Goal: Use online tool/utility: Utilize a website feature to perform a specific function

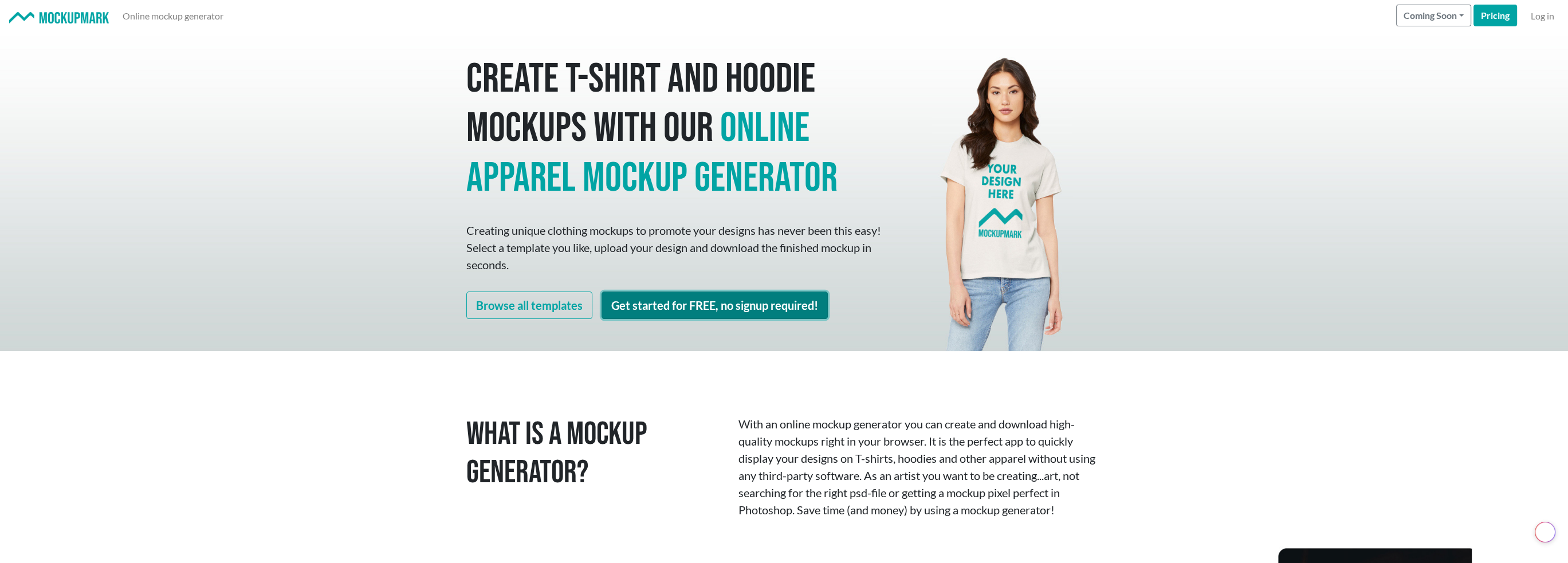
click at [651, 306] on link "Get started for FREE, no signup required!" at bounding box center [714, 305] width 226 height 27
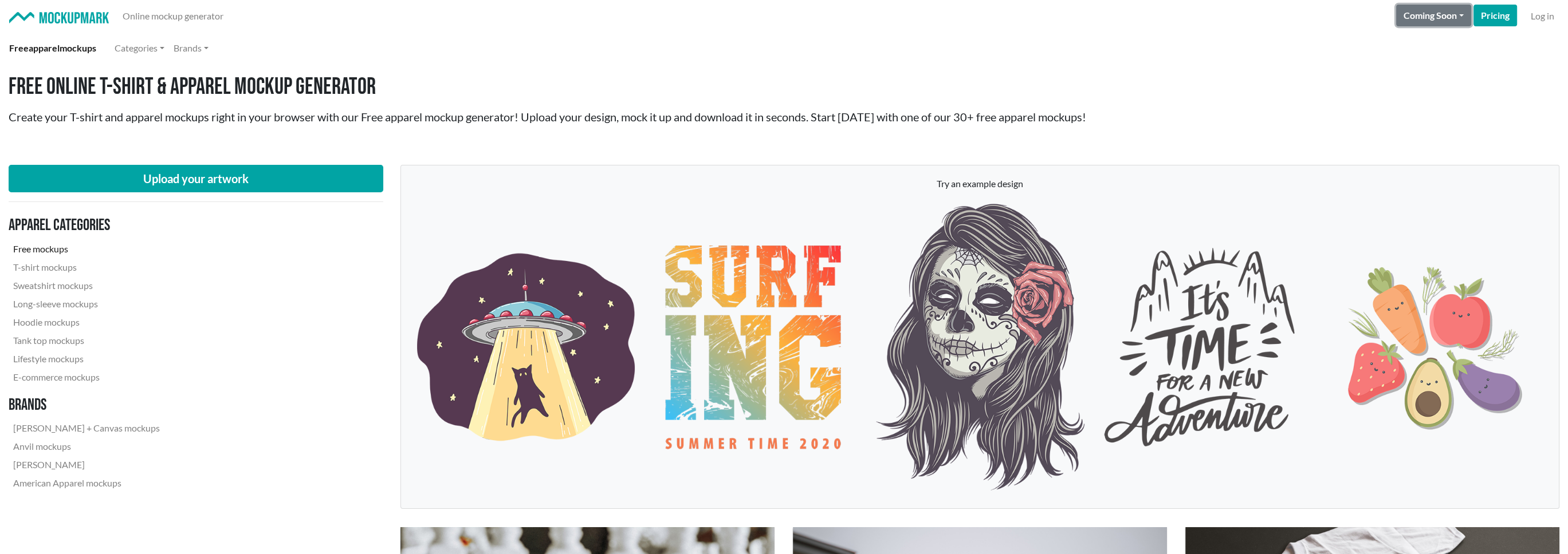
click at [1460, 14] on button "Coming Soon" at bounding box center [1434, 15] width 75 height 22
click at [1497, 11] on link "Pricing" at bounding box center [1495, 15] width 43 height 22
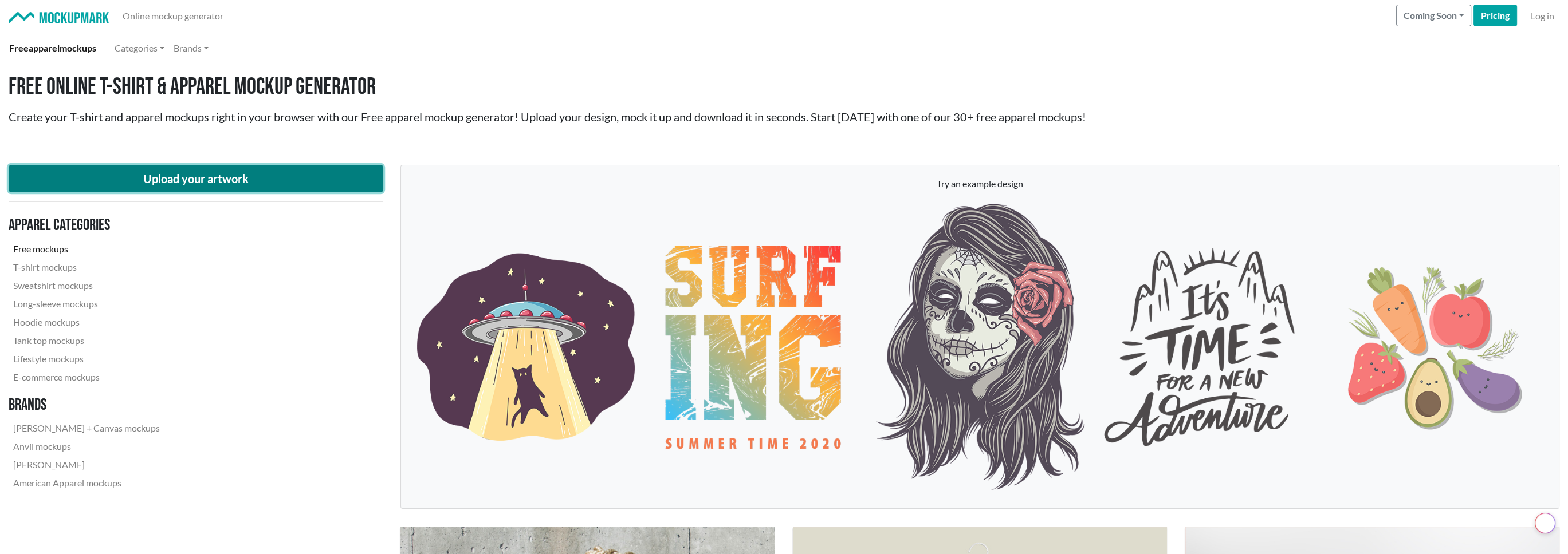
click at [181, 181] on button "Upload your artwork" at bounding box center [195, 178] width 375 height 27
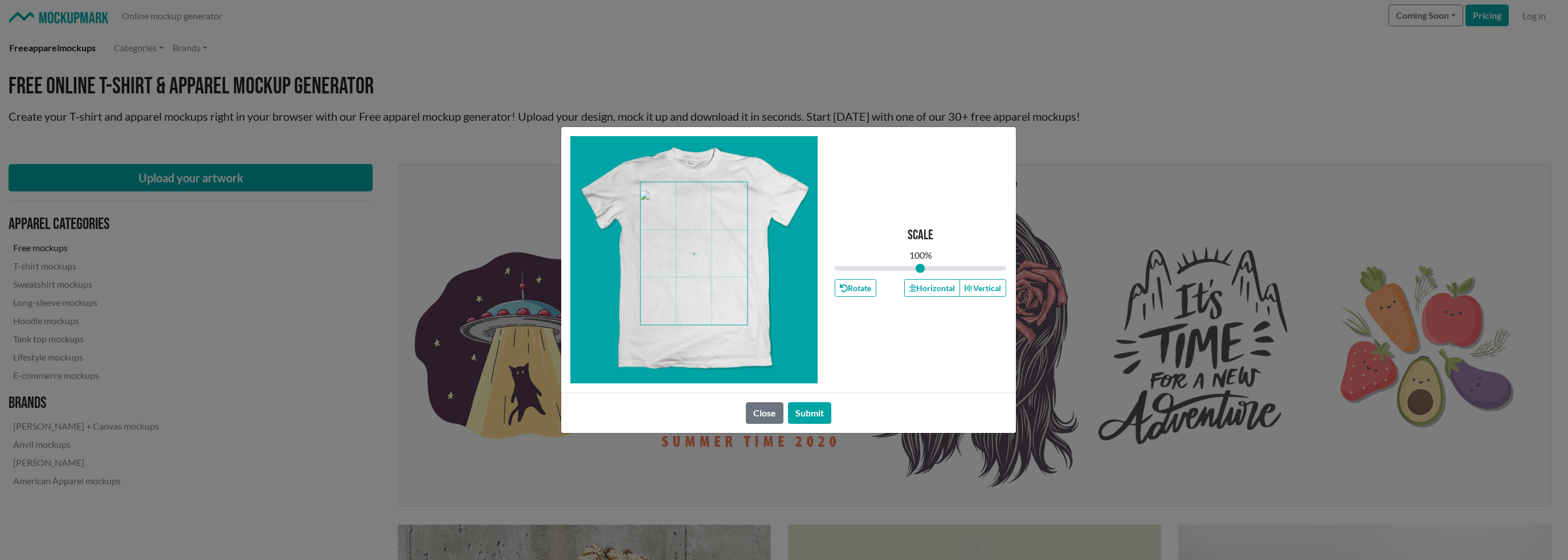
click at [666, 200] on span at bounding box center [694, 254] width 107 height 143
drag, startPoint x: 920, startPoint y: 266, endPoint x: 903, endPoint y: 264, distance: 17.1
type input "0.8"
click at [903, 264] on input "range" at bounding box center [920, 268] width 172 height 13
click at [812, 413] on button "Submit" at bounding box center [810, 413] width 43 height 22
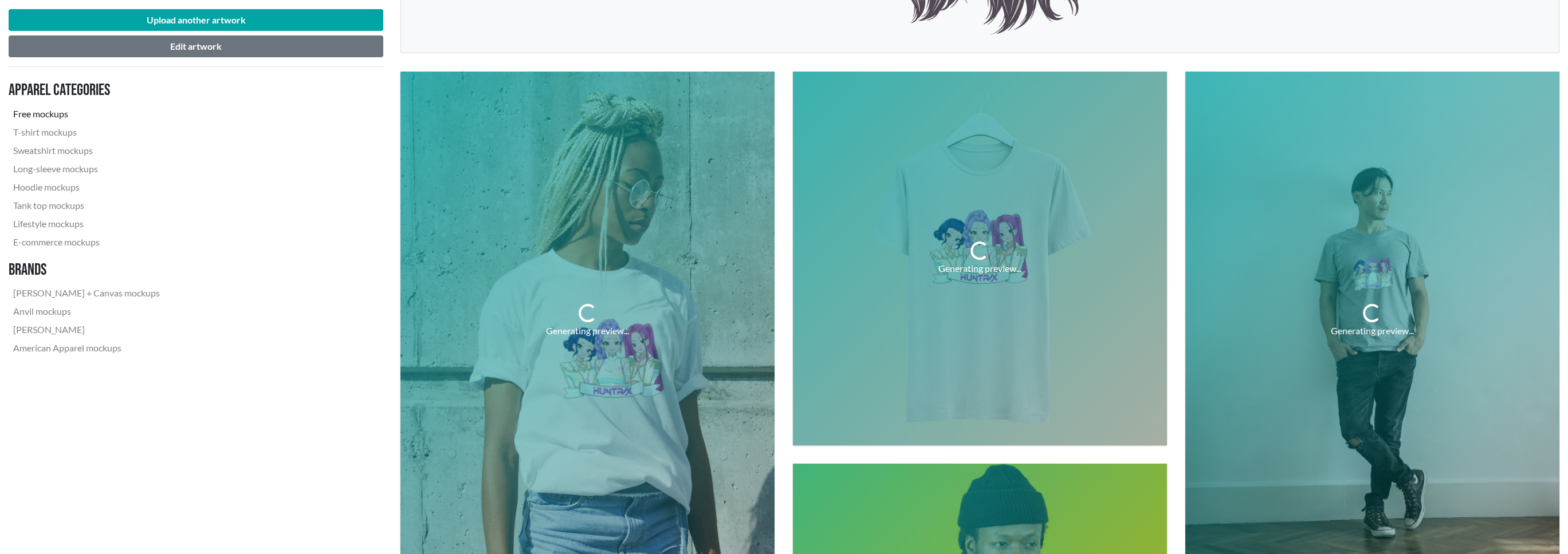
scroll to position [458, 0]
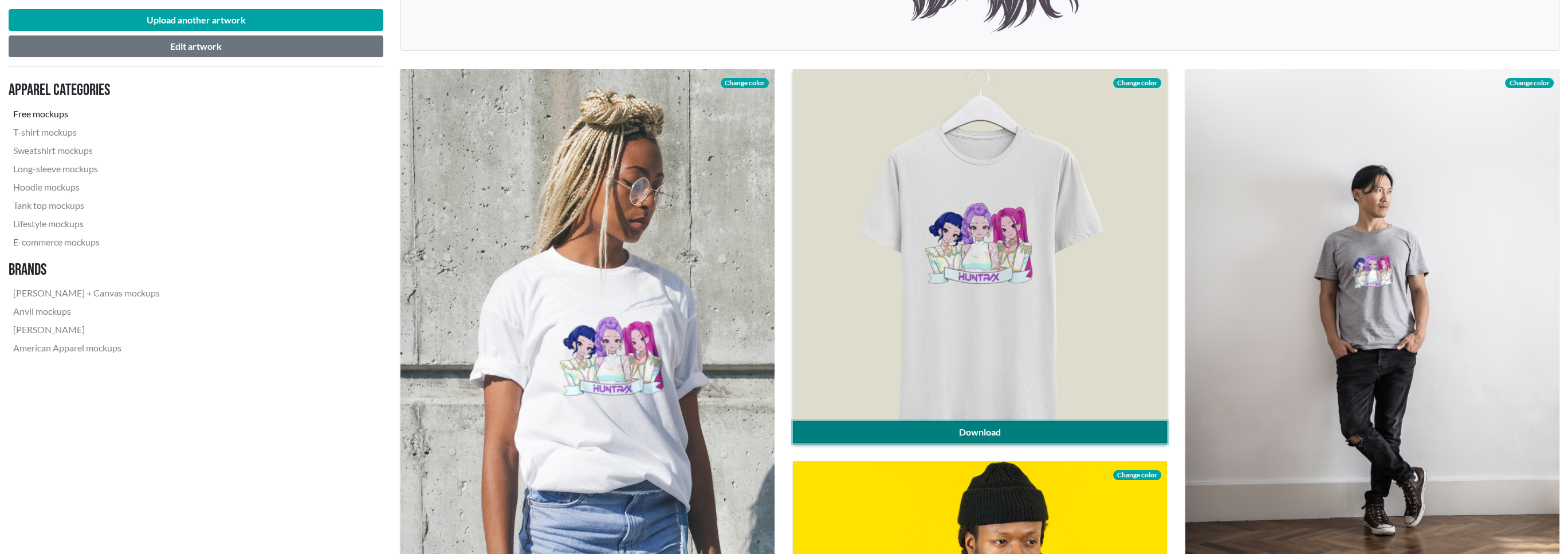
click at [981, 427] on link "Download" at bounding box center [980, 432] width 374 height 22
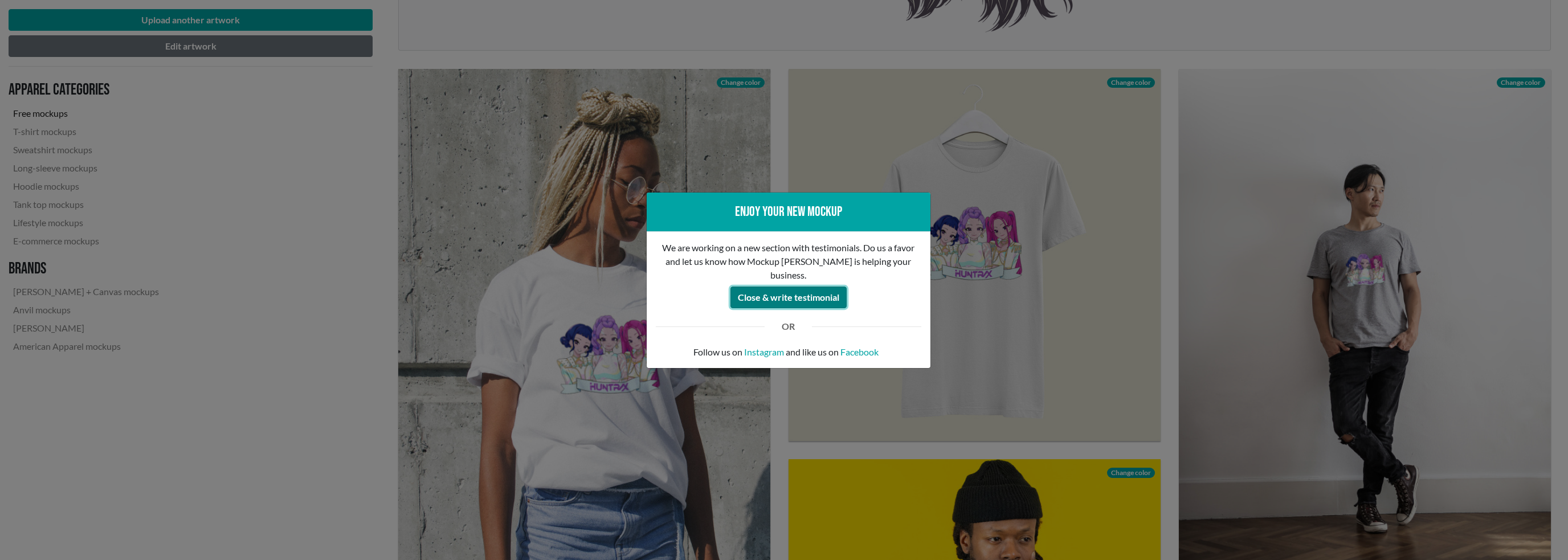
click at [745, 294] on button "Close & write testimonial" at bounding box center [789, 297] width 116 height 22
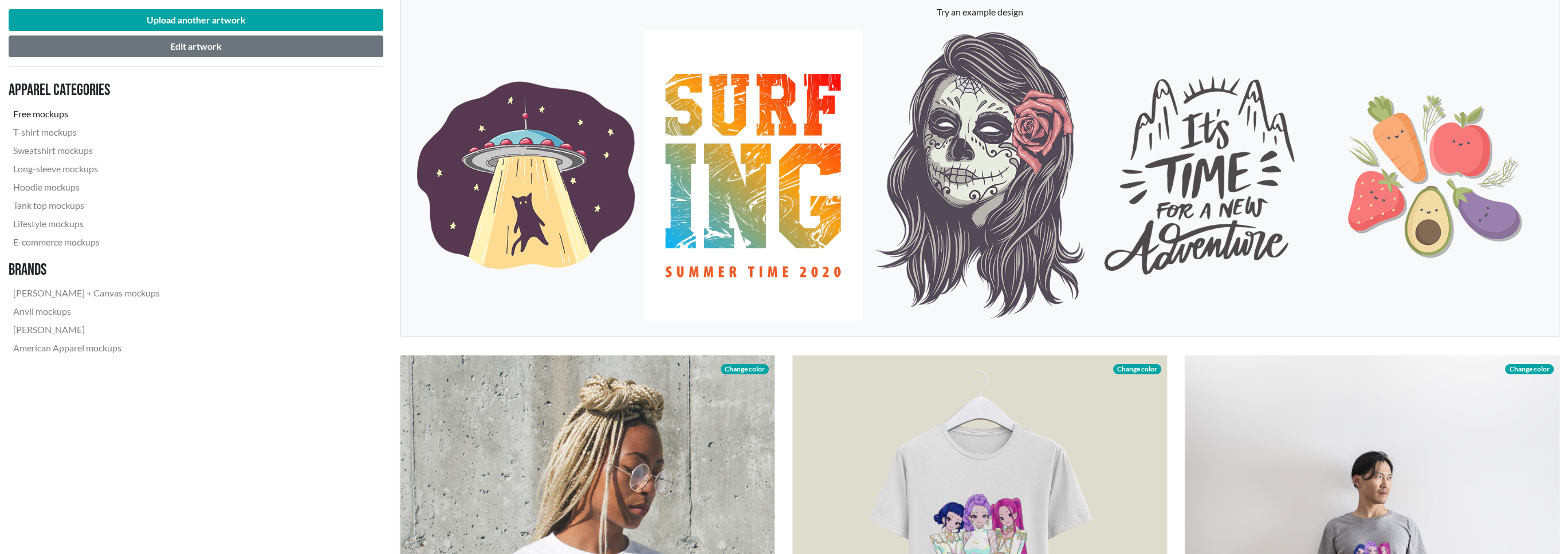
scroll to position [0, 0]
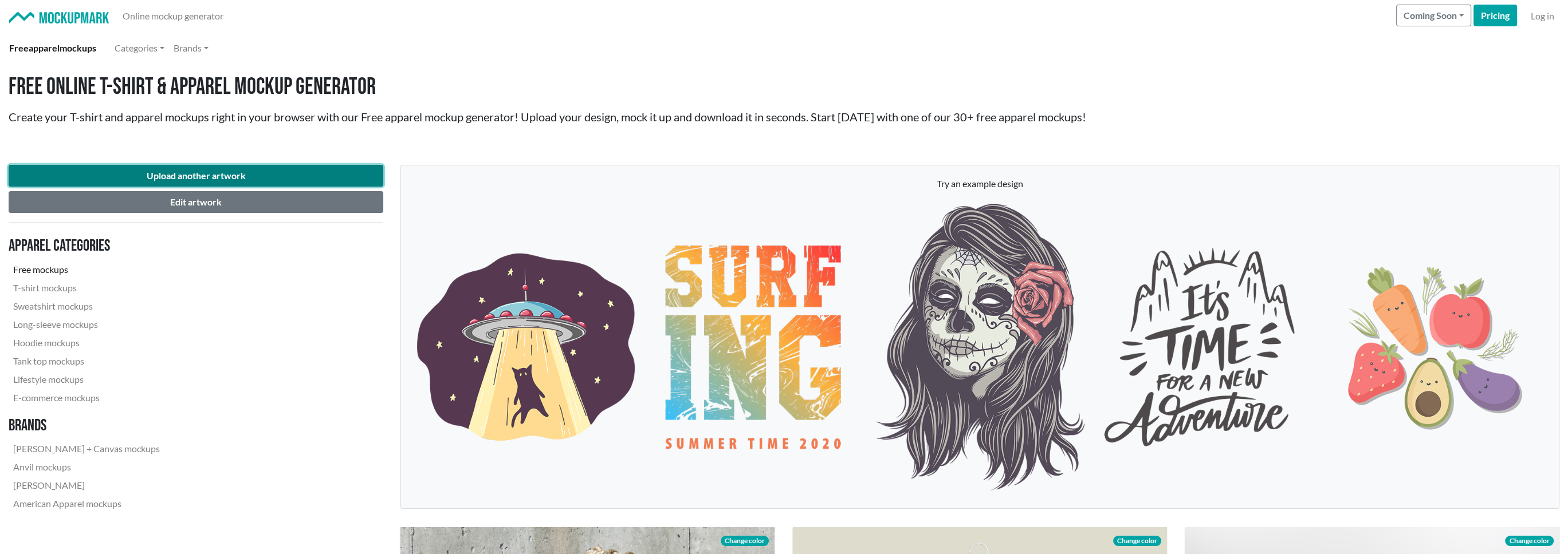
click at [176, 170] on button "Upload another artwork" at bounding box center [195, 176] width 375 height 22
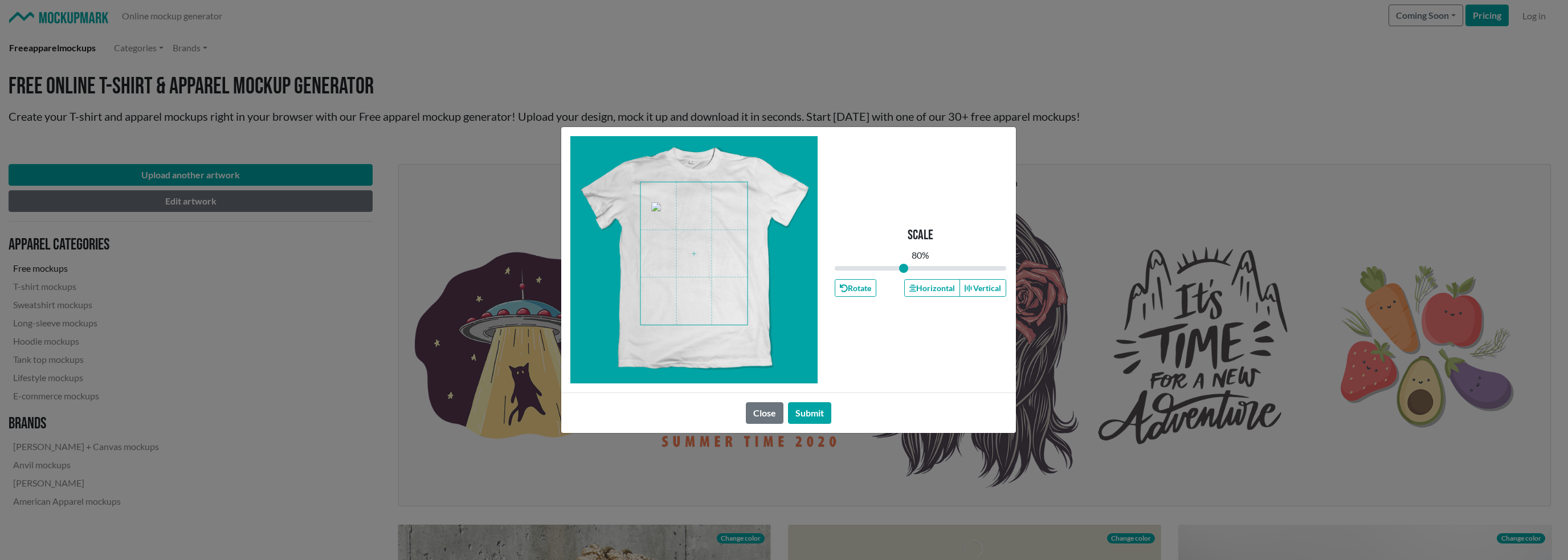
drag, startPoint x: 915, startPoint y: 269, endPoint x: 903, endPoint y: 270, distance: 12.0
type input "0.8"
click at [903, 270] on input "range" at bounding box center [920, 268] width 172 height 13
click at [817, 410] on button "Submit" at bounding box center [810, 413] width 43 height 22
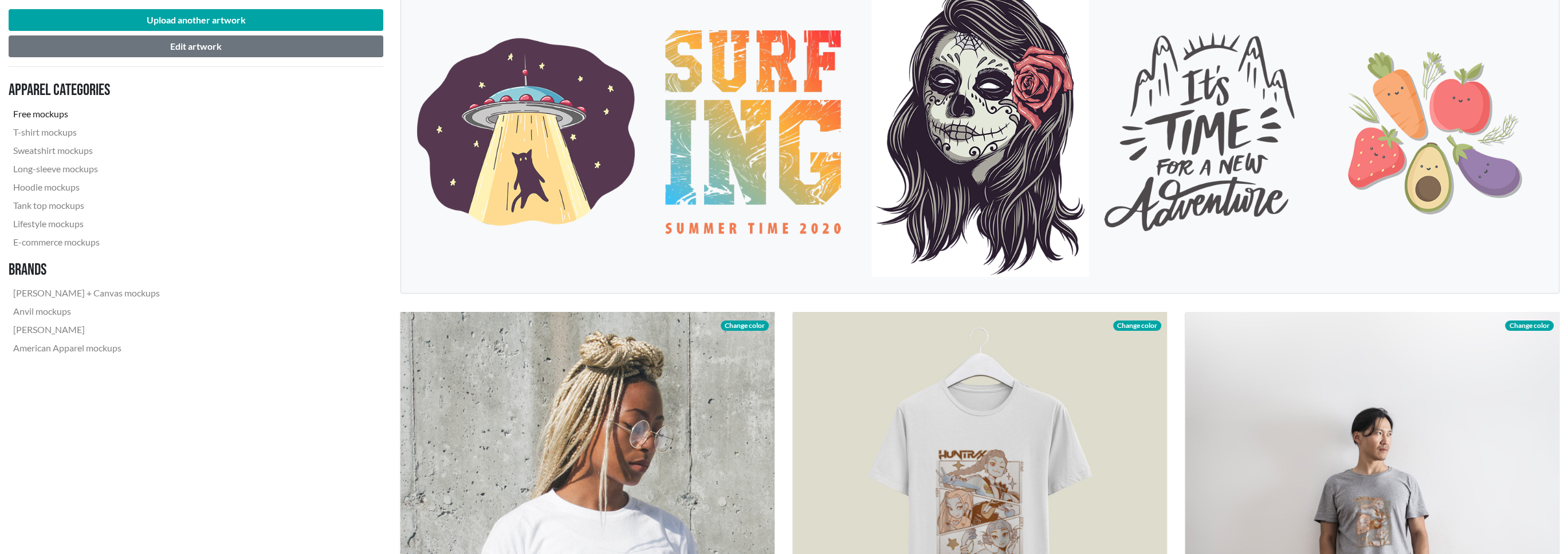
scroll to position [229, 0]
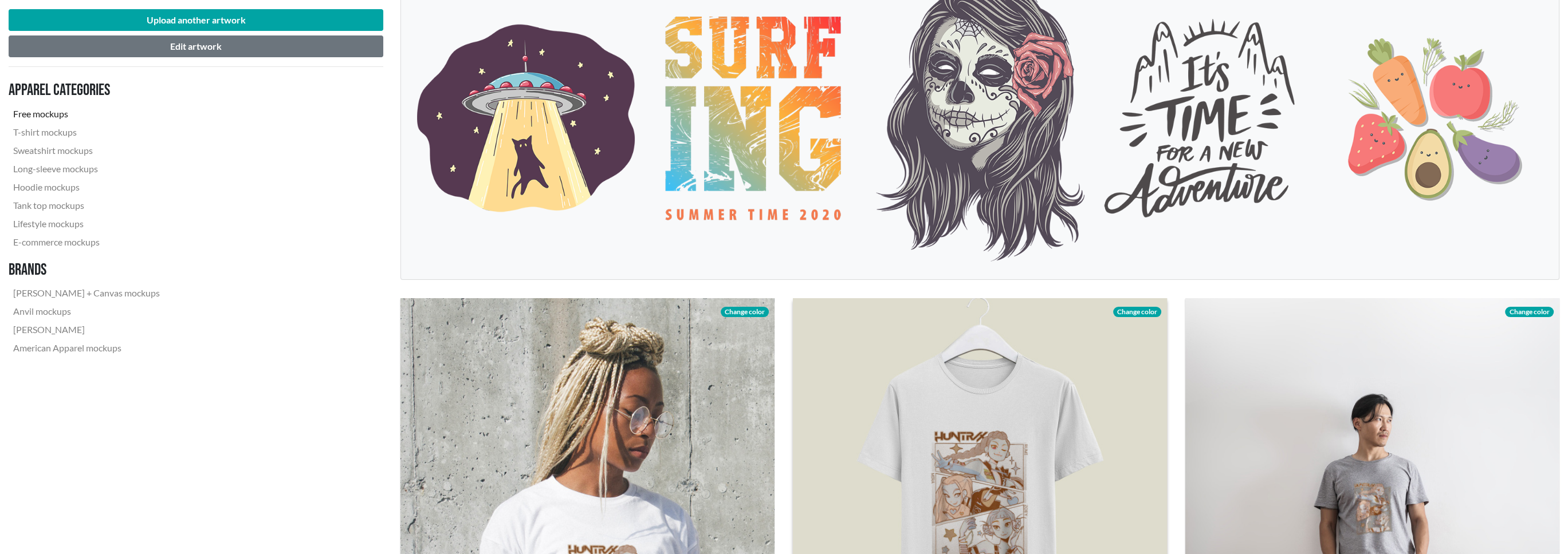
click at [1141, 312] on span "Change color" at bounding box center [1138, 312] width 48 height 10
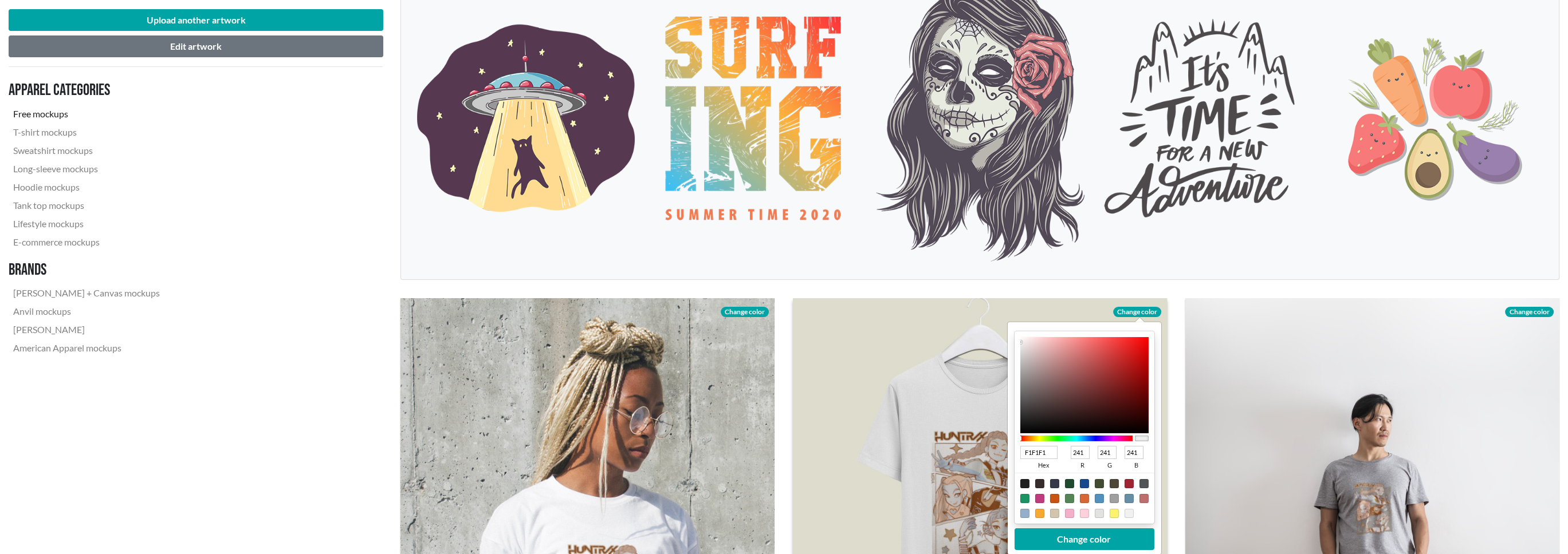
click at [1057, 512] on div at bounding box center [1054, 513] width 9 height 9
type input "D3C4AD"
type input "211"
type input "196"
type input "173"
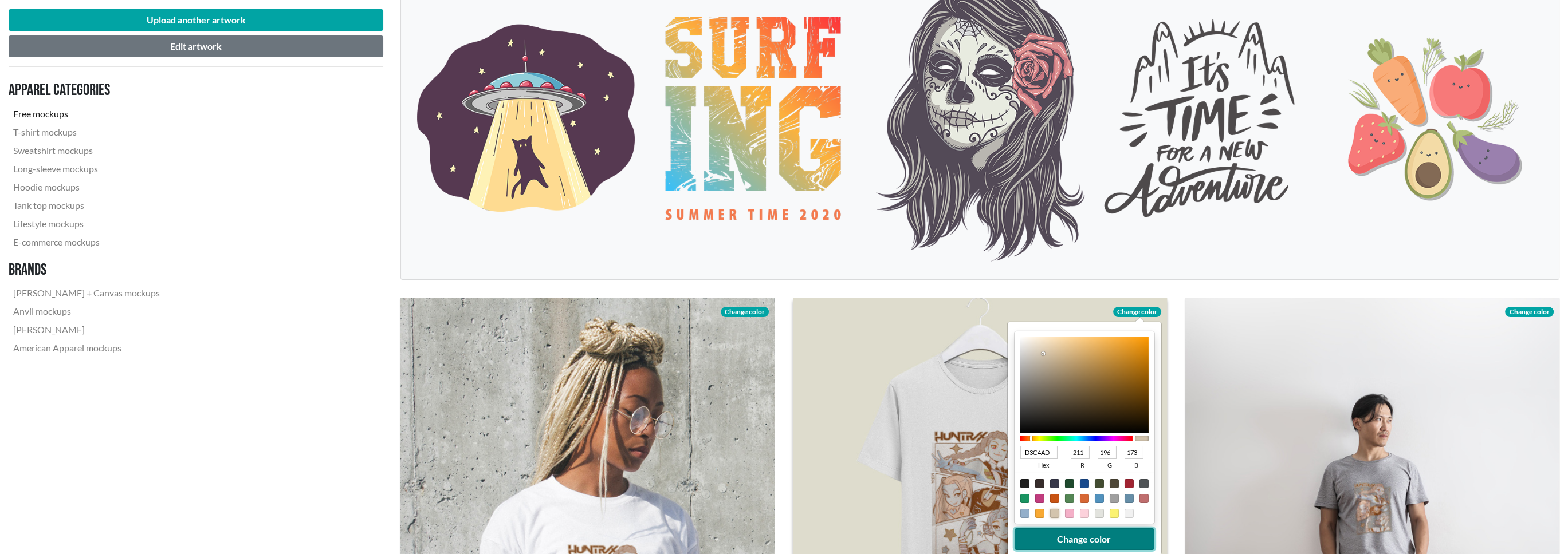
click at [1091, 535] on button "Change color" at bounding box center [1084, 539] width 140 height 22
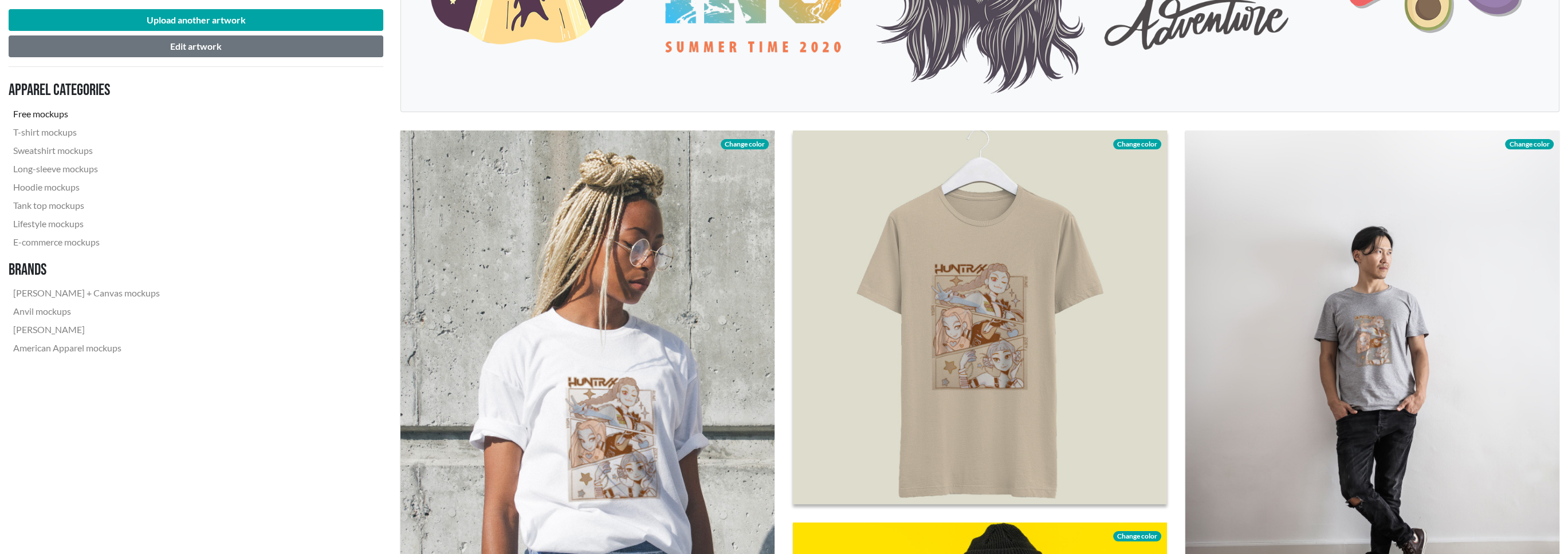
scroll to position [401, 0]
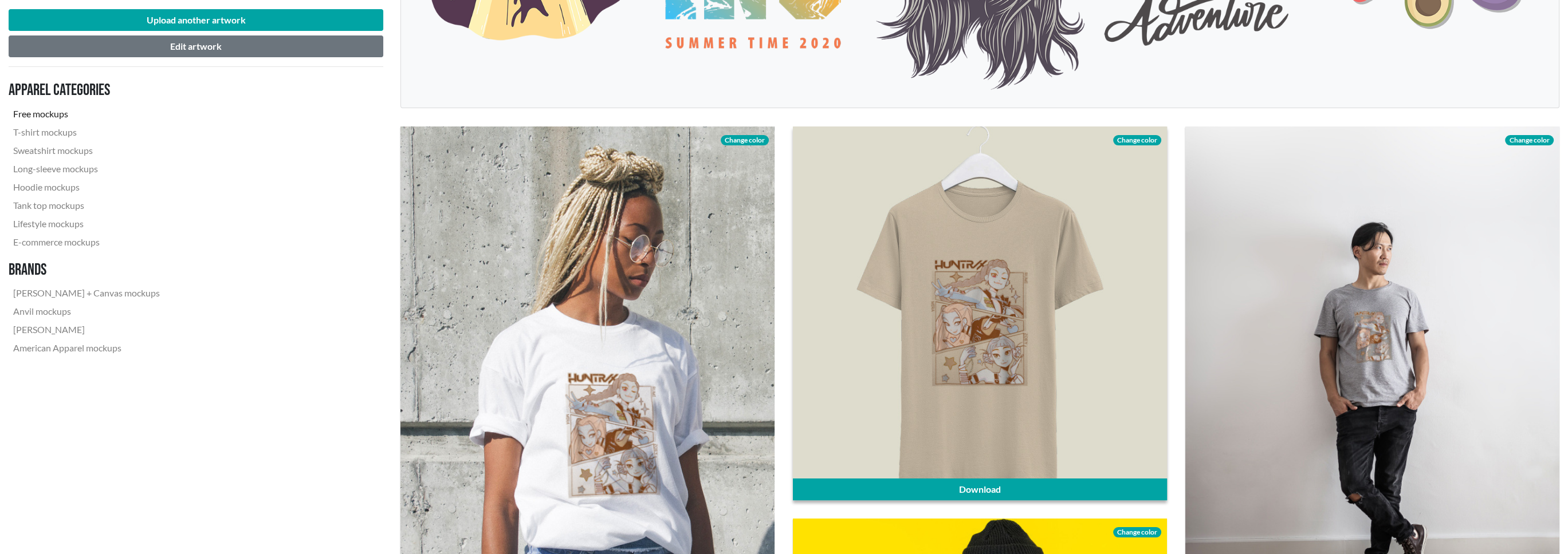
click at [1139, 140] on span "Change color" at bounding box center [1138, 140] width 48 height 10
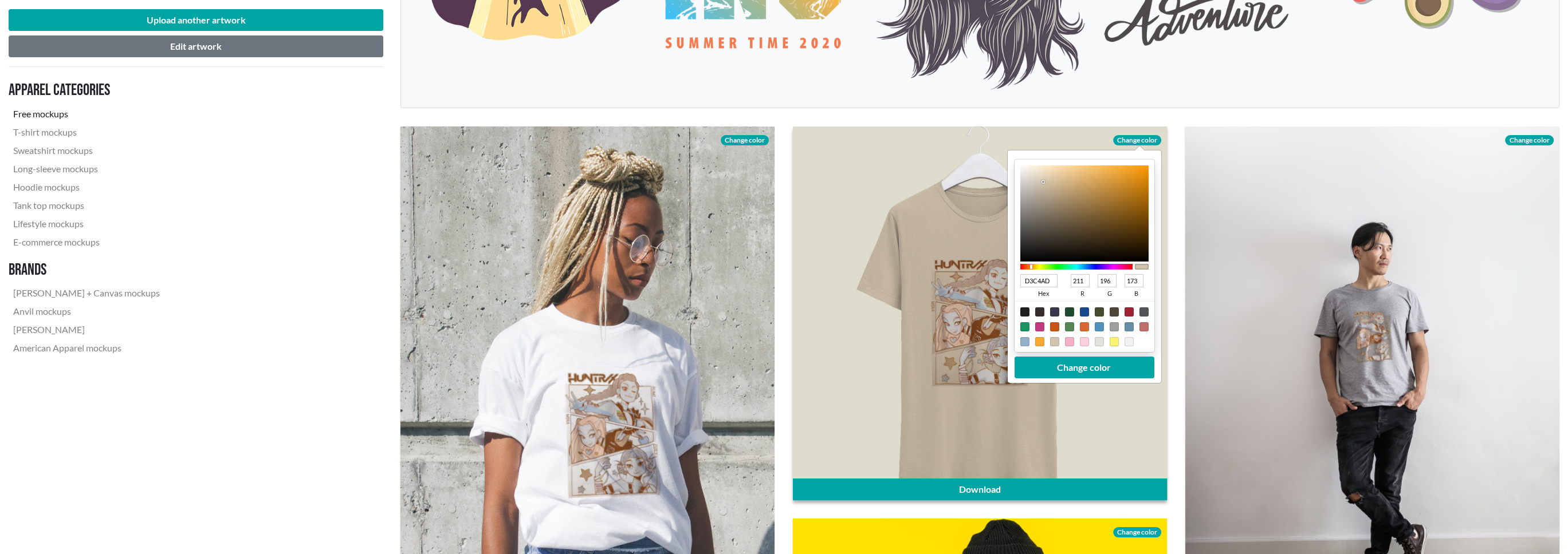
type input "E2DCD2"
type input "226"
type input "220"
type input "210"
click at [1029, 176] on div at bounding box center [1084, 213] width 129 height 96
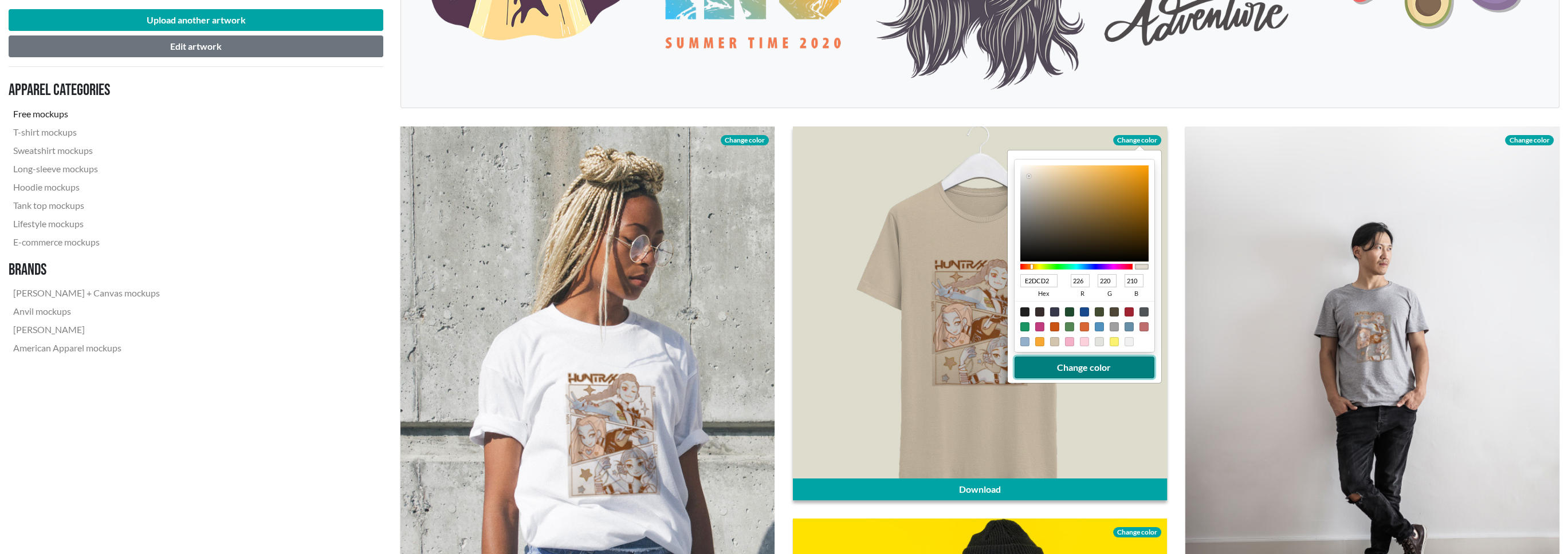
click at [1097, 366] on button "Change color" at bounding box center [1084, 368] width 140 height 22
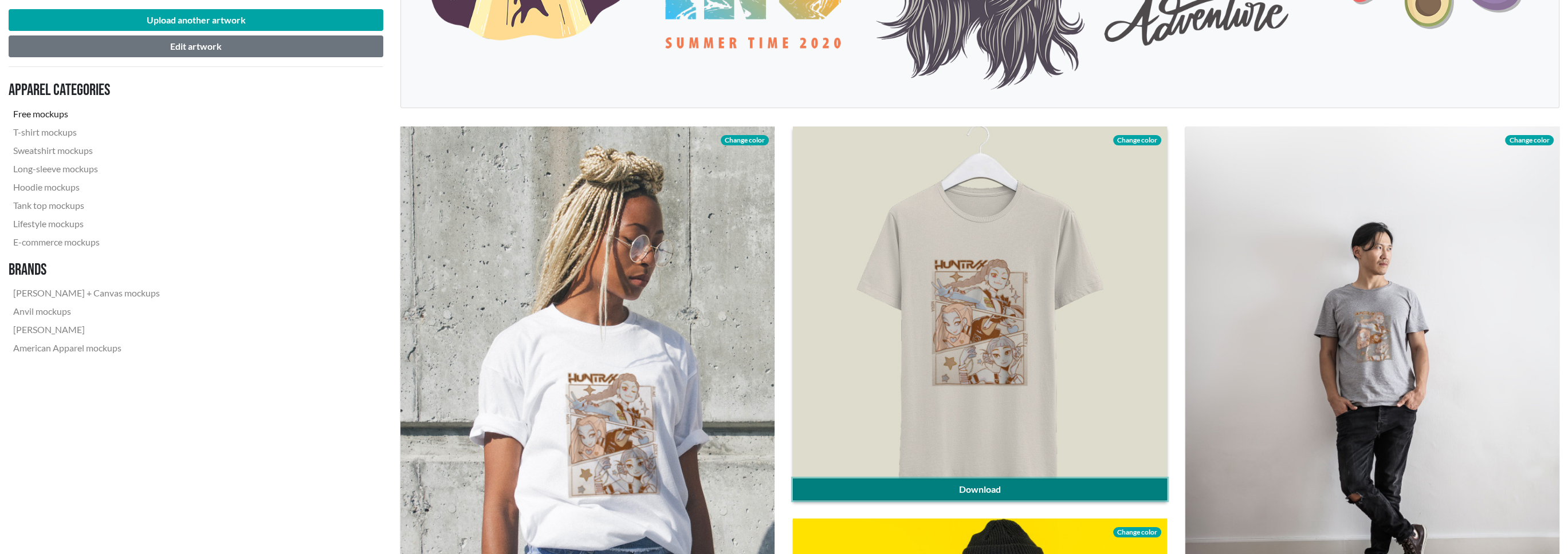
click at [996, 483] on link "Download" at bounding box center [980, 489] width 374 height 22
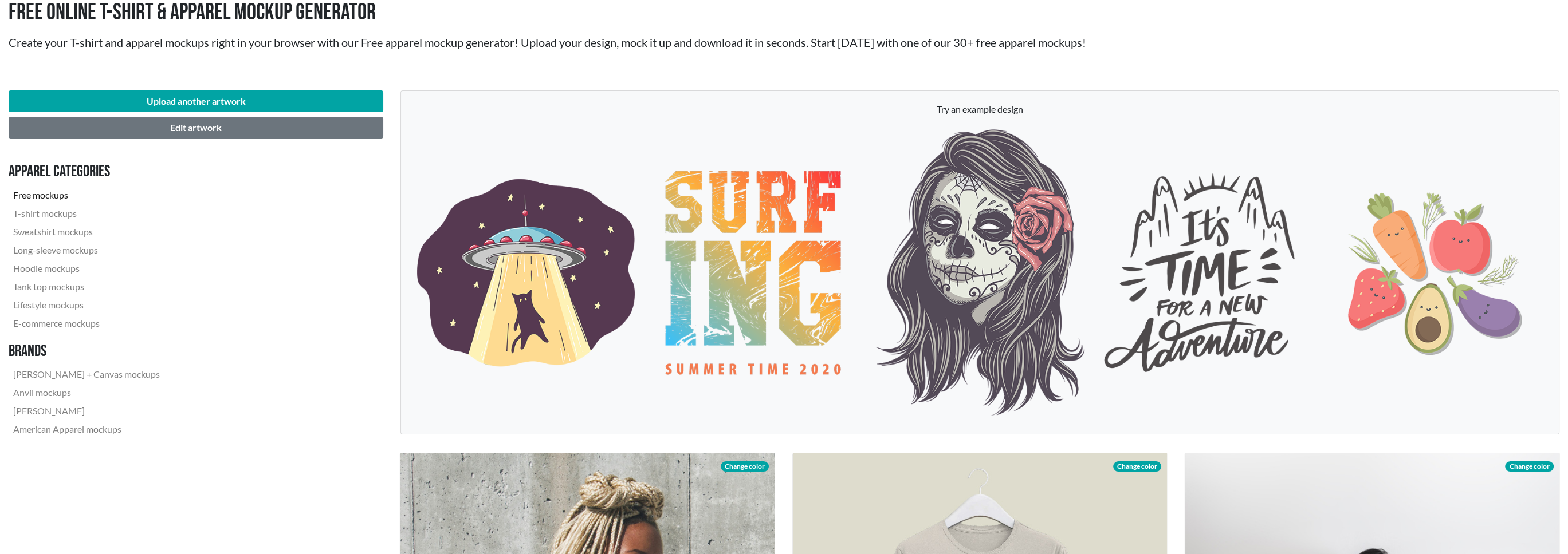
scroll to position [0, 0]
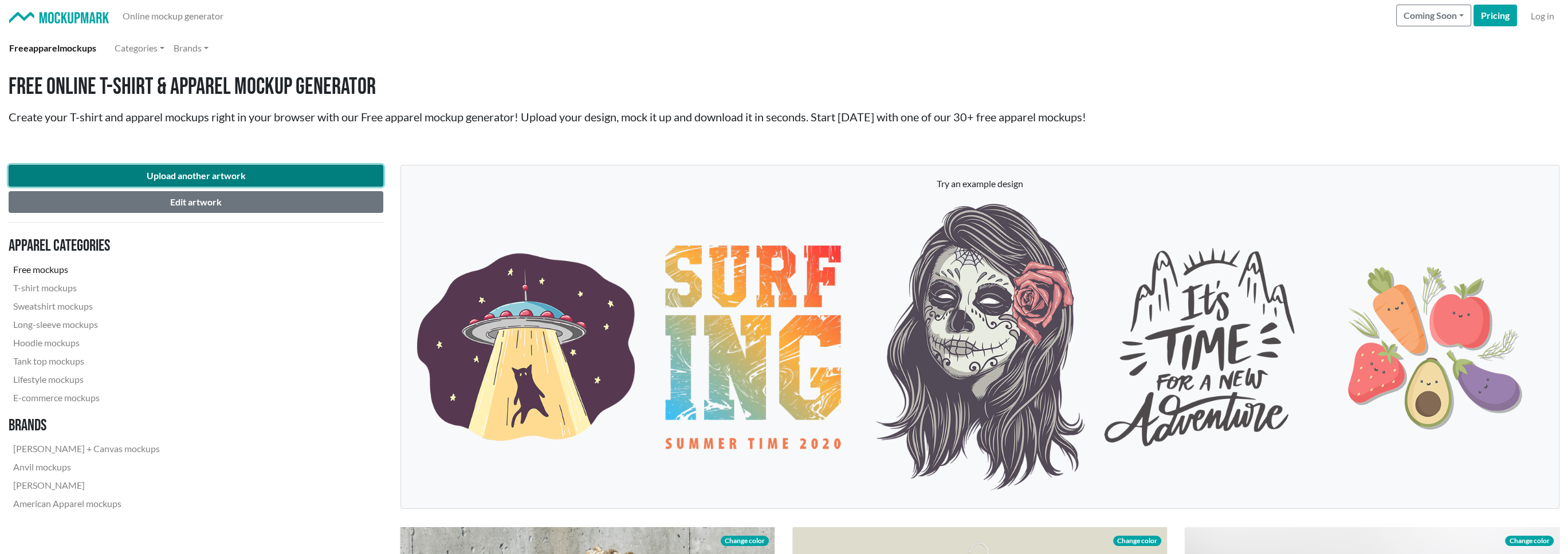
click at [293, 170] on button "Upload another artwork" at bounding box center [195, 176] width 375 height 22
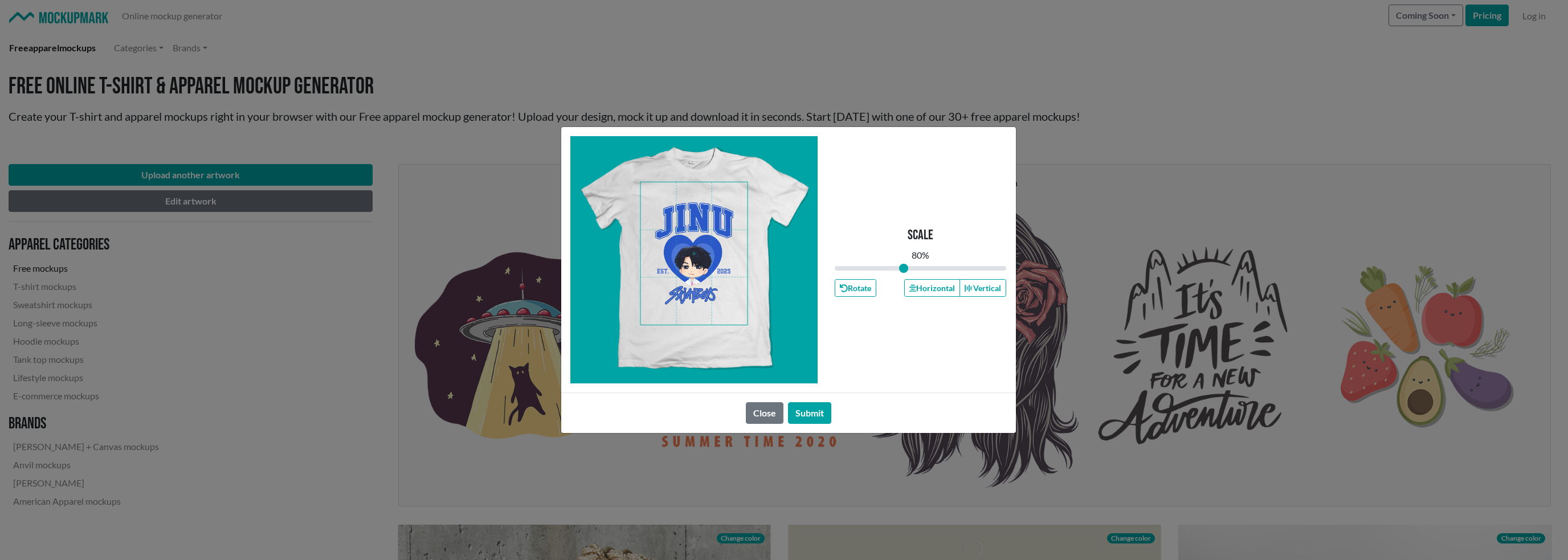
drag, startPoint x: 920, startPoint y: 269, endPoint x: 903, endPoint y: 269, distance: 17.0
type input "0.8"
click at [903, 269] on input "range" at bounding box center [920, 268] width 172 height 13
click at [818, 407] on button "Submit" at bounding box center [810, 413] width 43 height 22
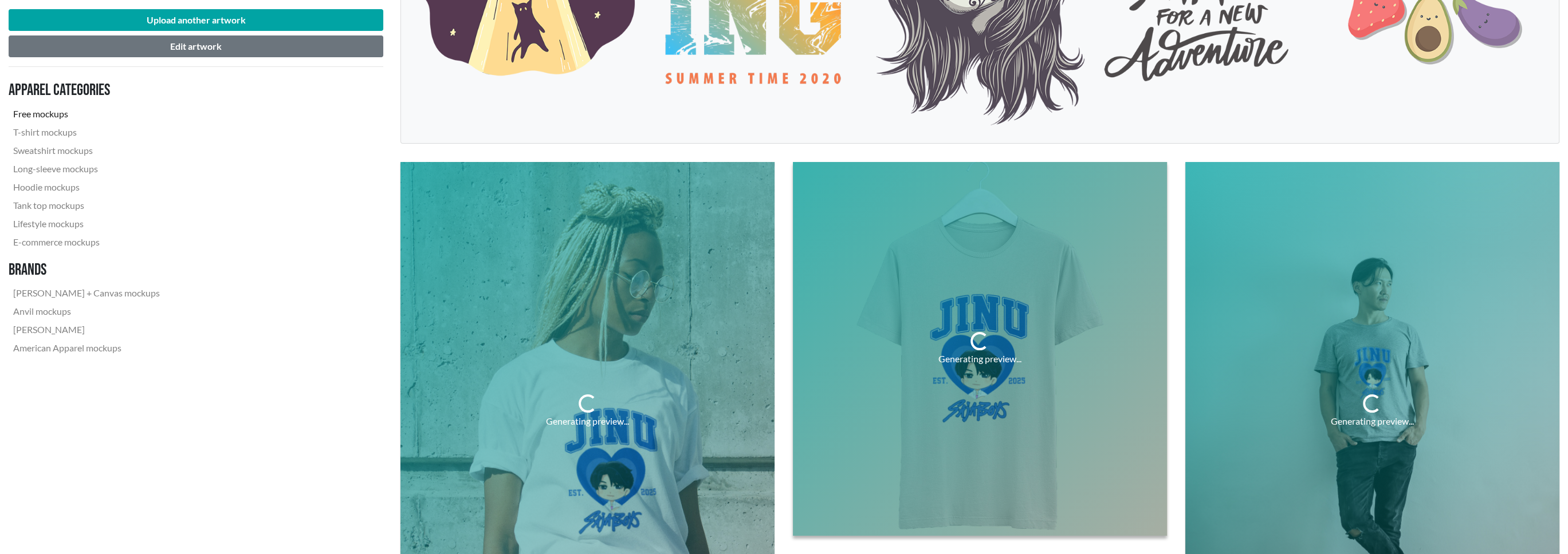
scroll to position [401, 0]
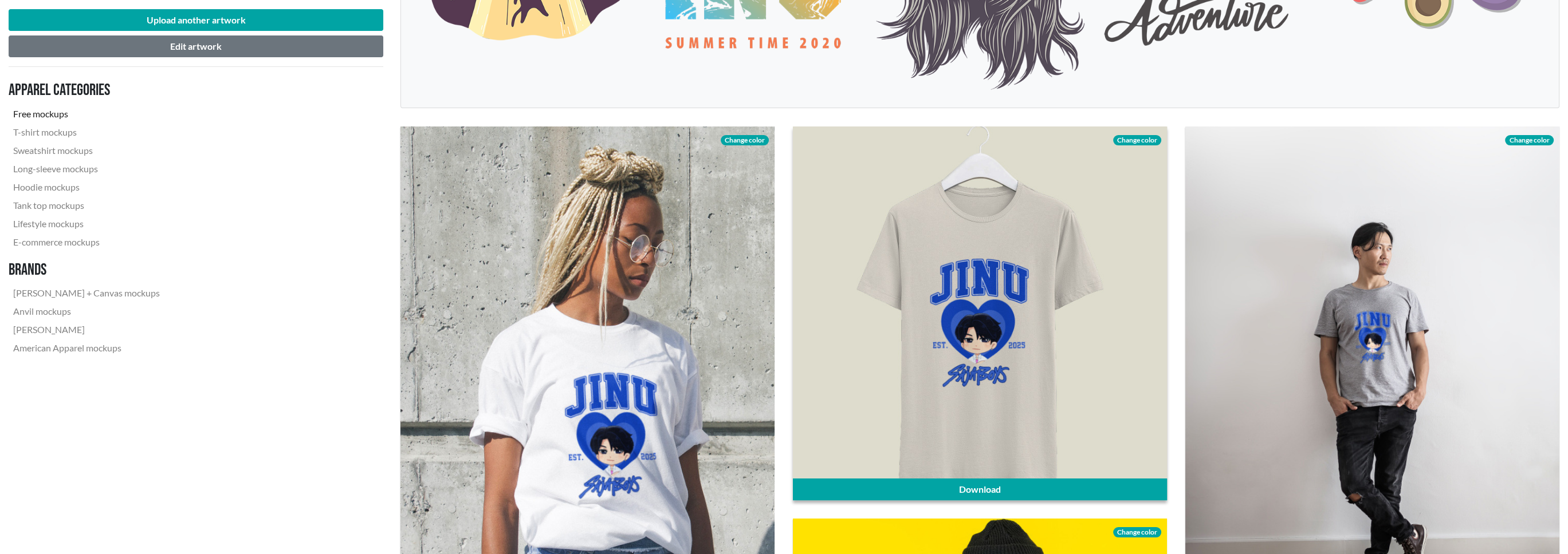
click at [1137, 141] on span "Change color" at bounding box center [1138, 140] width 48 height 10
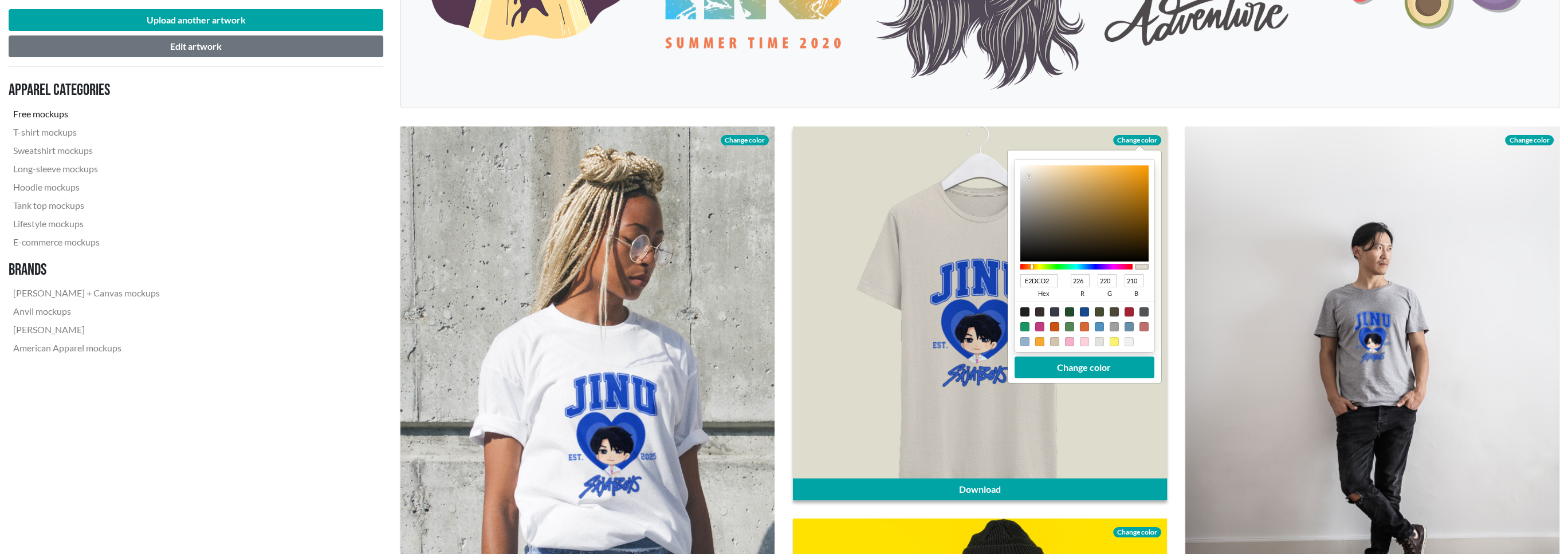
click at [1022, 309] on div at bounding box center [1024, 312] width 9 height 9
type input "1F1F1F"
type input "31"
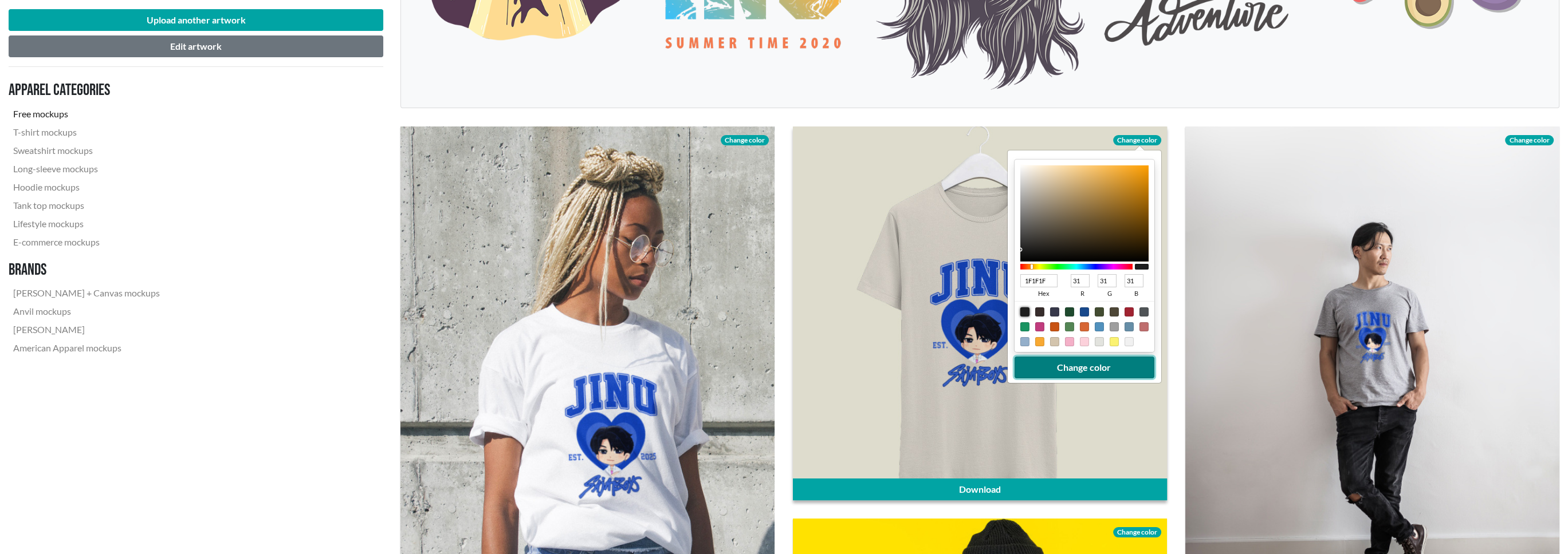
click at [1080, 370] on button "Change color" at bounding box center [1084, 368] width 140 height 22
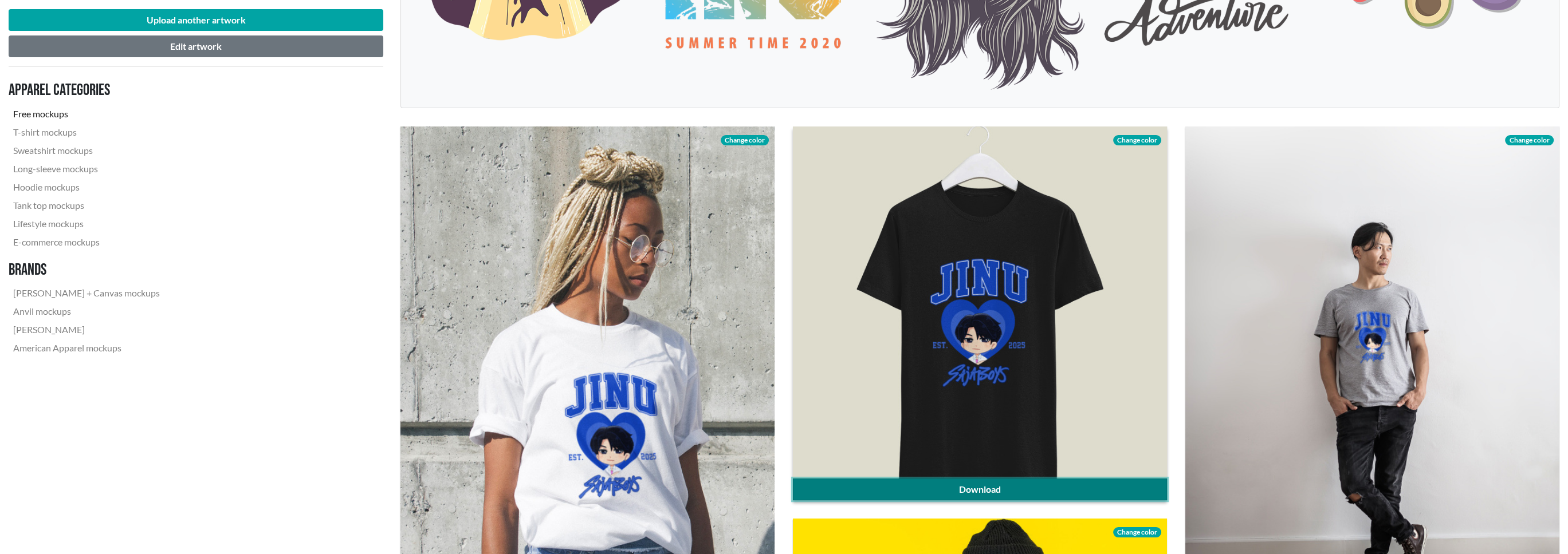
click at [994, 492] on link "Download" at bounding box center [980, 489] width 374 height 22
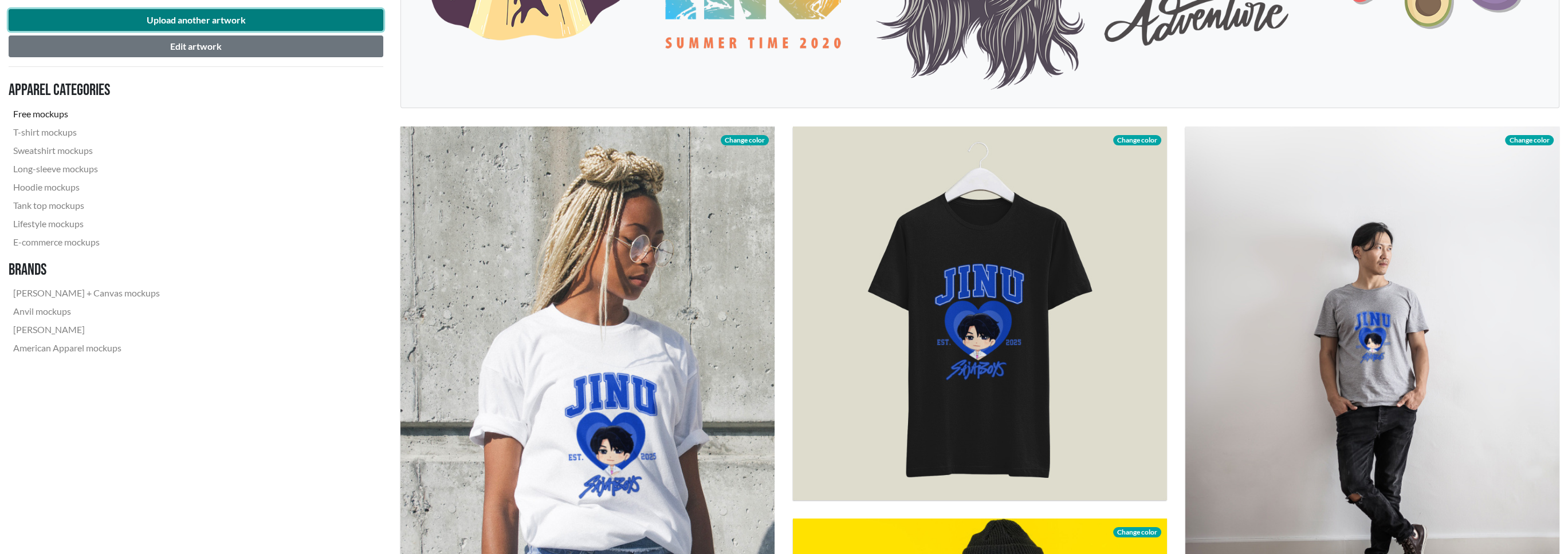
click at [203, 15] on button "Upload another artwork" at bounding box center [195, 20] width 375 height 22
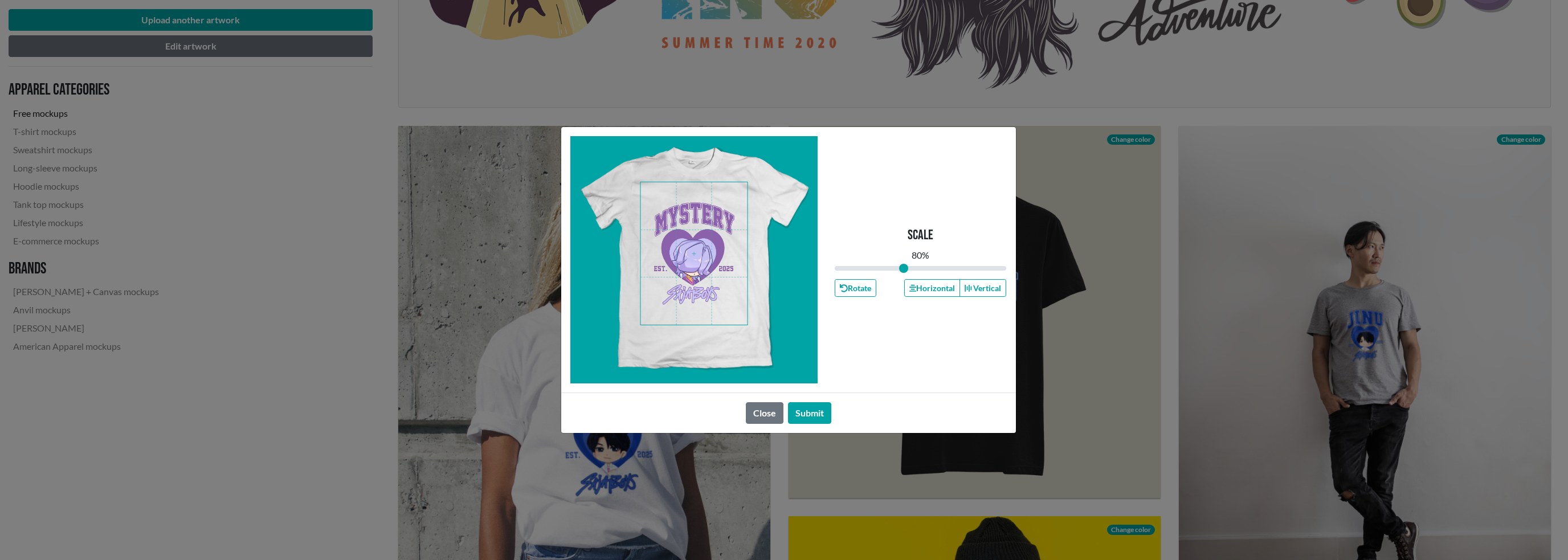
drag, startPoint x: 923, startPoint y: 268, endPoint x: 903, endPoint y: 268, distance: 20.0
type input "0.8"
click at [903, 268] on input "range" at bounding box center [920, 268] width 172 height 13
click at [818, 413] on button "Submit" at bounding box center [810, 413] width 43 height 22
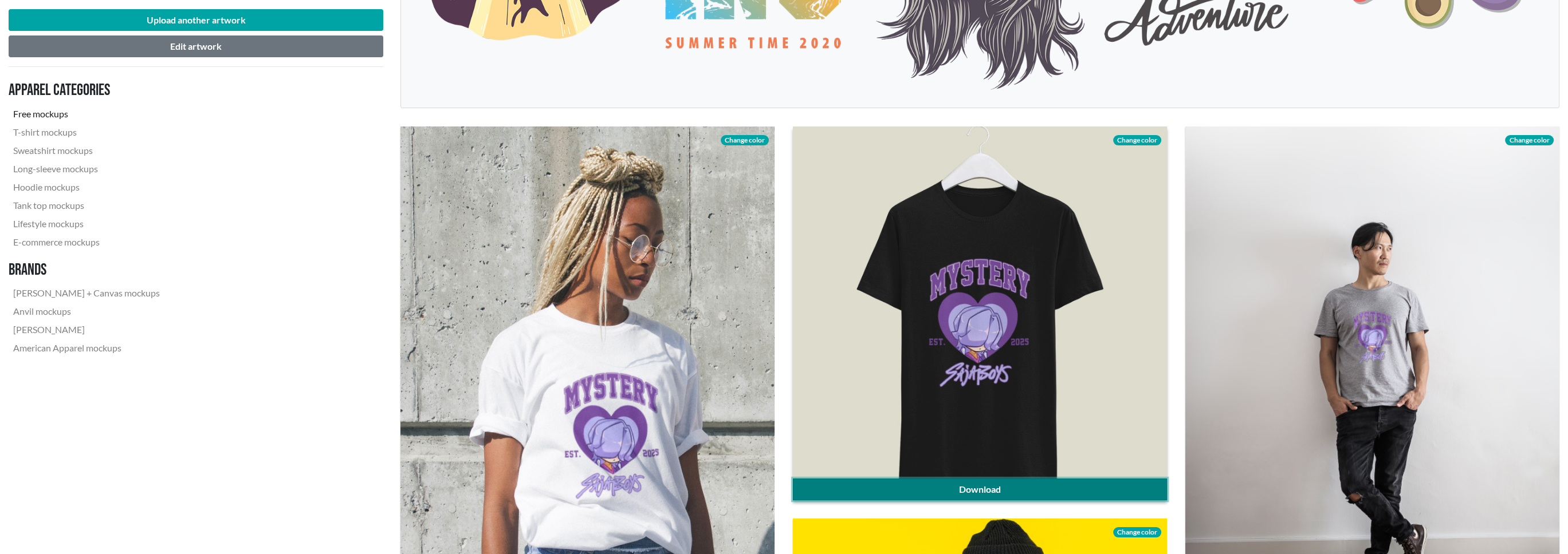
click at [1015, 487] on link "Download" at bounding box center [980, 489] width 374 height 22
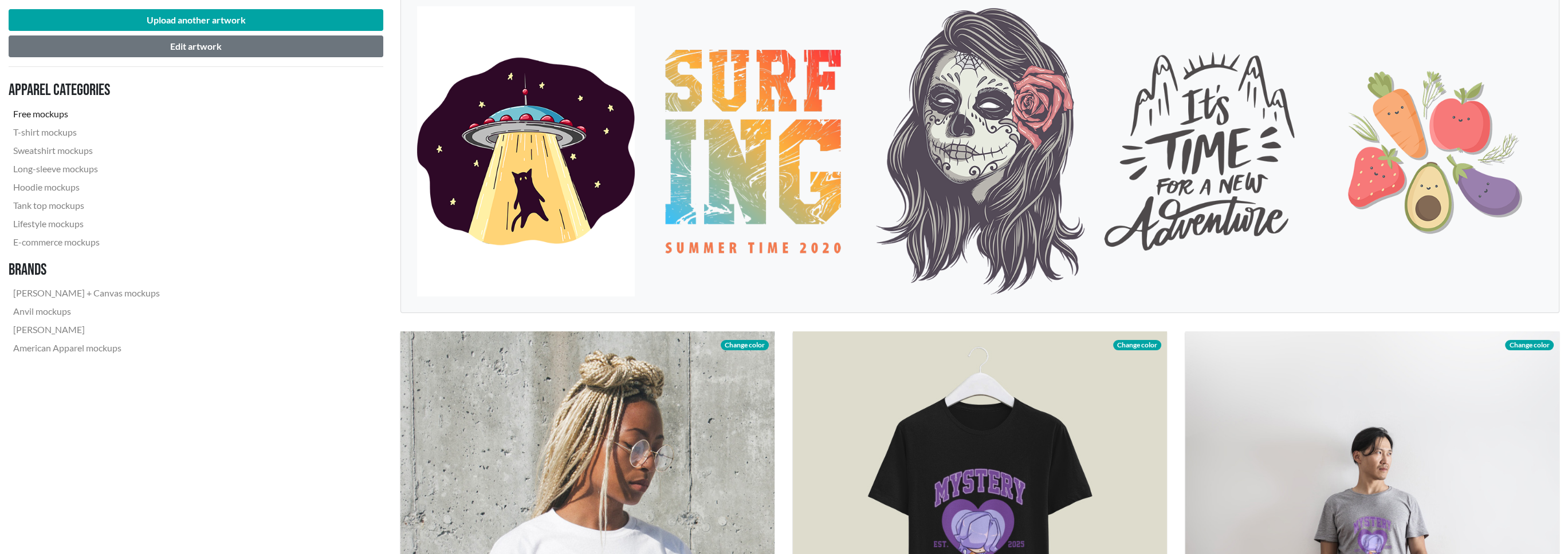
scroll to position [172, 0]
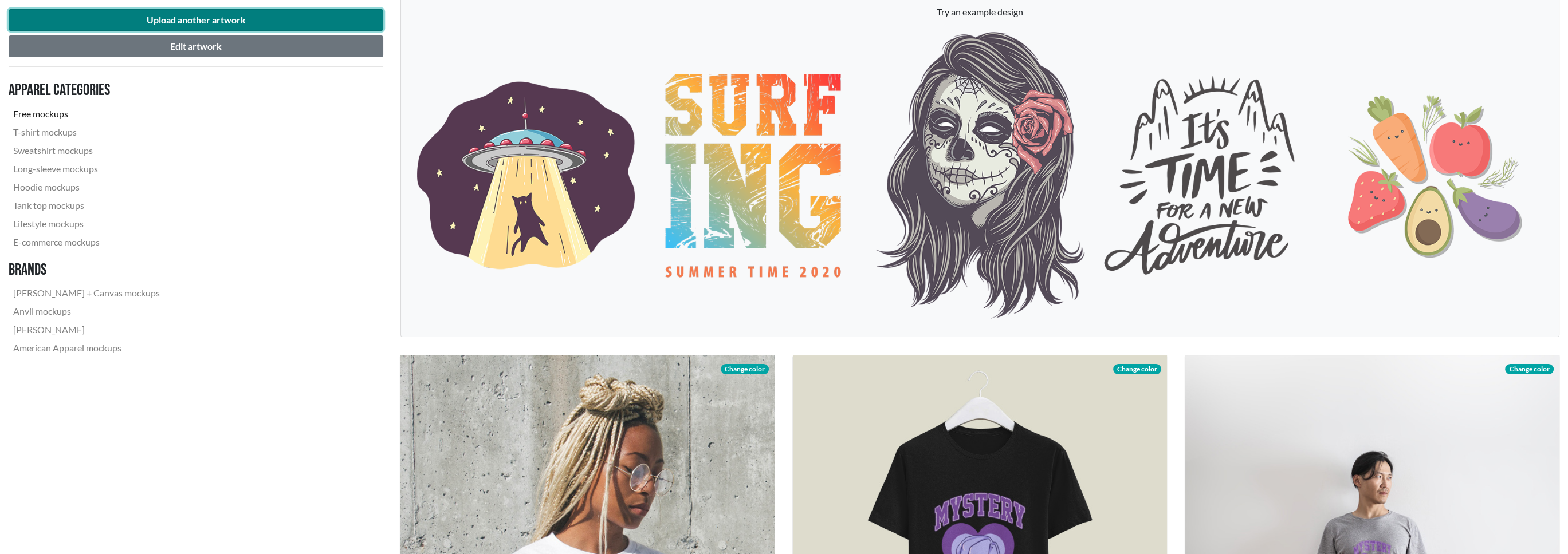
click at [243, 20] on button "Upload another artwork" at bounding box center [195, 20] width 375 height 22
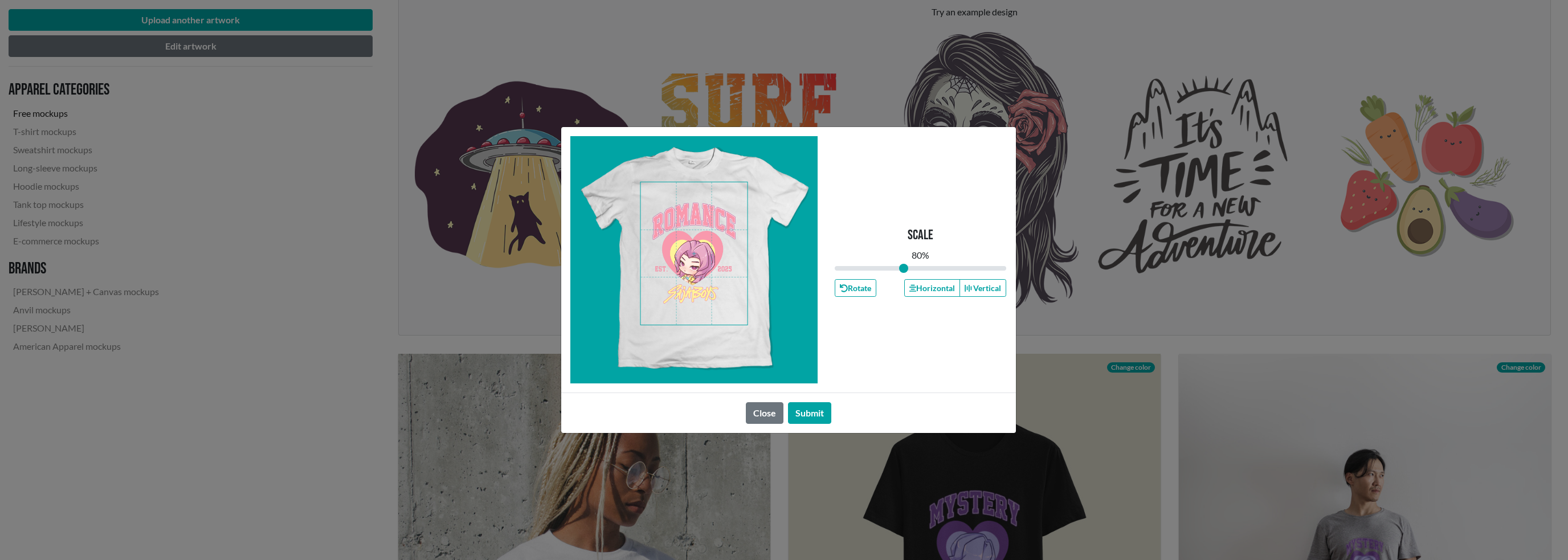
drag, startPoint x: 920, startPoint y: 265, endPoint x: 903, endPoint y: 266, distance: 17.0
type input "0.8"
click at [903, 266] on input "range" at bounding box center [920, 268] width 172 height 13
click at [812, 409] on button "Submit" at bounding box center [810, 413] width 43 height 22
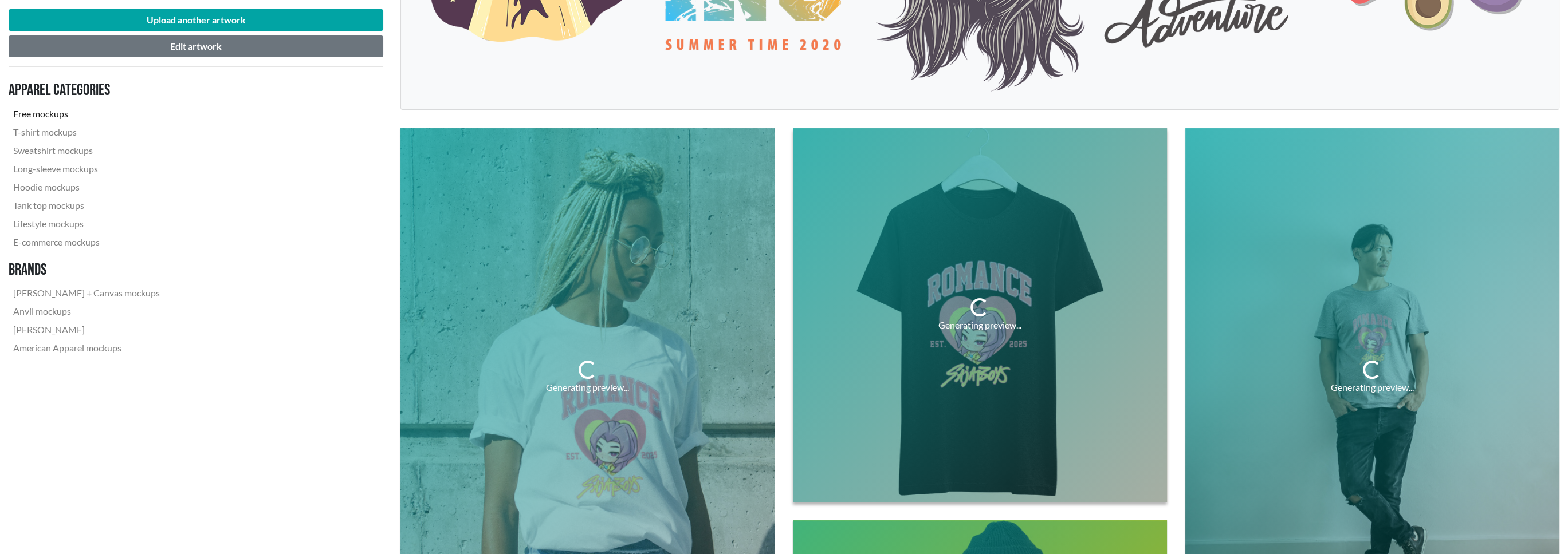
scroll to position [401, 0]
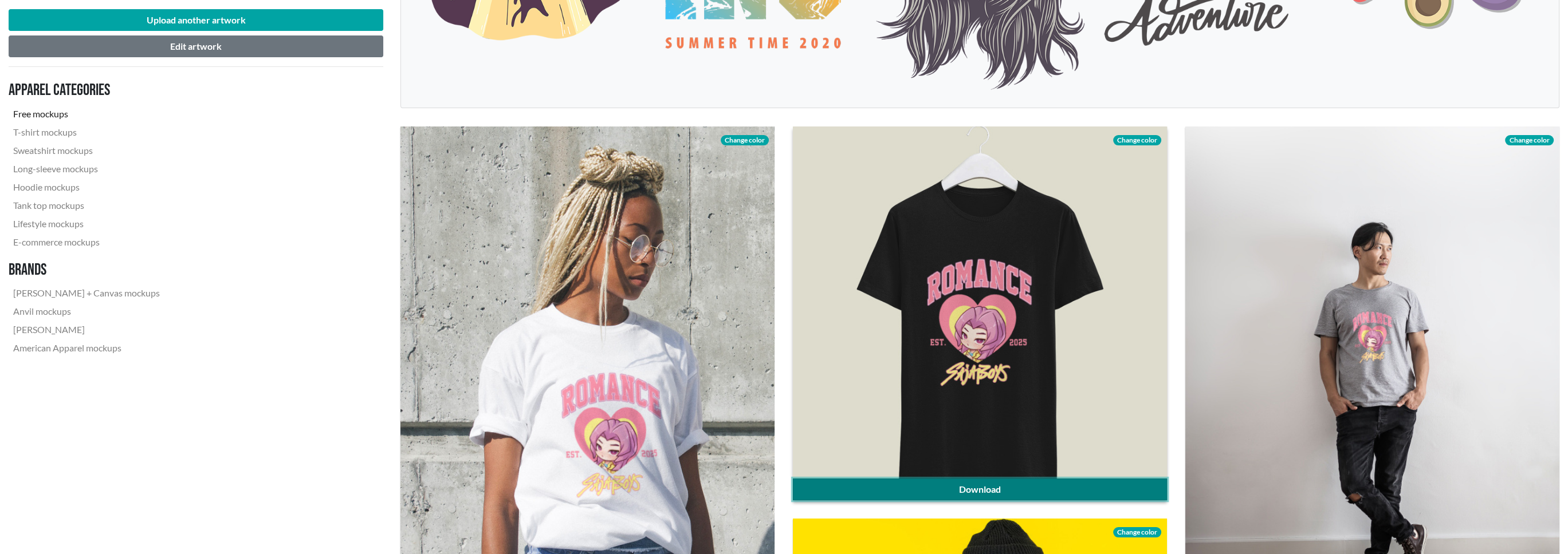
click at [978, 487] on link "Download" at bounding box center [980, 489] width 374 height 22
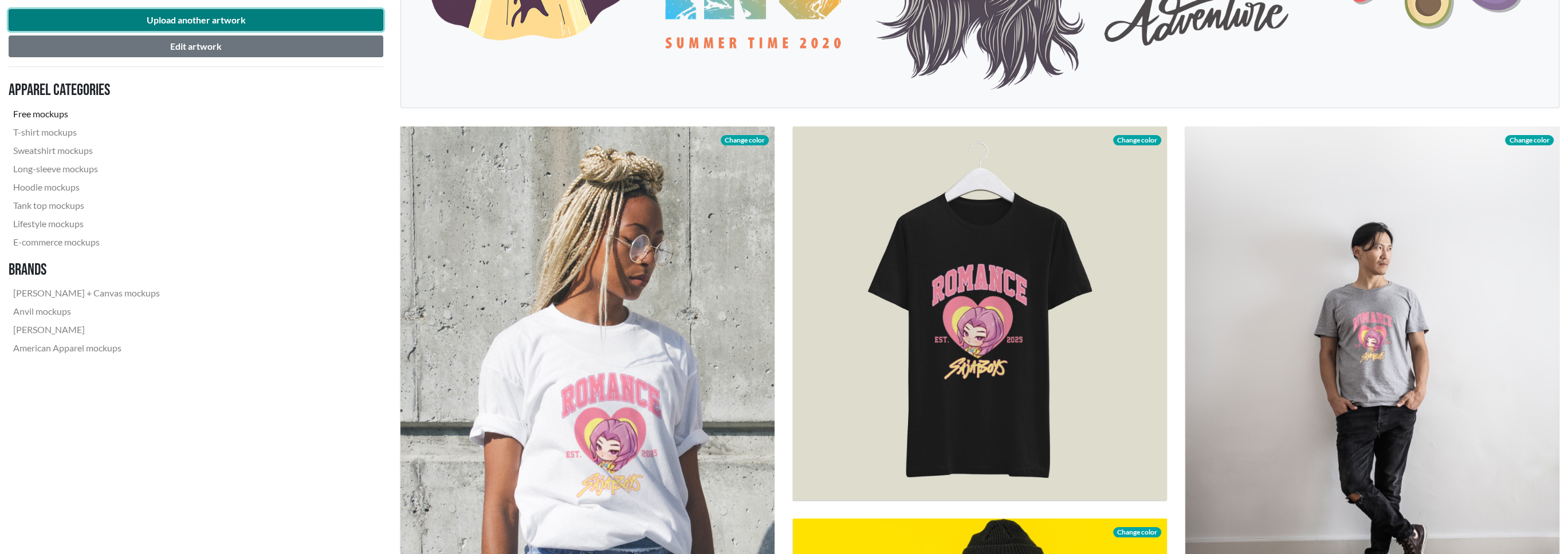
click at [223, 24] on button "Upload another artwork" at bounding box center [195, 20] width 375 height 22
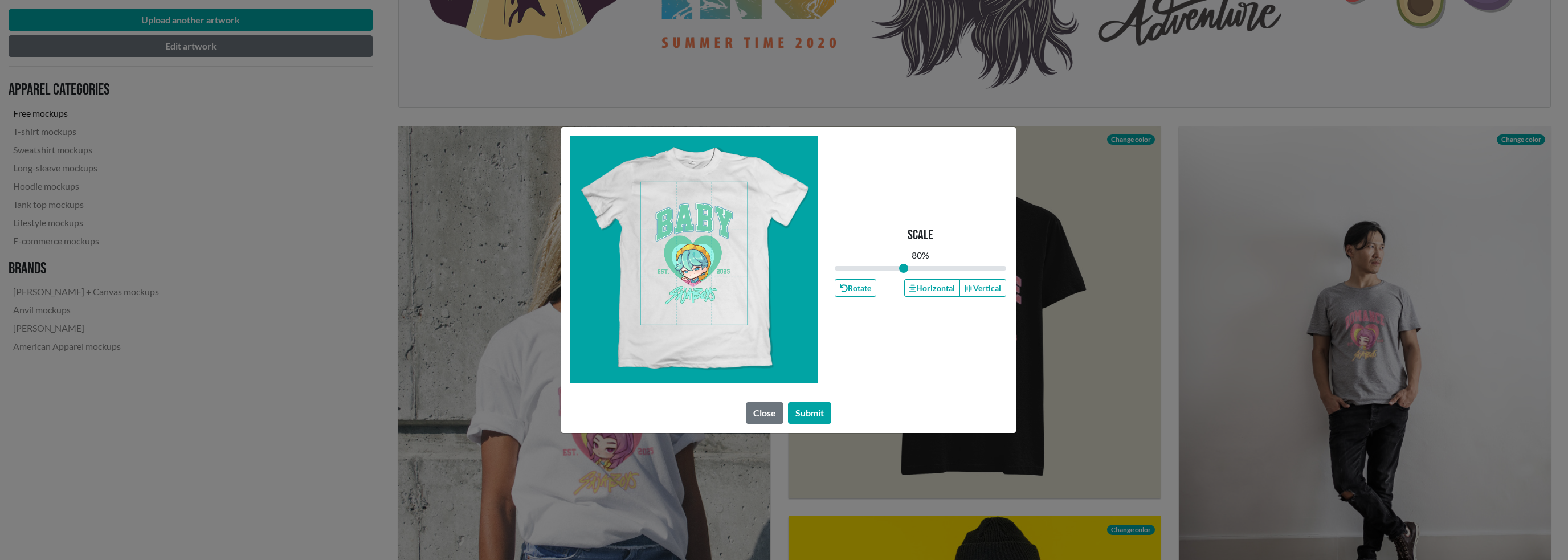
drag, startPoint x: 920, startPoint y: 264, endPoint x: 903, endPoint y: 264, distance: 17.0
type input "0.8"
click at [903, 264] on input "range" at bounding box center [920, 268] width 172 height 13
click at [824, 411] on button "Submit" at bounding box center [810, 413] width 43 height 22
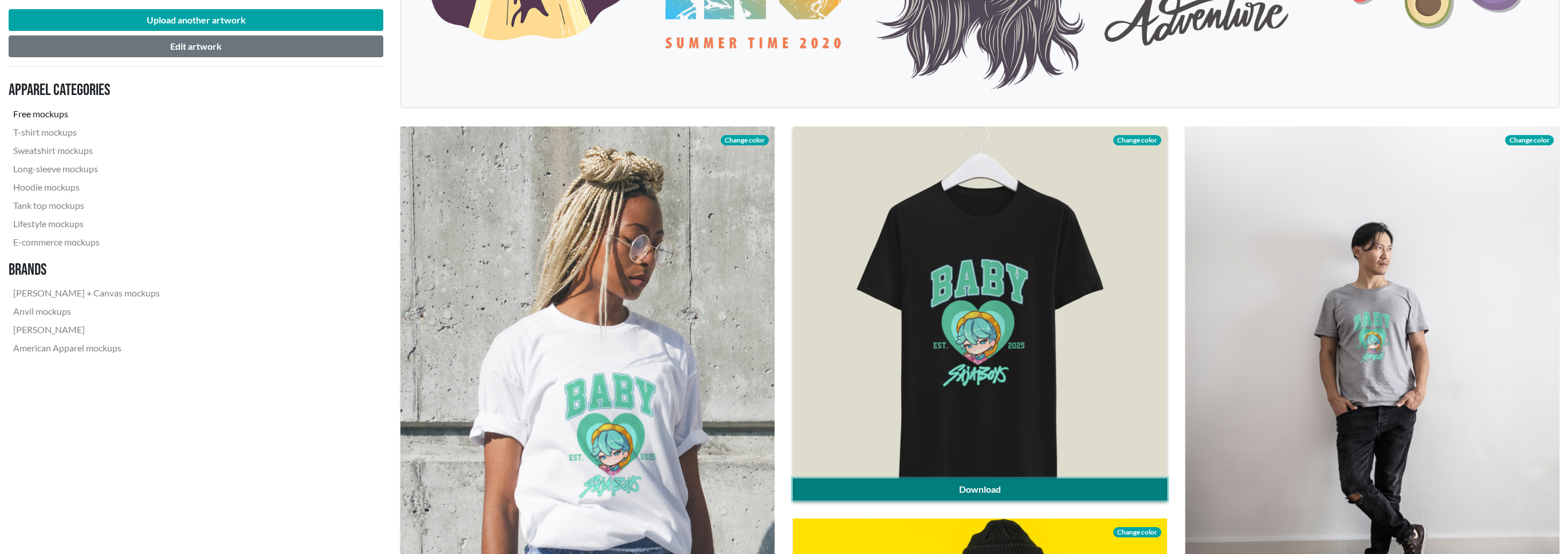
click at [994, 489] on link "Download" at bounding box center [980, 489] width 374 height 22
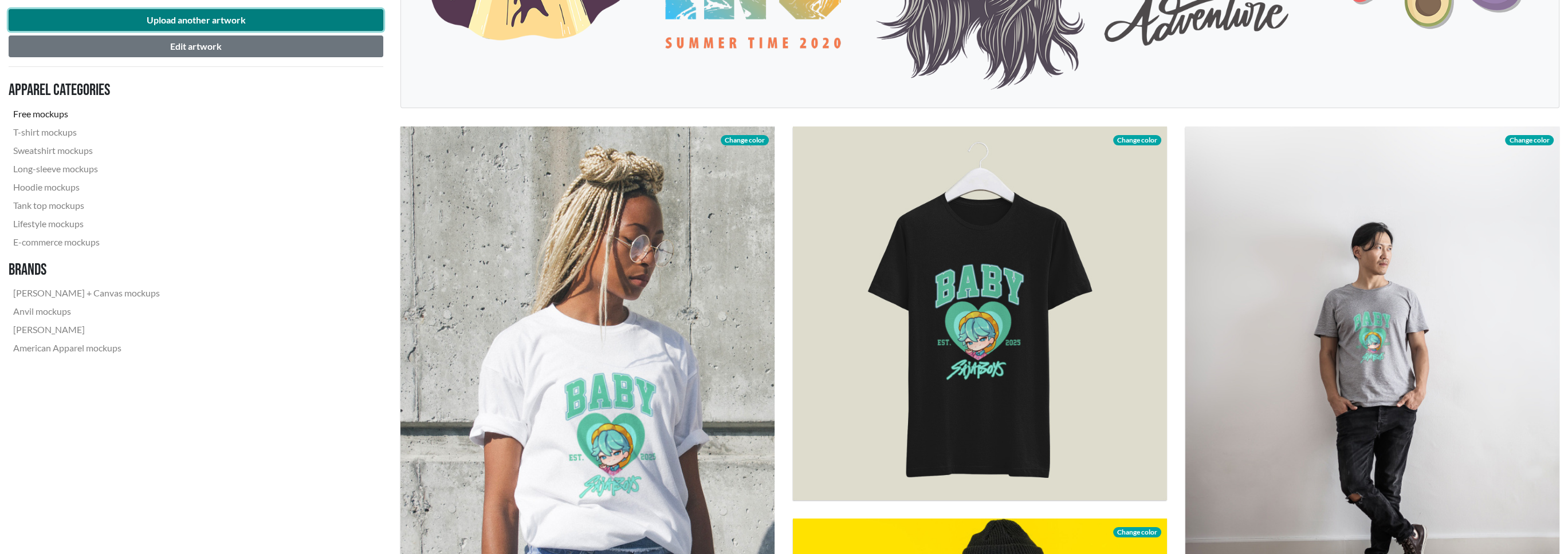
click at [270, 20] on button "Upload another artwork" at bounding box center [195, 20] width 375 height 22
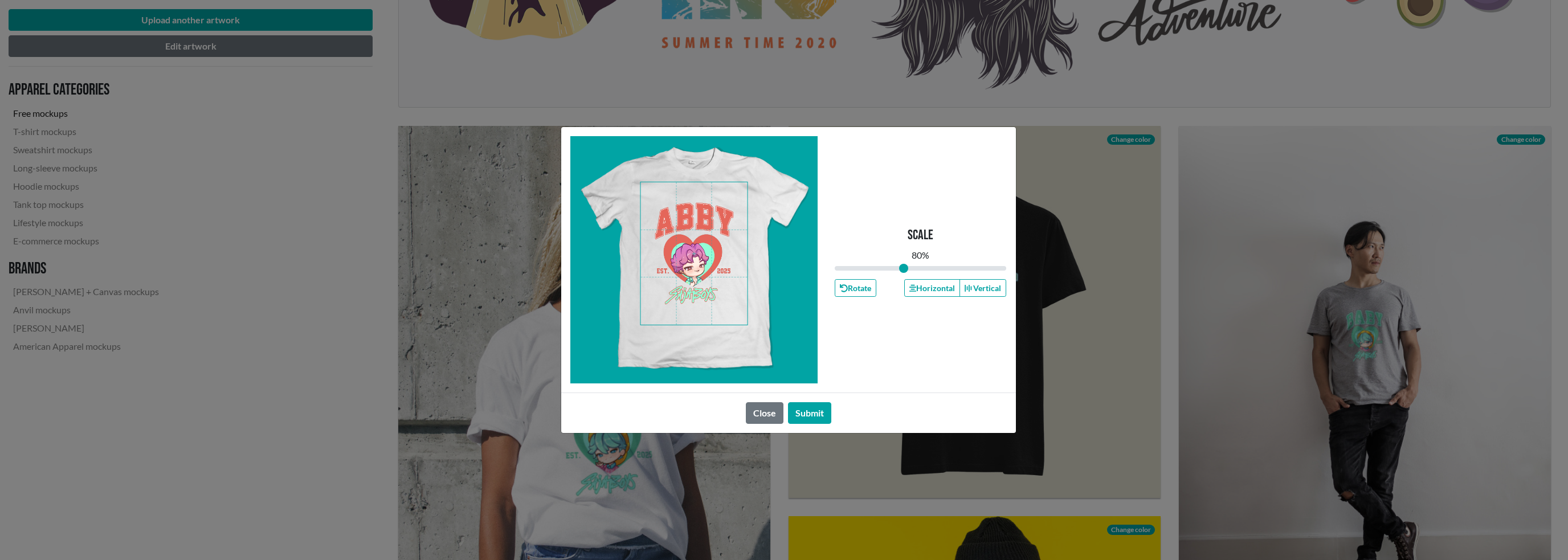
drag, startPoint x: 920, startPoint y: 268, endPoint x: 903, endPoint y: 266, distance: 17.1
type input "0.8"
click at [903, 266] on input "range" at bounding box center [920, 268] width 172 height 13
click at [815, 411] on button "Submit" at bounding box center [810, 413] width 43 height 22
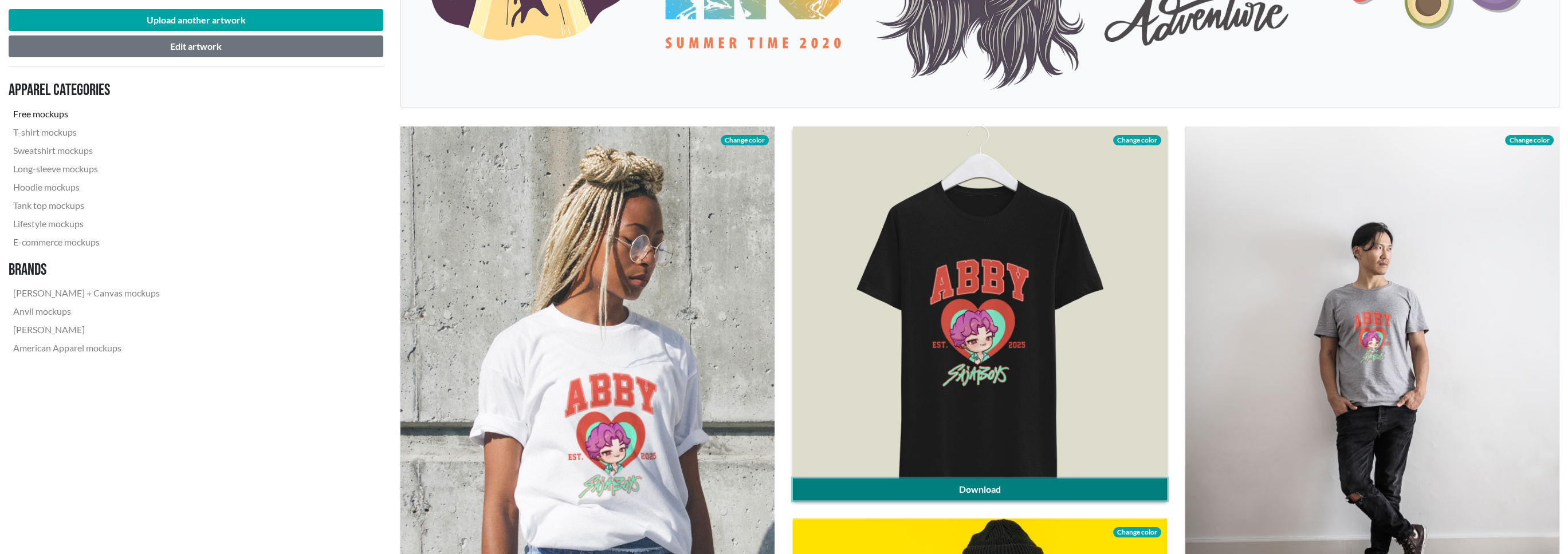
click at [999, 487] on link "Download" at bounding box center [980, 489] width 374 height 22
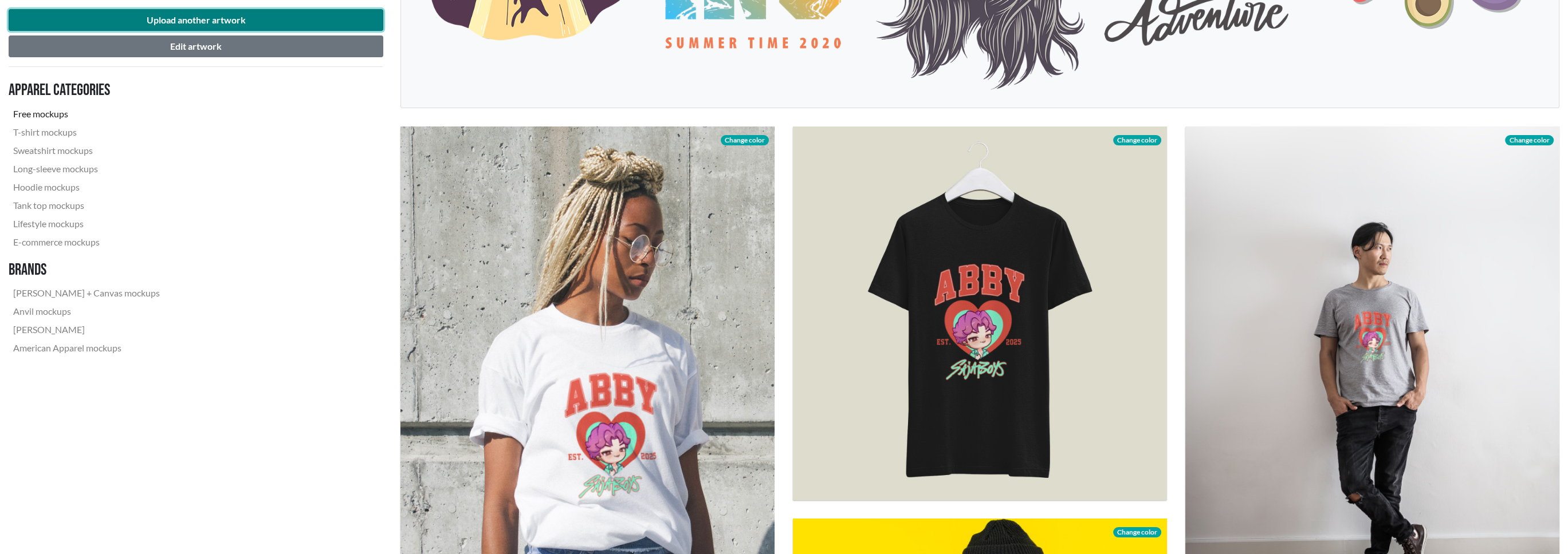
click at [318, 25] on button "Upload another artwork" at bounding box center [195, 20] width 375 height 22
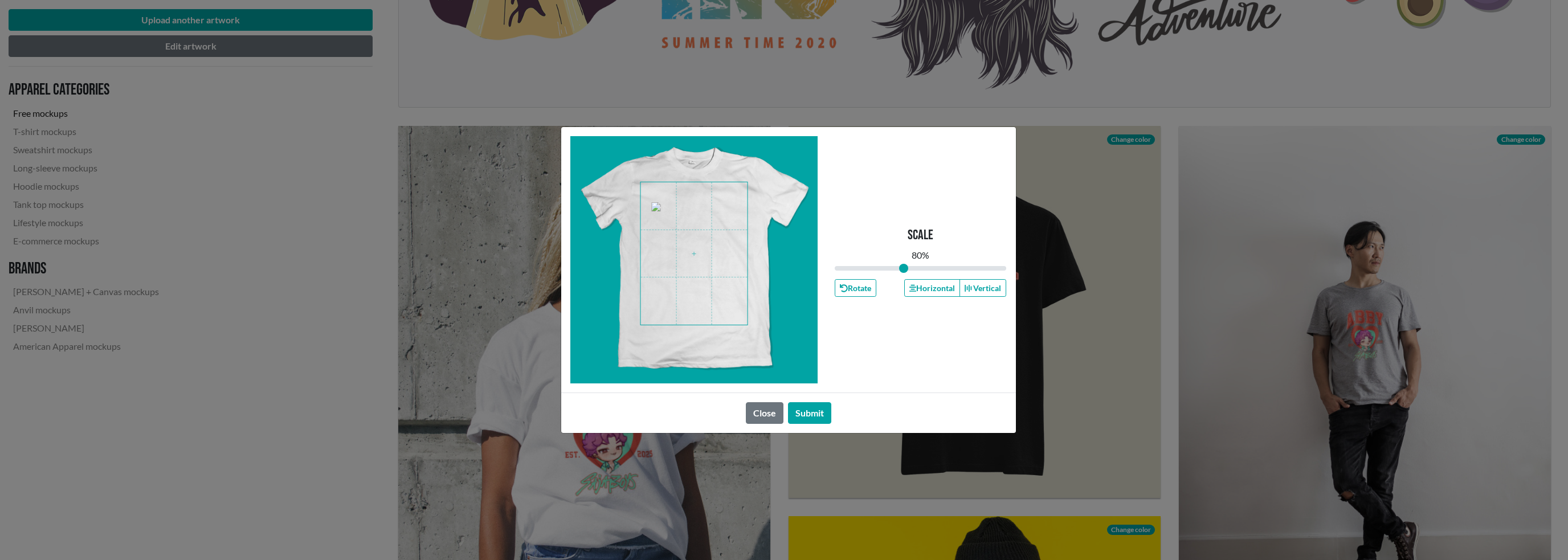
drag, startPoint x: 920, startPoint y: 267, endPoint x: 903, endPoint y: 267, distance: 17.0
type input "0.8"
click at [903, 267] on input "range" at bounding box center [920, 268] width 172 height 13
click at [817, 408] on button "Submit" at bounding box center [810, 413] width 43 height 22
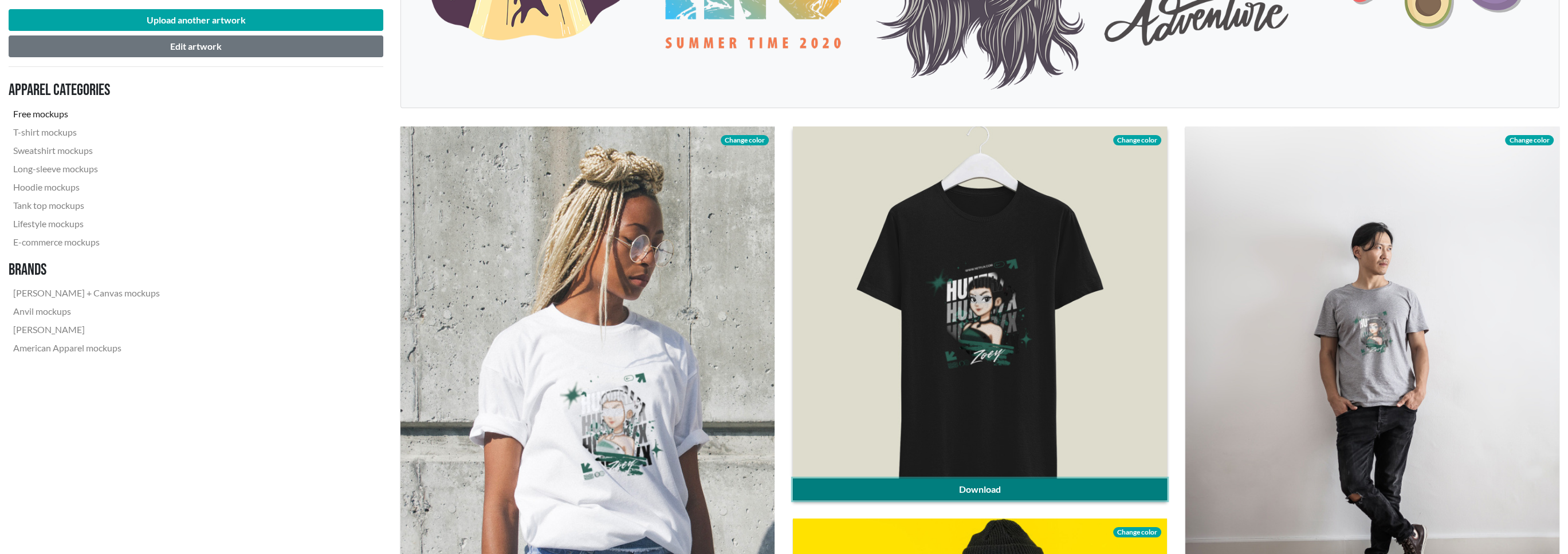
click at [997, 486] on link "Download" at bounding box center [980, 489] width 374 height 22
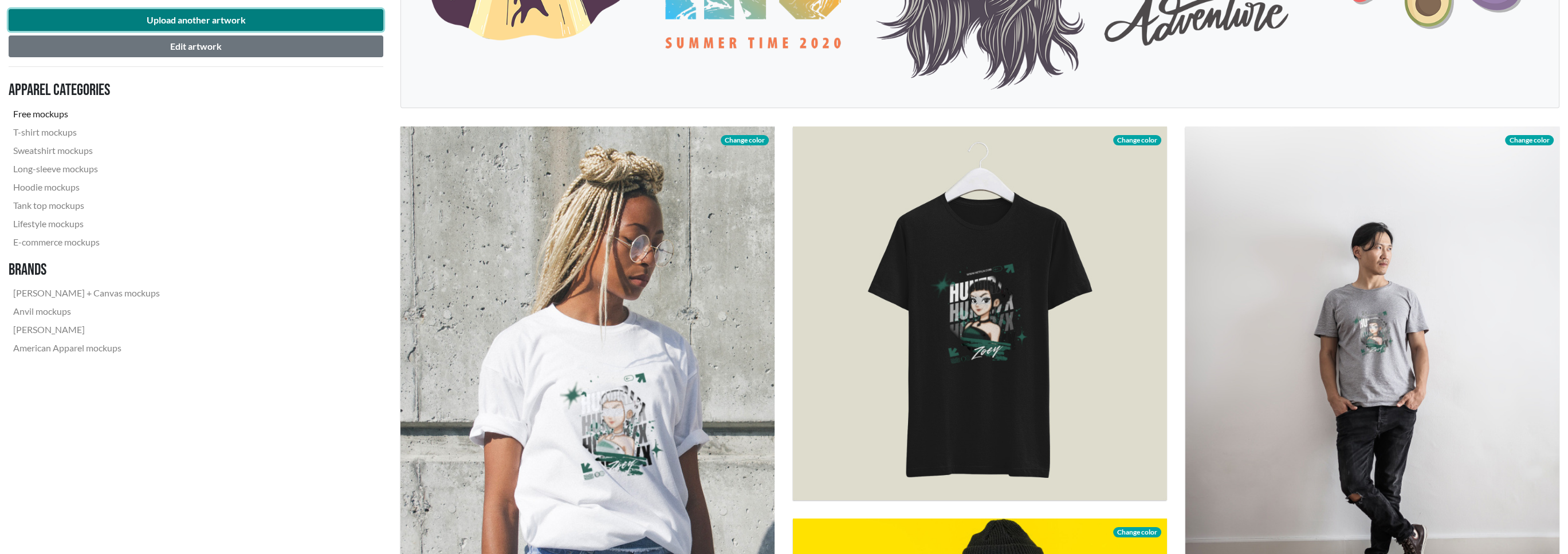
click at [247, 15] on button "Upload another artwork" at bounding box center [195, 20] width 375 height 22
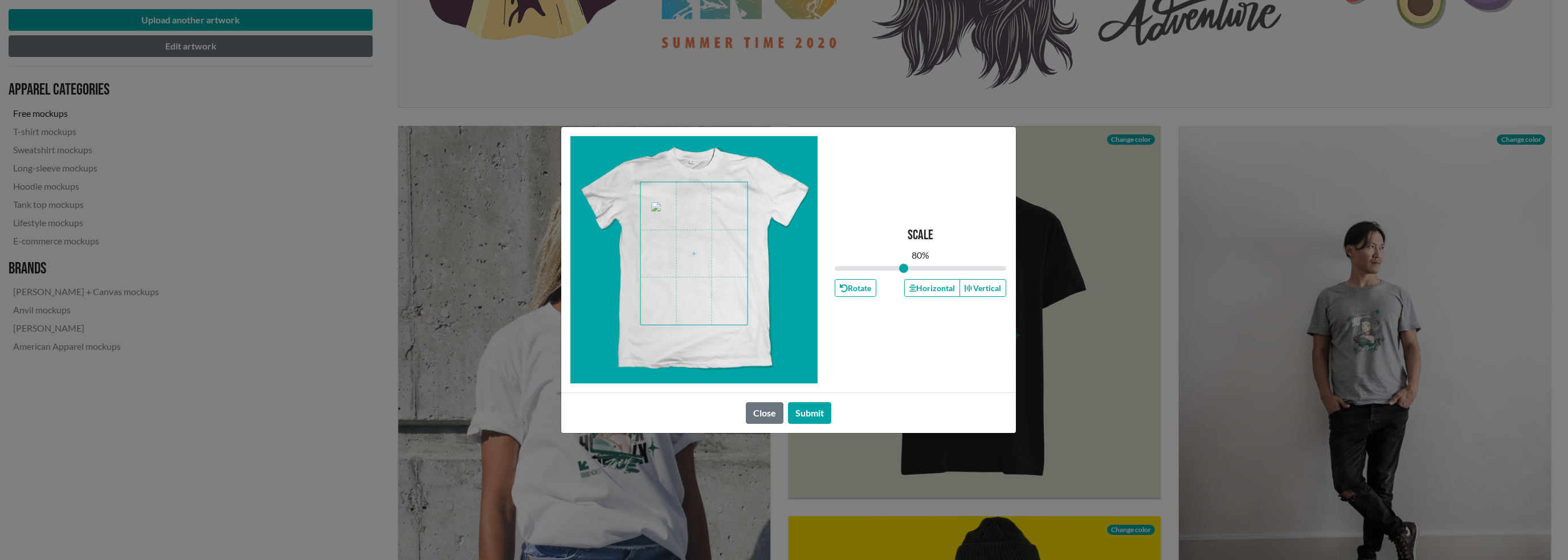
drag, startPoint x: 920, startPoint y: 264, endPoint x: 903, endPoint y: 263, distance: 17.0
type input "0.8"
click at [903, 263] on input "range" at bounding box center [920, 268] width 172 height 13
click at [815, 411] on button "Submit" at bounding box center [810, 413] width 43 height 22
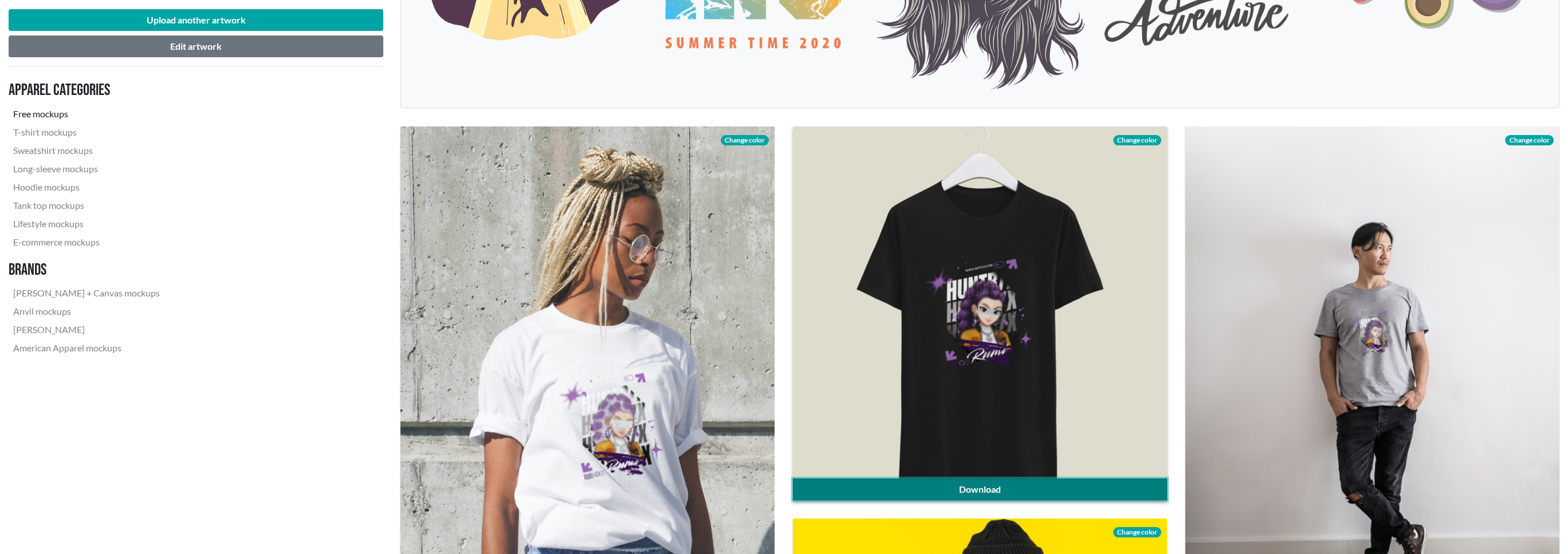
click at [1003, 489] on link "Download" at bounding box center [980, 489] width 374 height 22
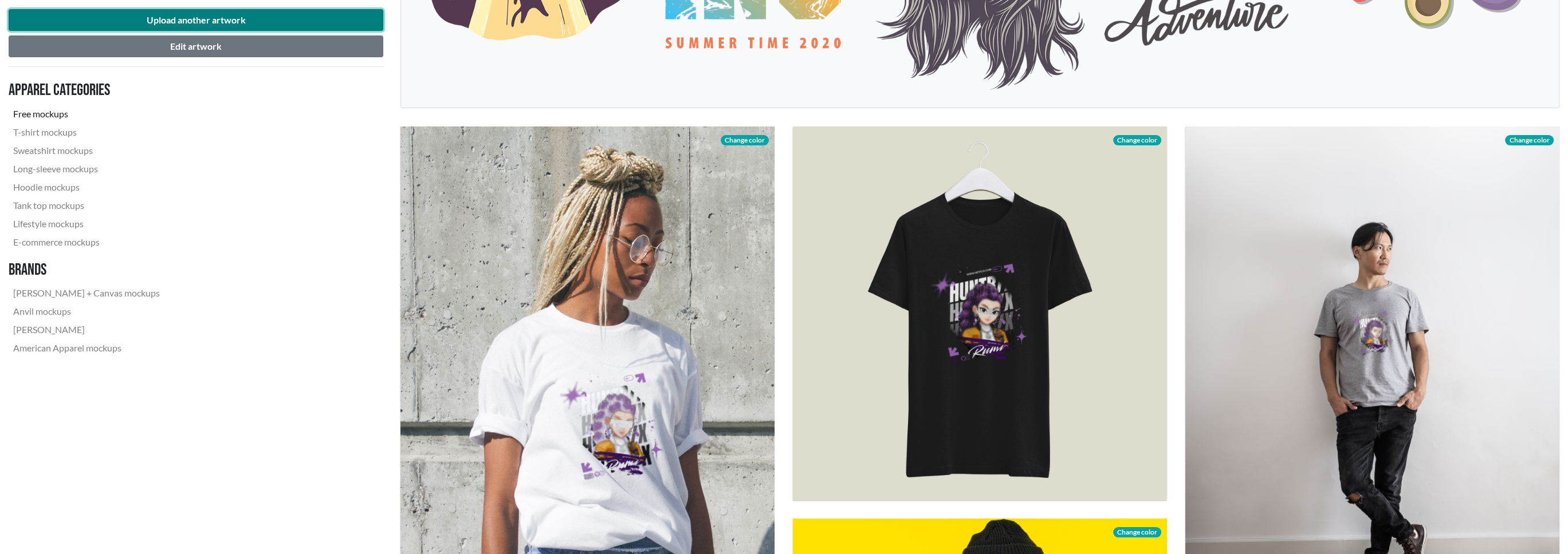
click at [202, 18] on button "Upload another artwork" at bounding box center [195, 20] width 375 height 22
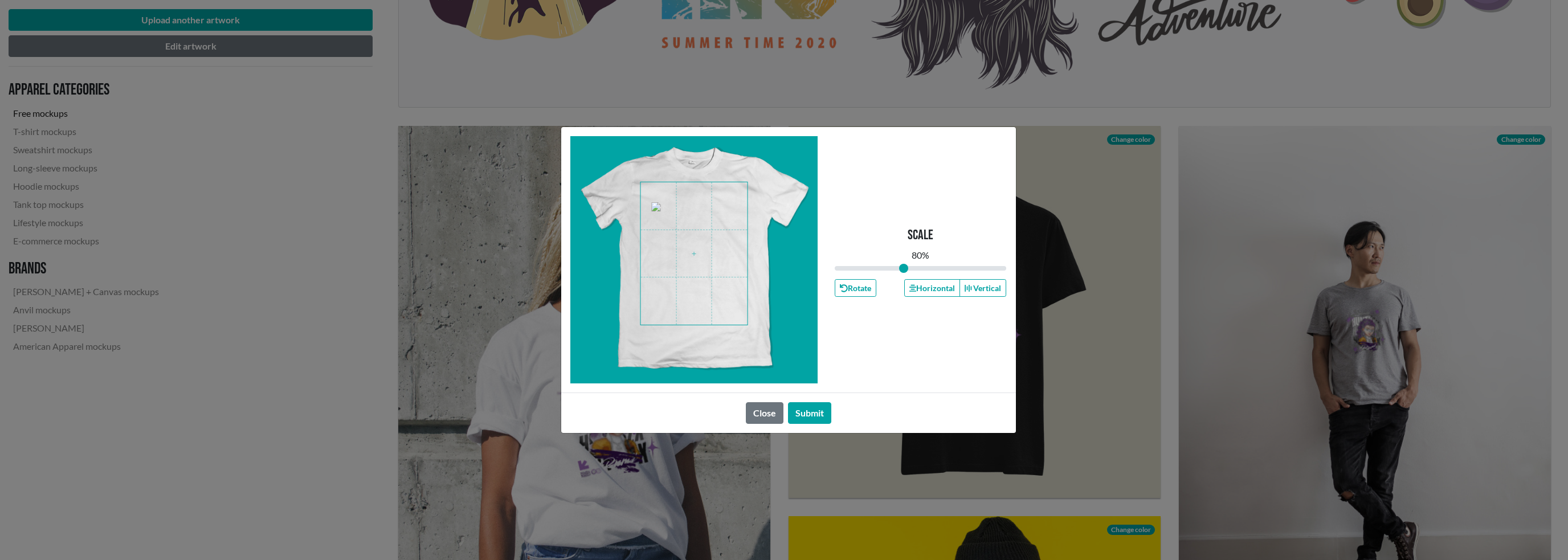
drag, startPoint x: 921, startPoint y: 267, endPoint x: 903, endPoint y: 268, distance: 18.0
type input "0.8"
click at [903, 268] on input "range" at bounding box center [920, 268] width 172 height 13
click at [812, 410] on button "Submit" at bounding box center [810, 413] width 43 height 22
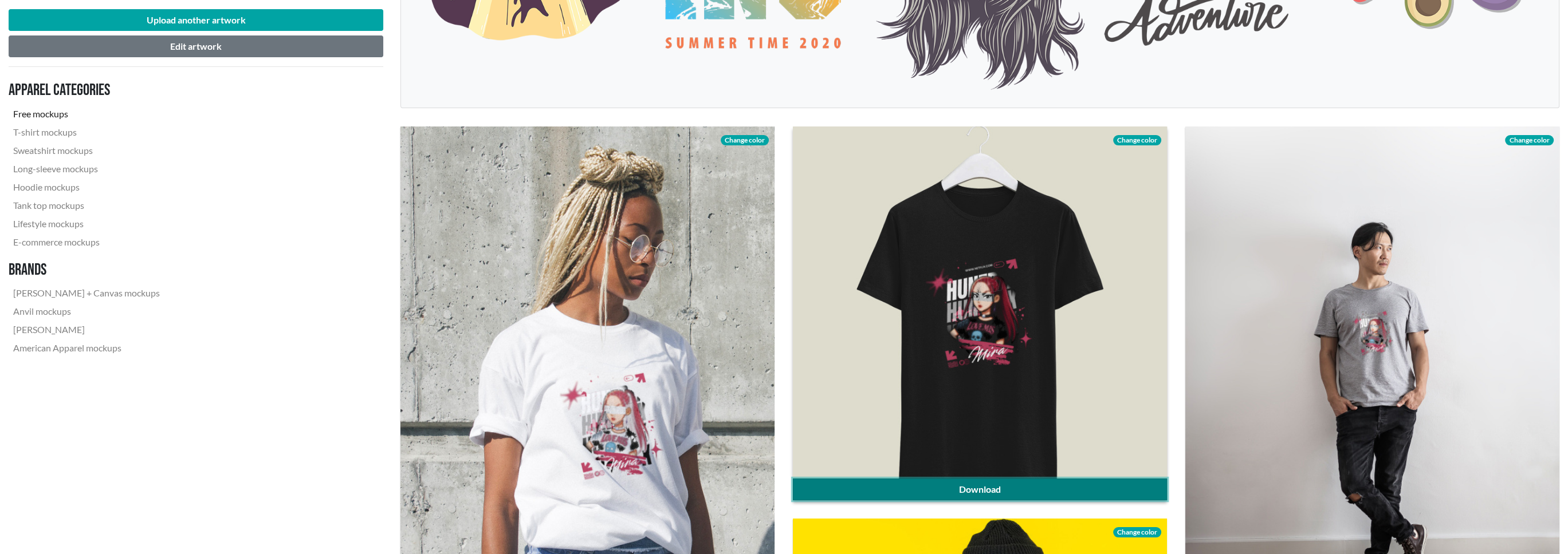
click at [1001, 490] on link "Download" at bounding box center [980, 489] width 374 height 22
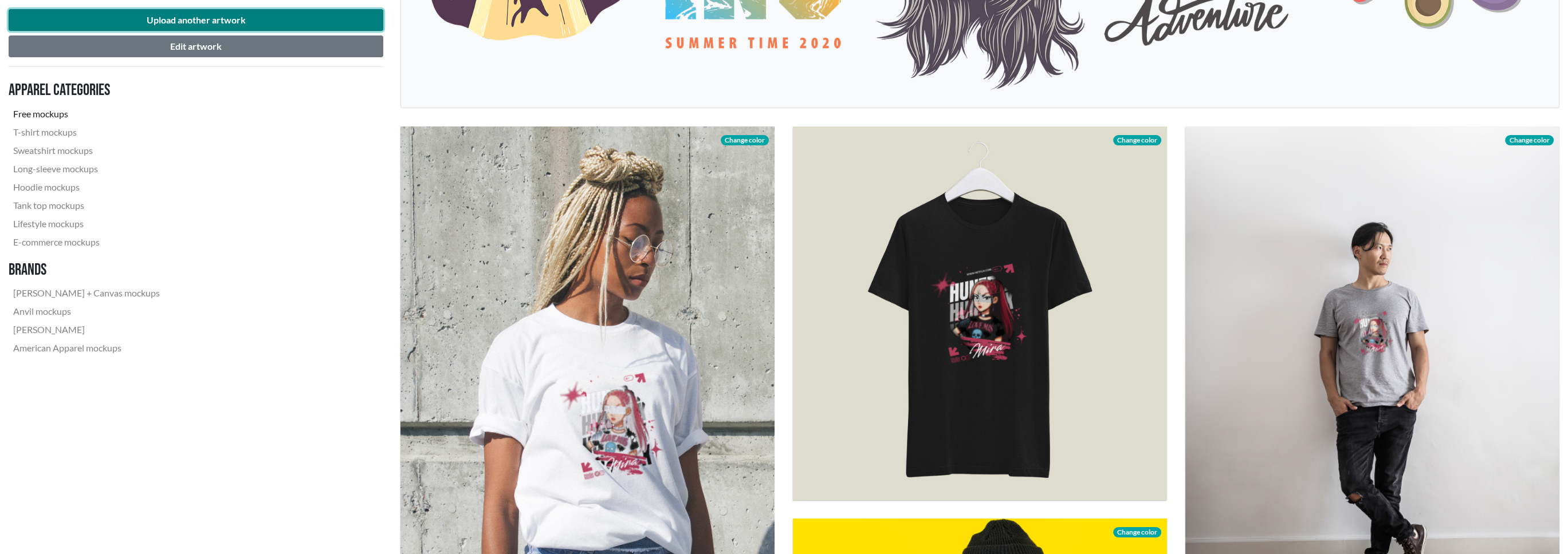
click at [272, 13] on button "Upload another artwork" at bounding box center [195, 20] width 375 height 22
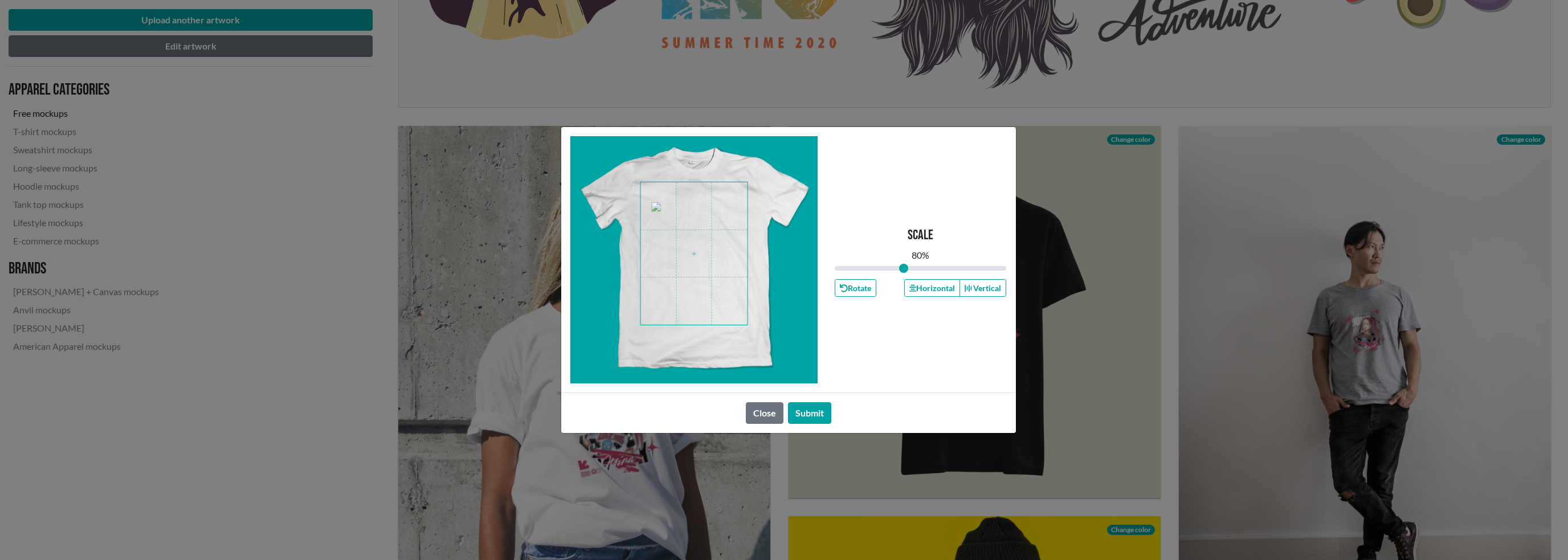
drag, startPoint x: 920, startPoint y: 270, endPoint x: 903, endPoint y: 266, distance: 17.5
type input "0.8"
click at [903, 266] on input "range" at bounding box center [920, 268] width 172 height 13
click at [692, 219] on span at bounding box center [694, 254] width 107 height 143
click at [815, 406] on button "Submit" at bounding box center [810, 413] width 43 height 22
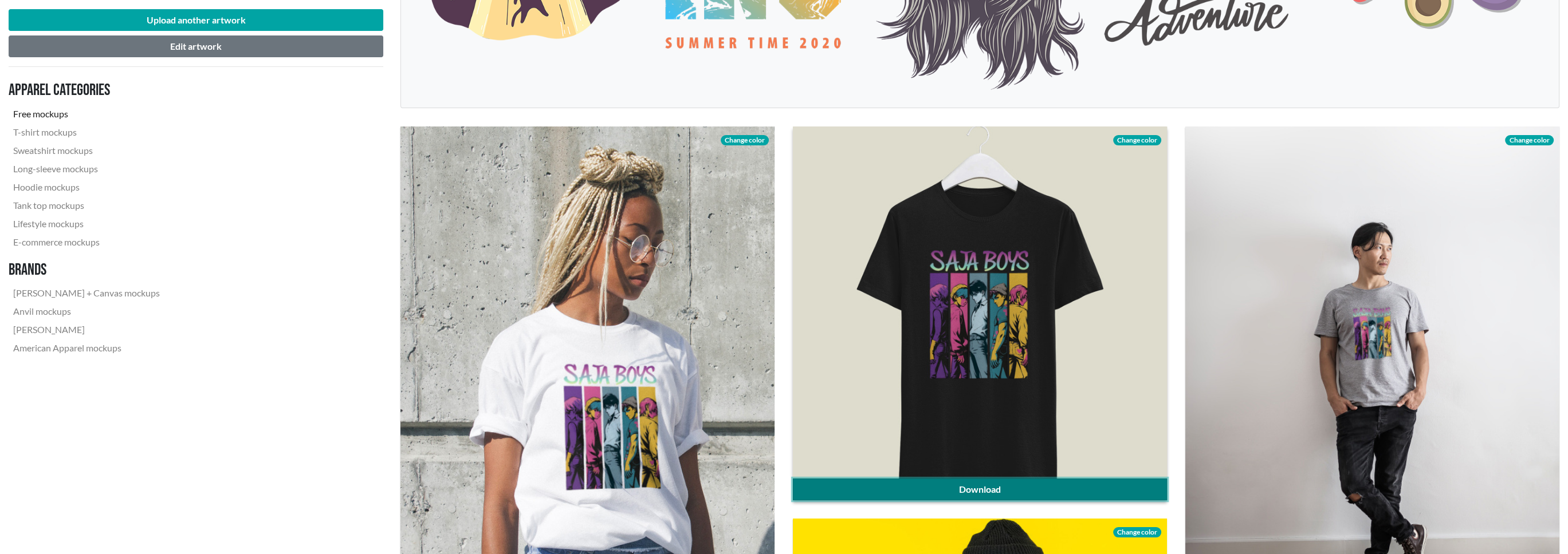
click at [1021, 492] on link "Download" at bounding box center [980, 489] width 374 height 22
click at [1135, 144] on span "Change color" at bounding box center [1138, 140] width 48 height 10
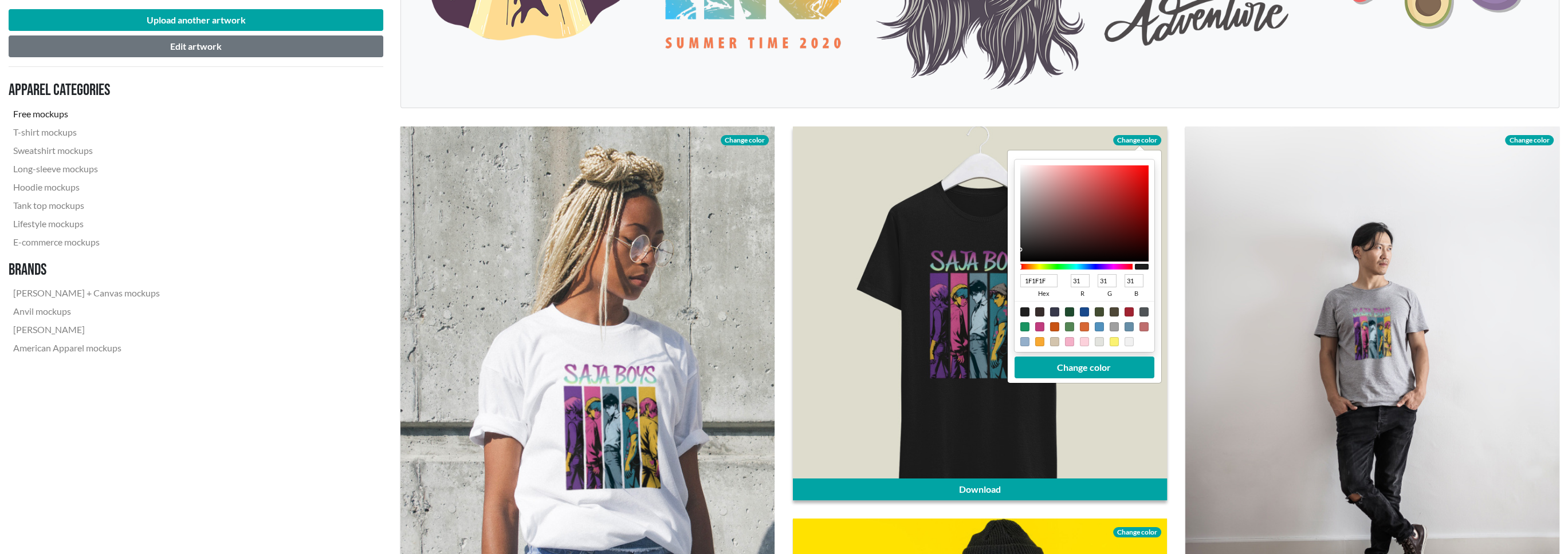
type input "F5F0F0"
type input "245"
type input "240"
type input "F8F4F4"
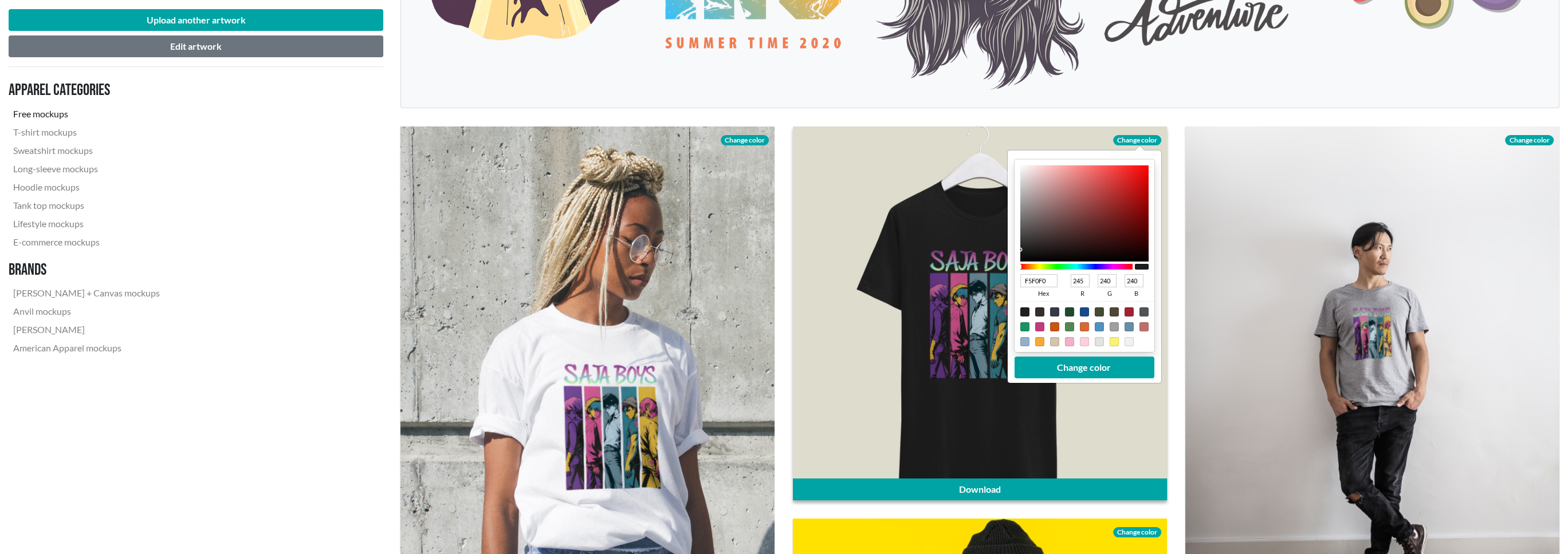
type input "248"
type input "244"
type input "FFFEFE"
type input "255"
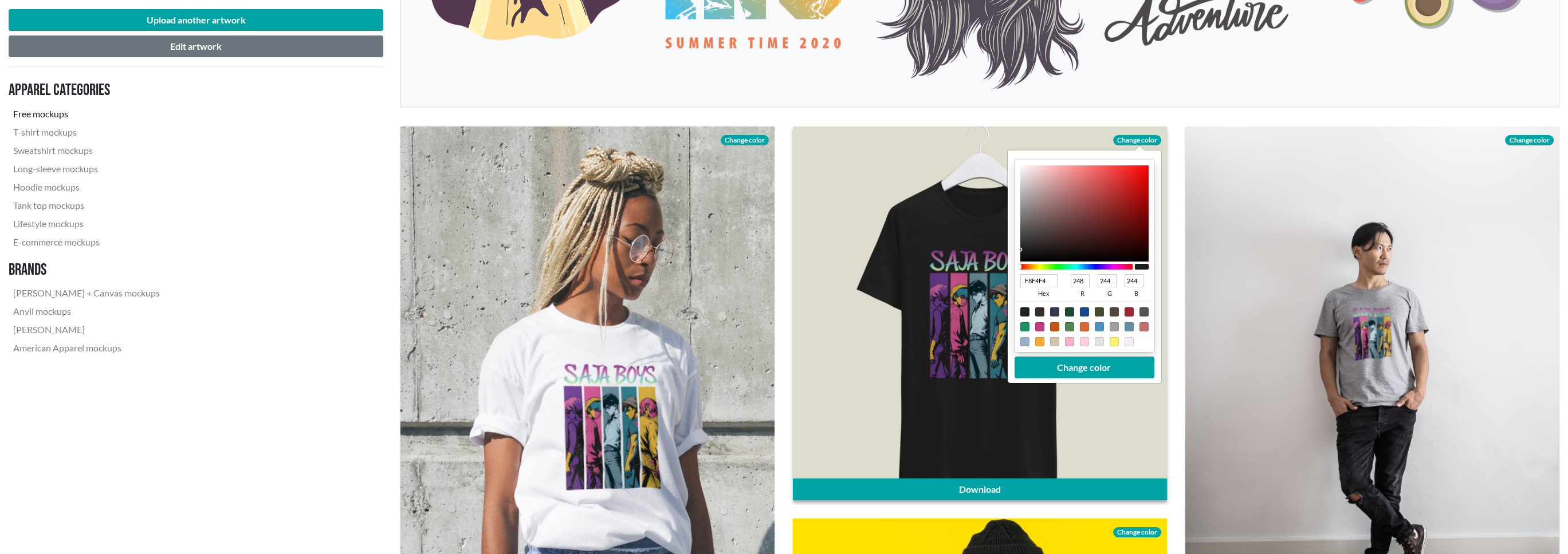
type input "254"
type input "FFFFFF"
type input "255"
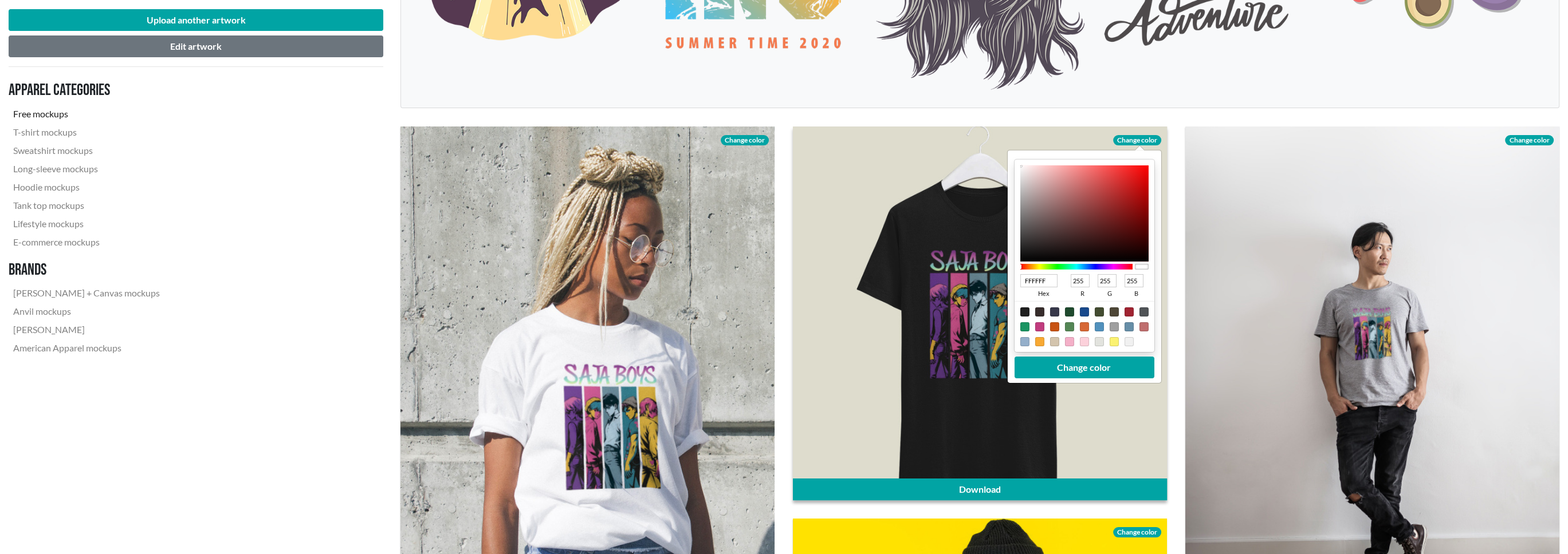
drag, startPoint x: 1022, startPoint y: 169, endPoint x: 1014, endPoint y: 155, distance: 16.1
click at [1014, 155] on div "FFFFFF hex 255 r 255 g 255 b 100 a Change color" at bounding box center [1084, 267] width 153 height 232
click at [1089, 365] on button "Change color" at bounding box center [1084, 368] width 140 height 22
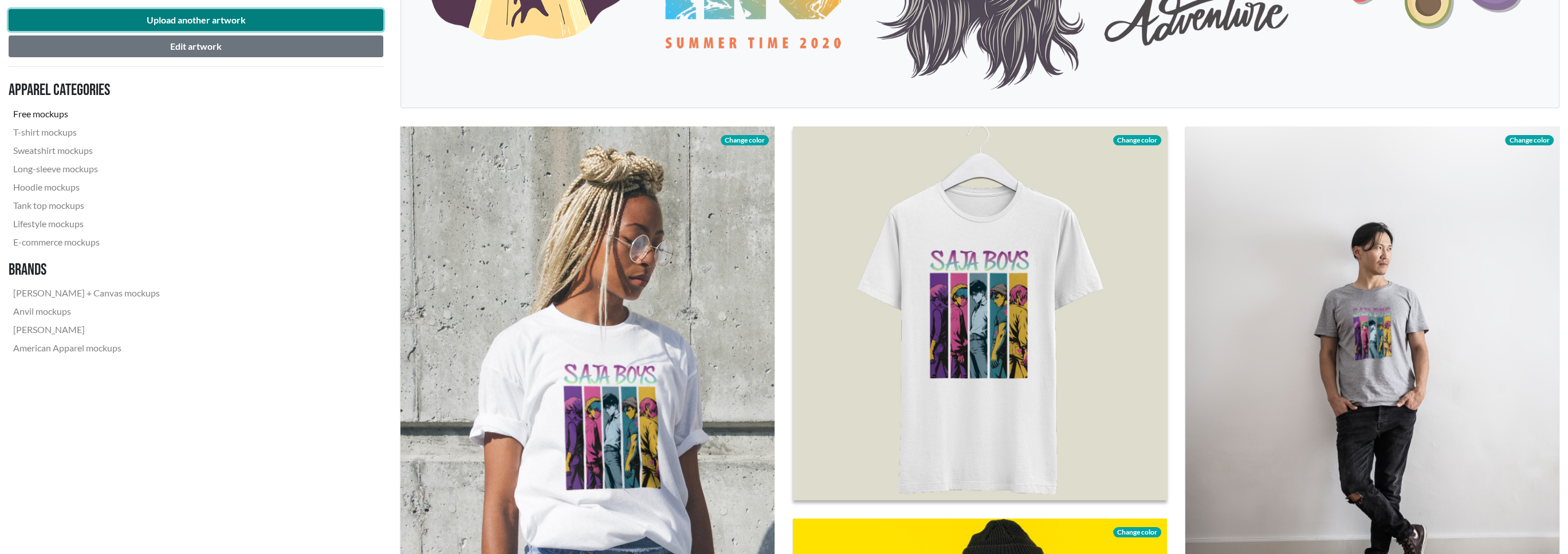
click at [271, 21] on button "Upload another artwork" at bounding box center [195, 20] width 375 height 22
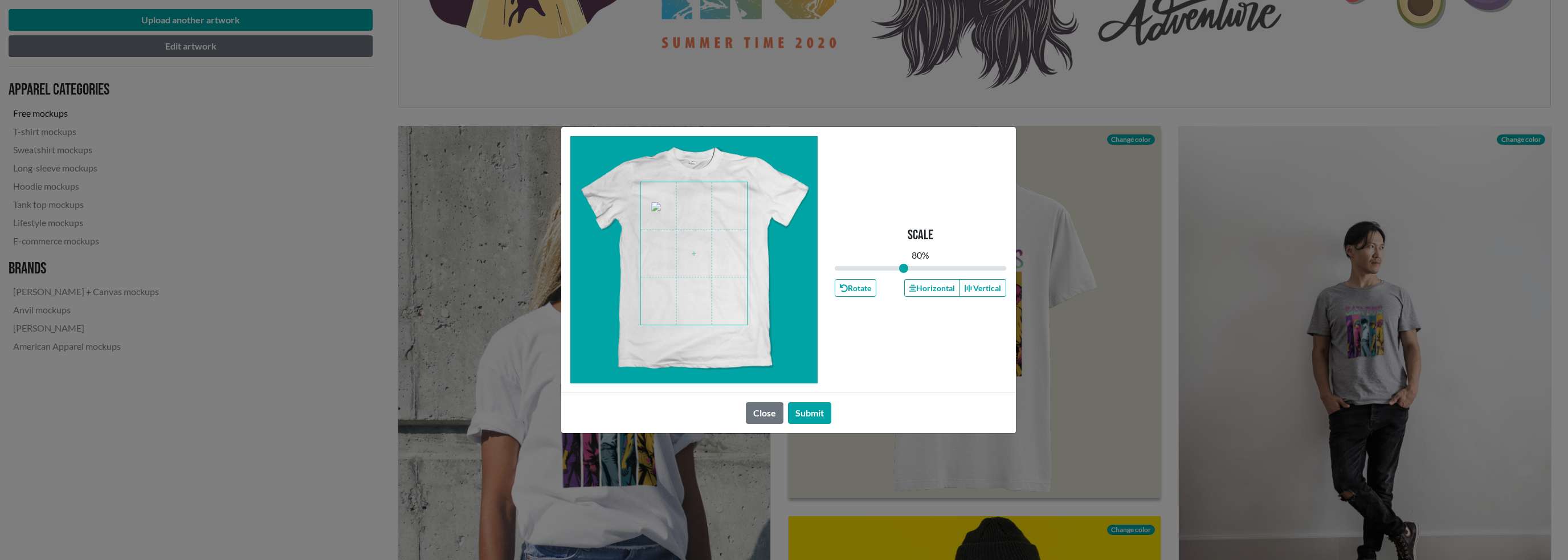
drag, startPoint x: 924, startPoint y: 270, endPoint x: 903, endPoint y: 268, distance: 21.1
type input "0.8"
click at [903, 268] on input "range" at bounding box center [920, 268] width 172 height 13
click at [818, 414] on button "Submit" at bounding box center [810, 413] width 43 height 22
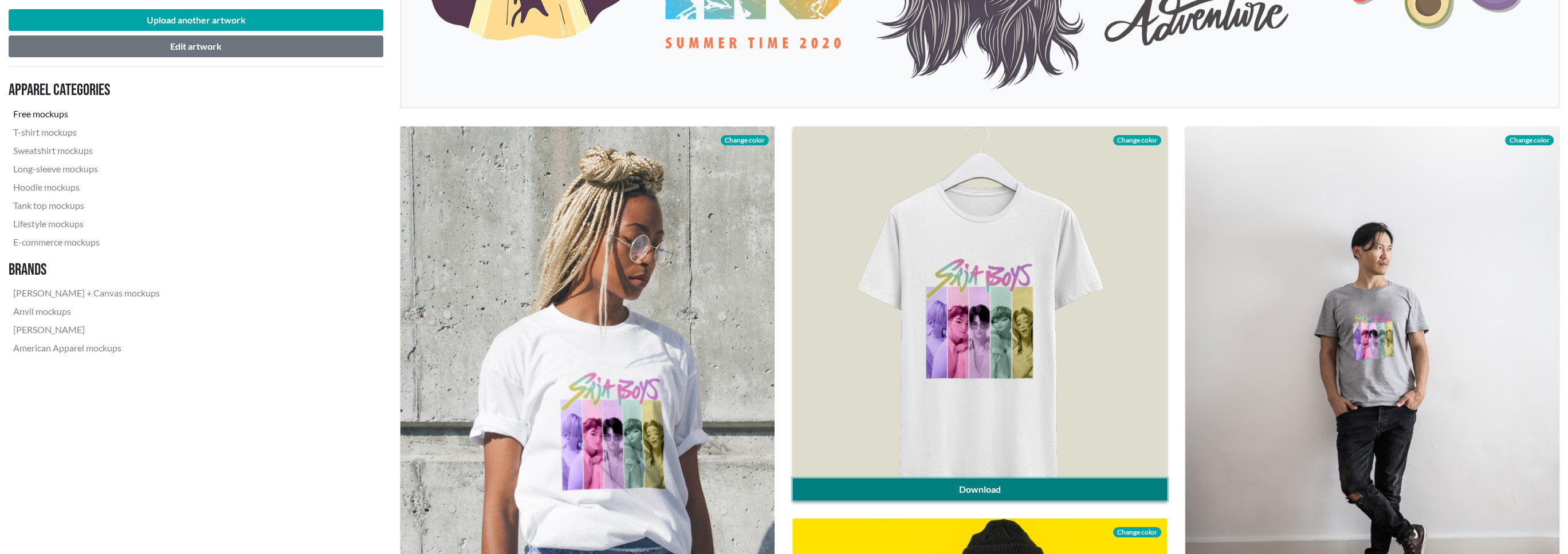
click at [1011, 488] on link "Download" at bounding box center [980, 489] width 374 height 22
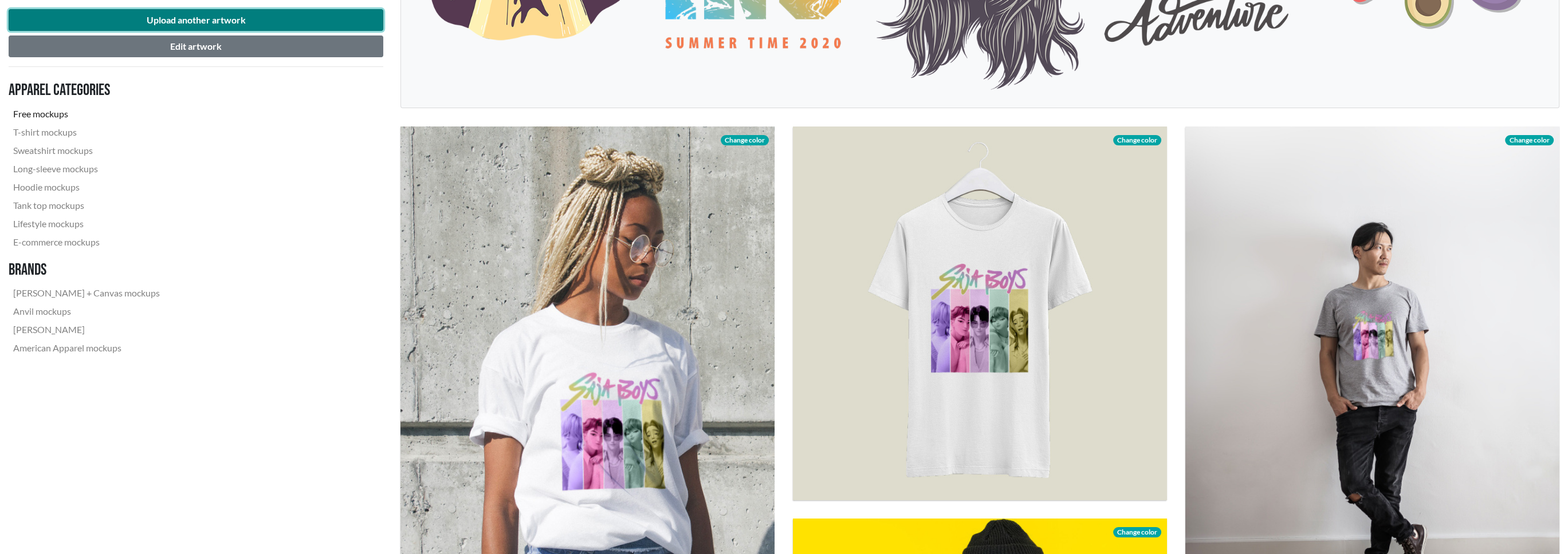
click at [255, 17] on button "Upload another artwork" at bounding box center [195, 20] width 375 height 22
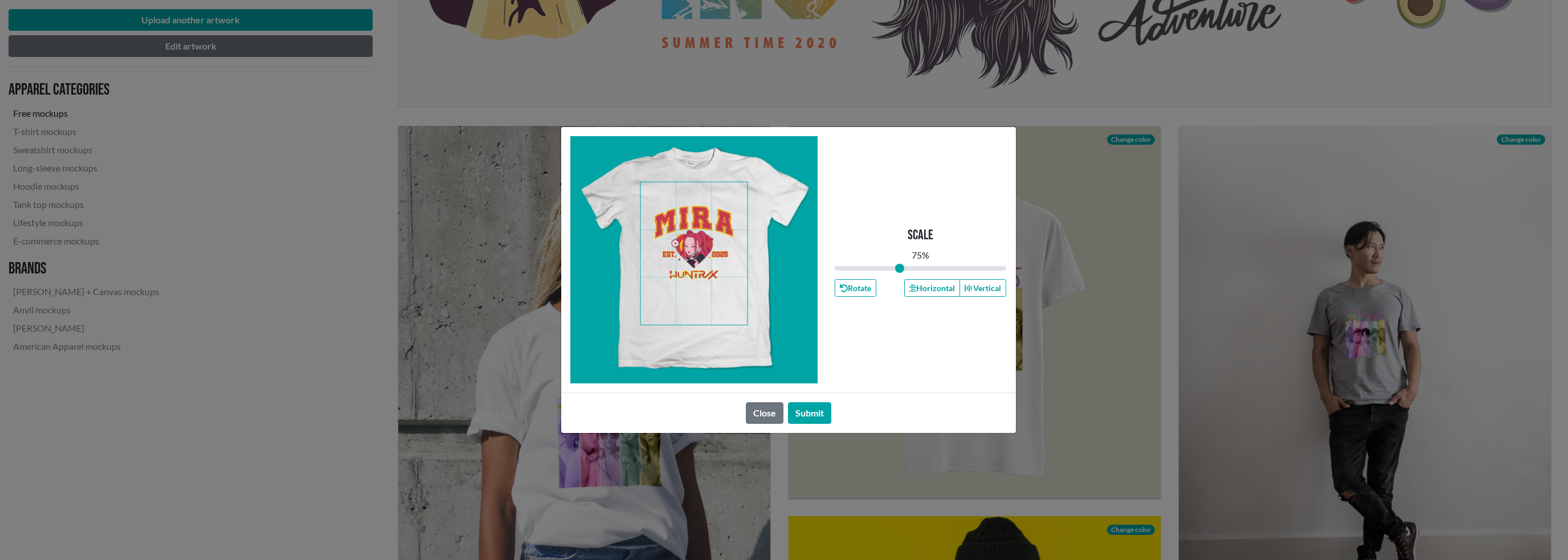
drag, startPoint x: 920, startPoint y: 266, endPoint x: 900, endPoint y: 268, distance: 20.1
type input "0.75"
click at [900, 268] on input "range" at bounding box center [920, 268] width 172 height 13
click at [807, 414] on button "Submit" at bounding box center [810, 413] width 43 height 22
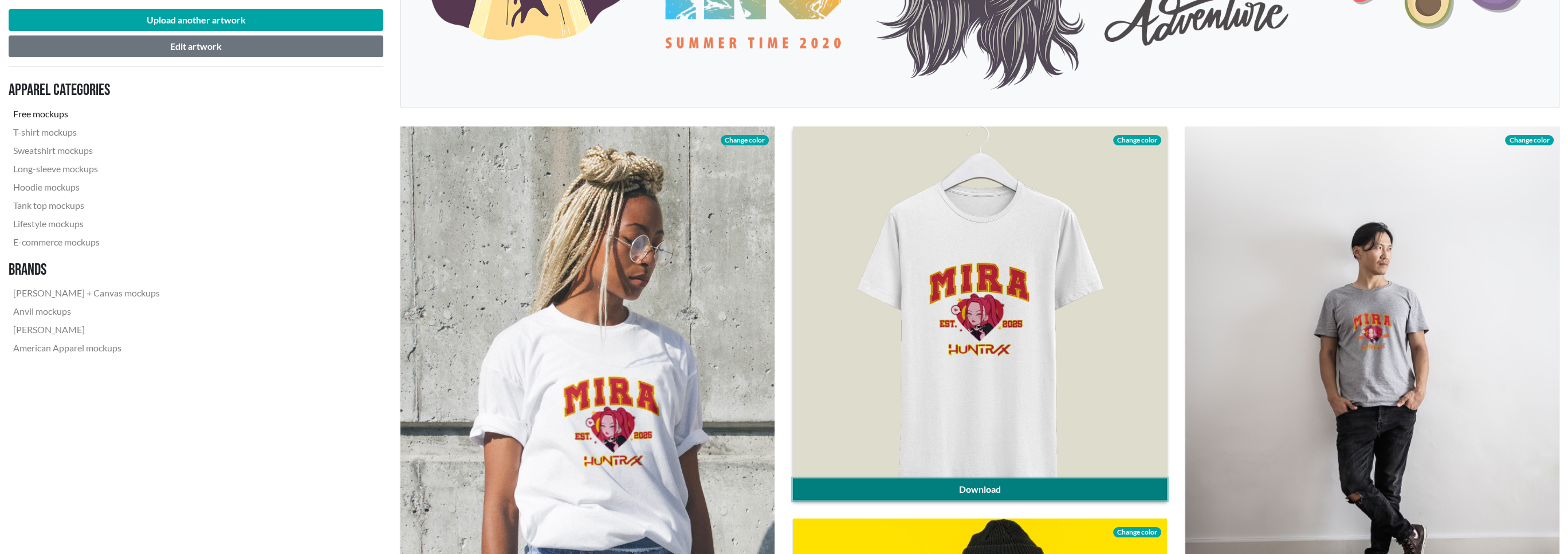
click at [1015, 482] on link "Download" at bounding box center [980, 489] width 374 height 22
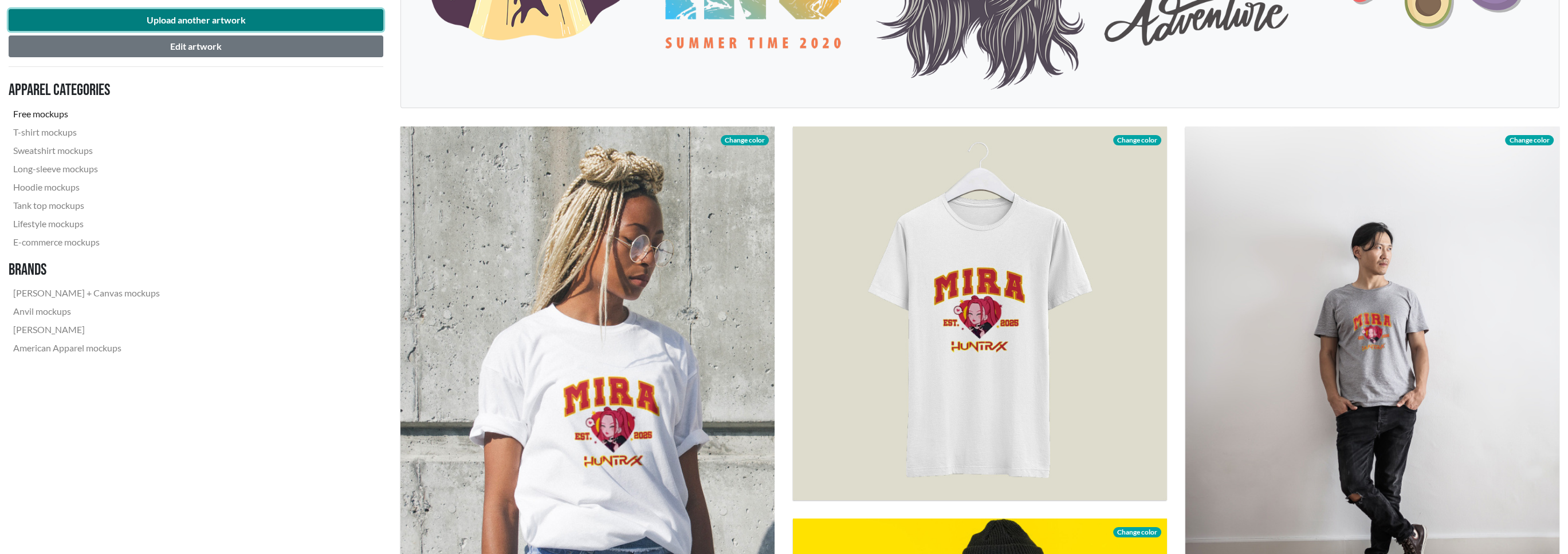
click at [250, 15] on button "Upload another artwork" at bounding box center [195, 20] width 375 height 22
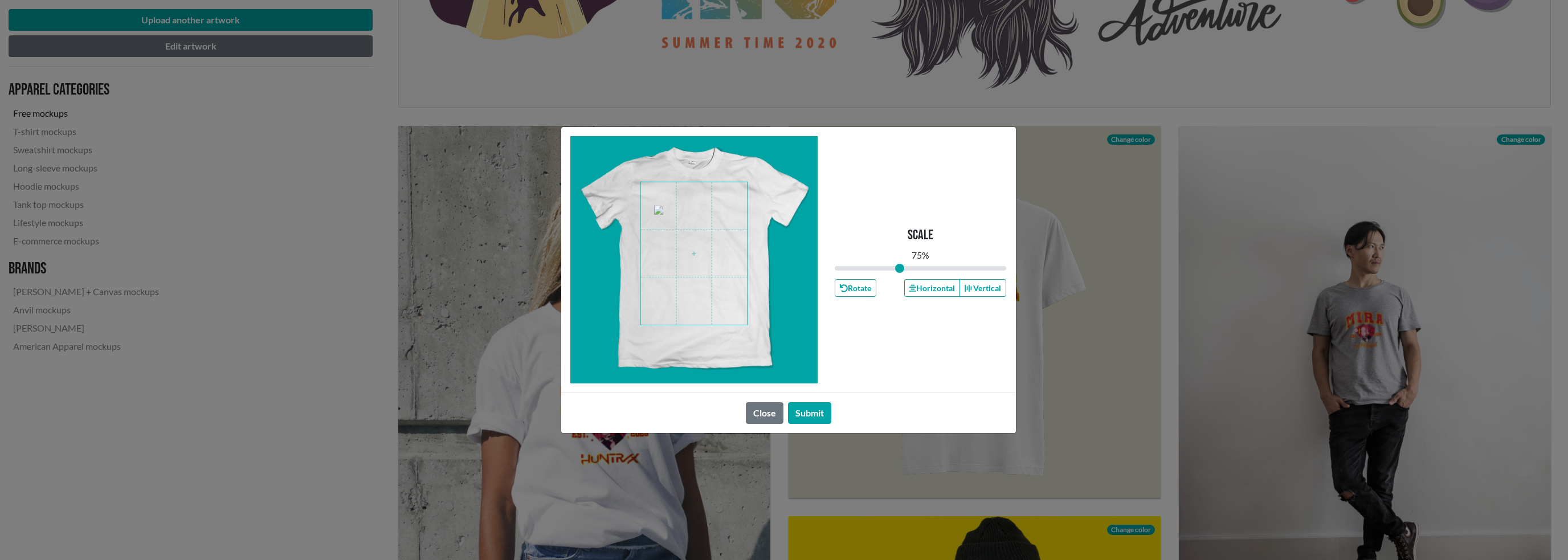
drag, startPoint x: 917, startPoint y: 266, endPoint x: 900, endPoint y: 269, distance: 17.3
type input "0.75"
click at [900, 269] on input "range" at bounding box center [920, 268] width 172 height 13
click at [823, 407] on button "Submit" at bounding box center [810, 413] width 43 height 22
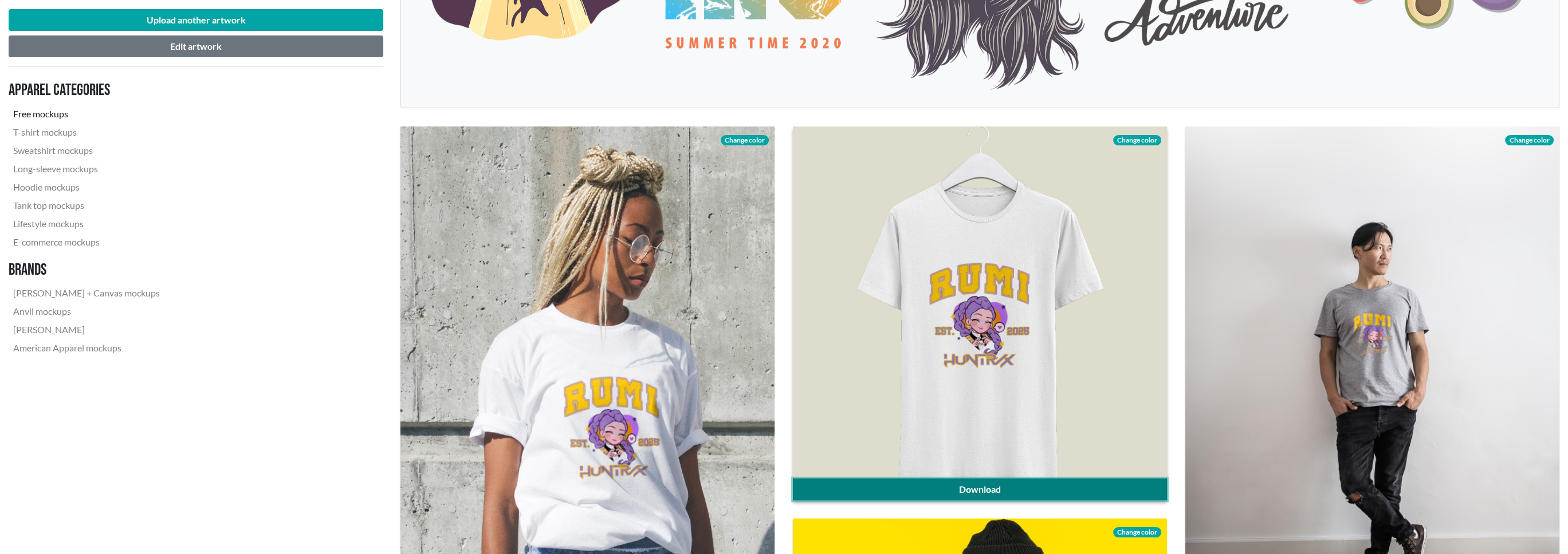
click at [1019, 485] on link "Download" at bounding box center [980, 489] width 374 height 22
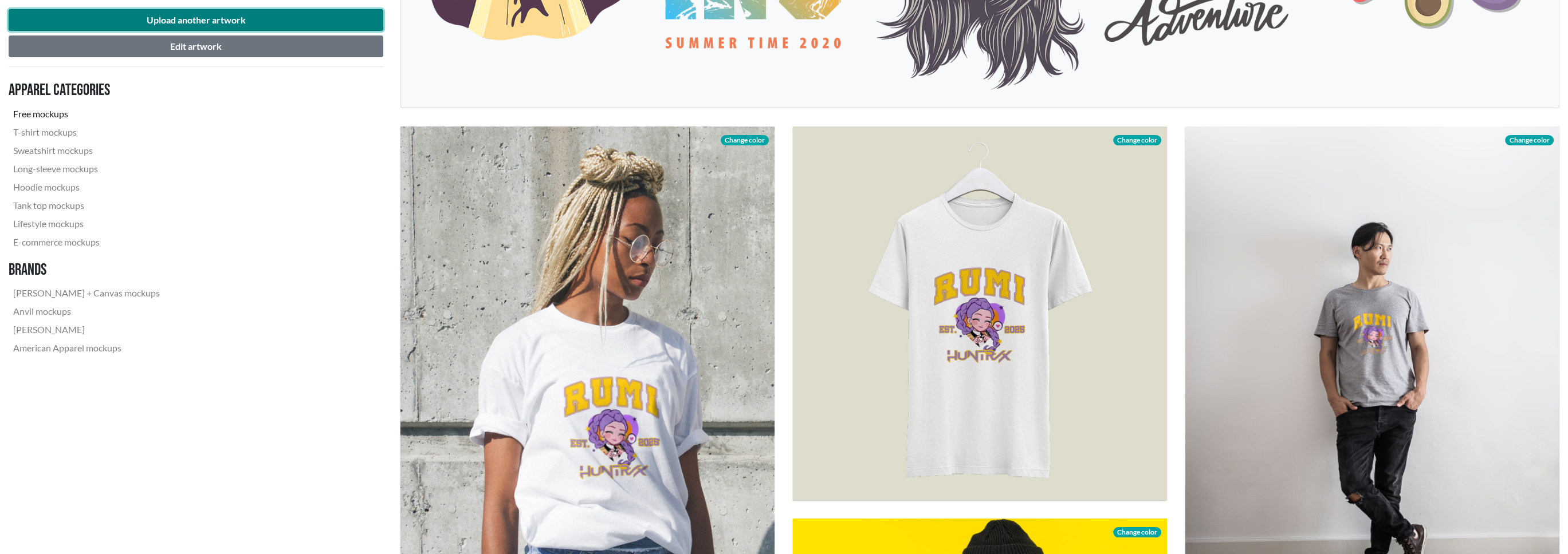
click at [271, 15] on button "Upload another artwork" at bounding box center [195, 20] width 375 height 22
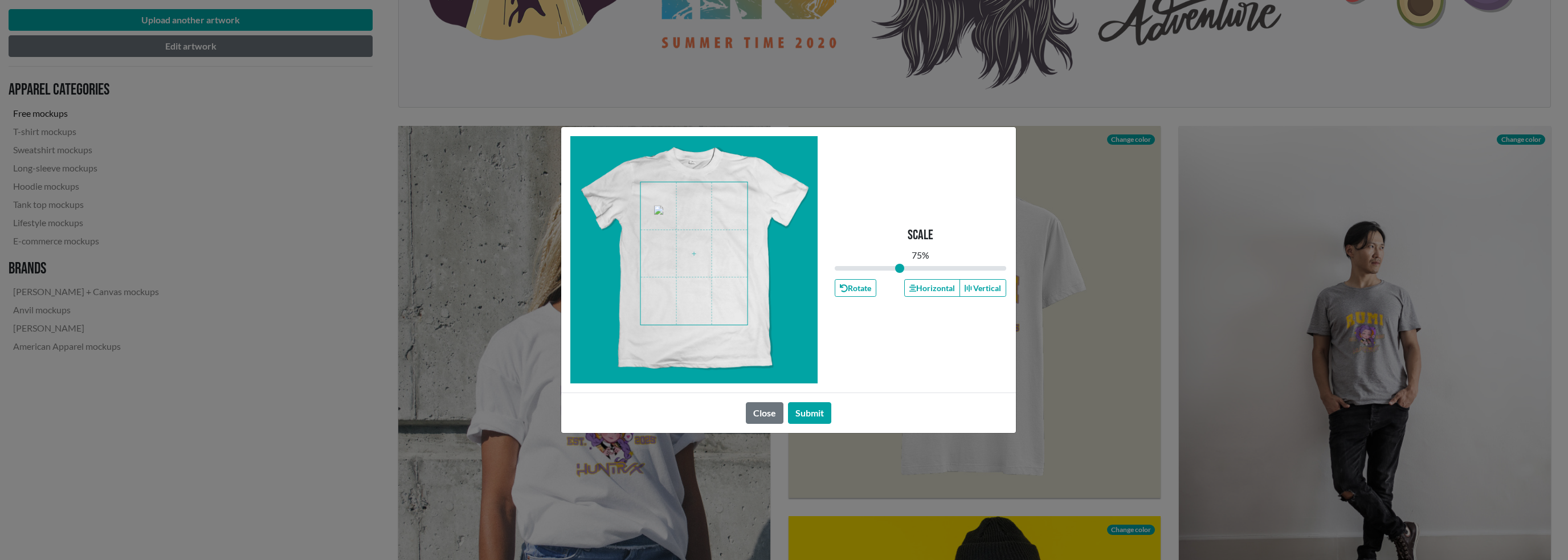
drag, startPoint x: 923, startPoint y: 269, endPoint x: 900, endPoint y: 266, distance: 23.2
type input "0.75"
click at [900, 266] on input "range" at bounding box center [920, 268] width 172 height 13
click at [819, 412] on button "Submit" at bounding box center [810, 413] width 43 height 22
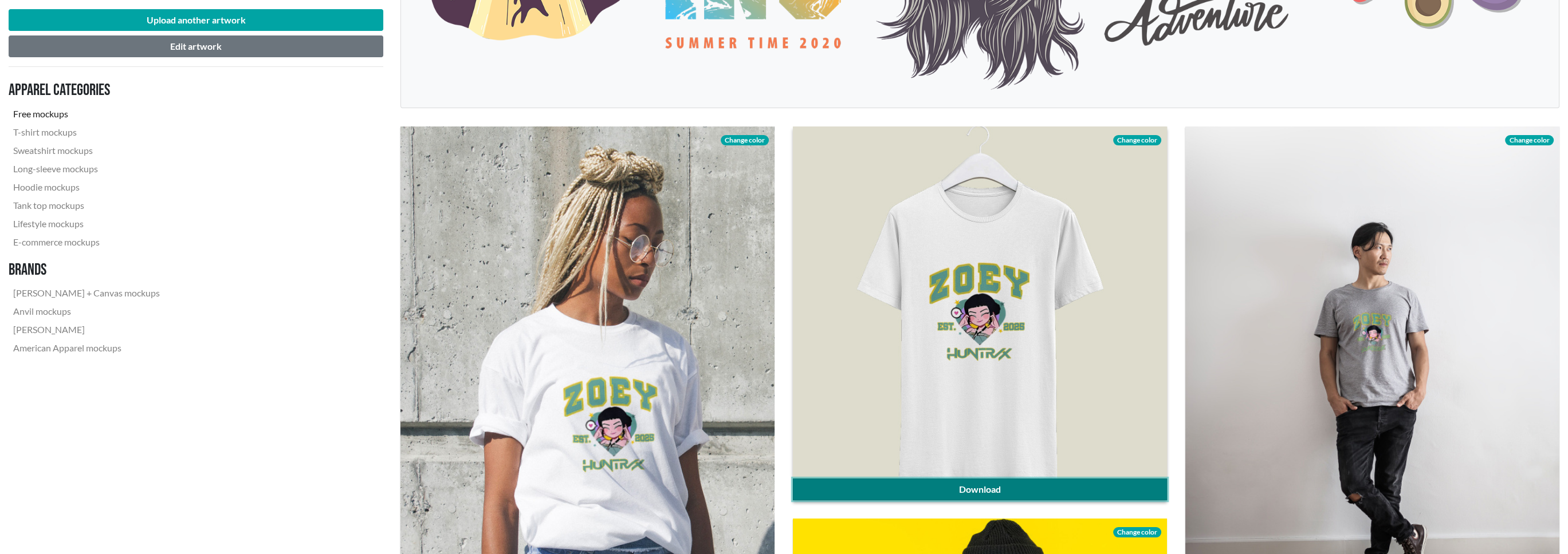
click at [1027, 489] on link "Download" at bounding box center [980, 489] width 374 height 22
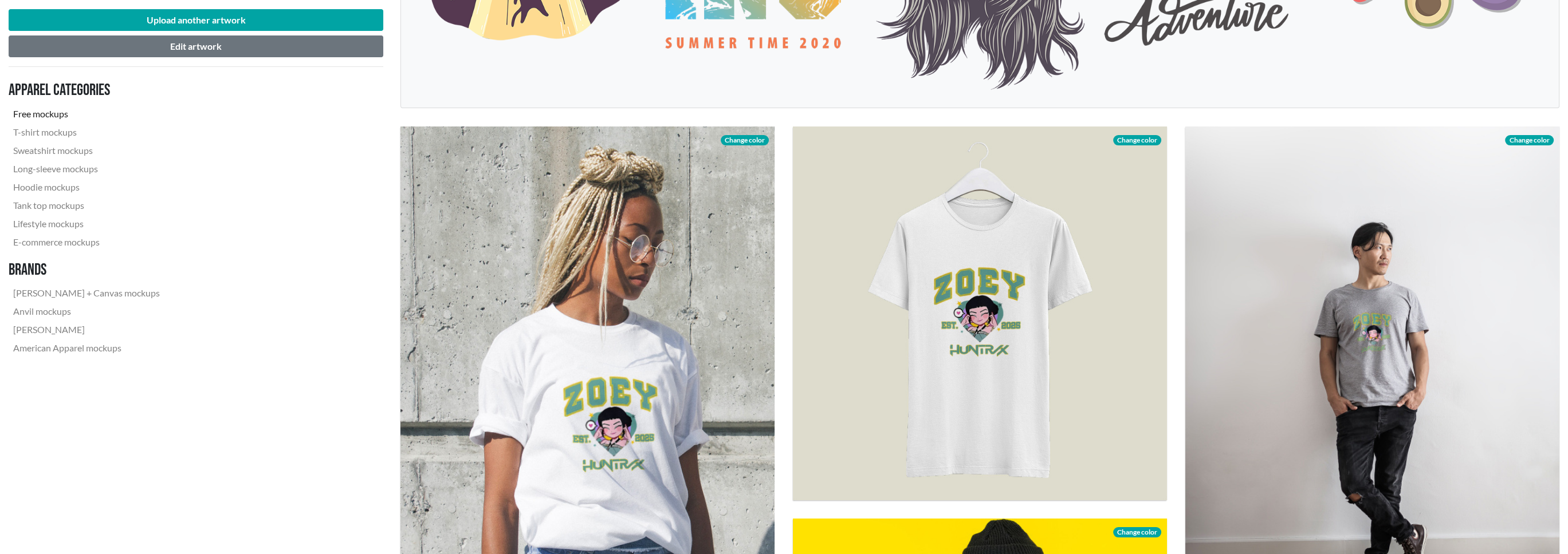
drag, startPoint x: 656, startPoint y: 0, endPoint x: 314, endPoint y: 167, distance: 380.6
click at [314, 167] on nav "Apparel categories Free mockups T-shirt mockups Sweatshirt mockups Long-sleeve …" at bounding box center [195, 219] width 375 height 286
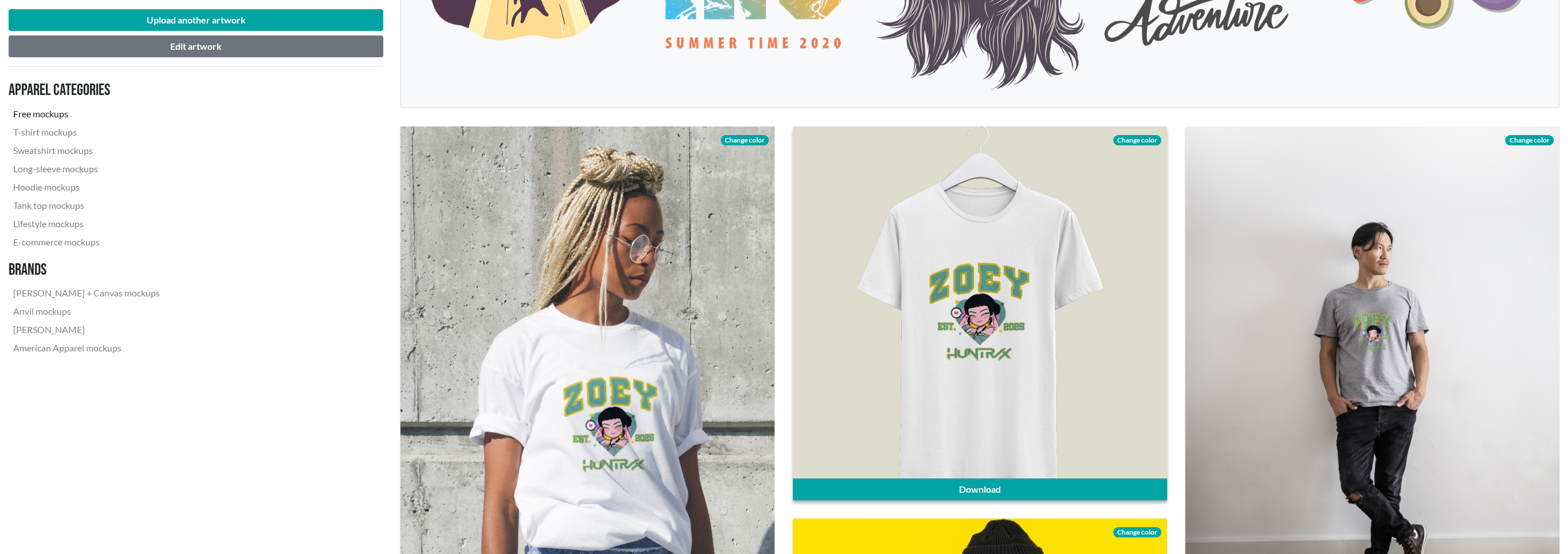
click at [1137, 139] on span "Change color" at bounding box center [1138, 140] width 48 height 10
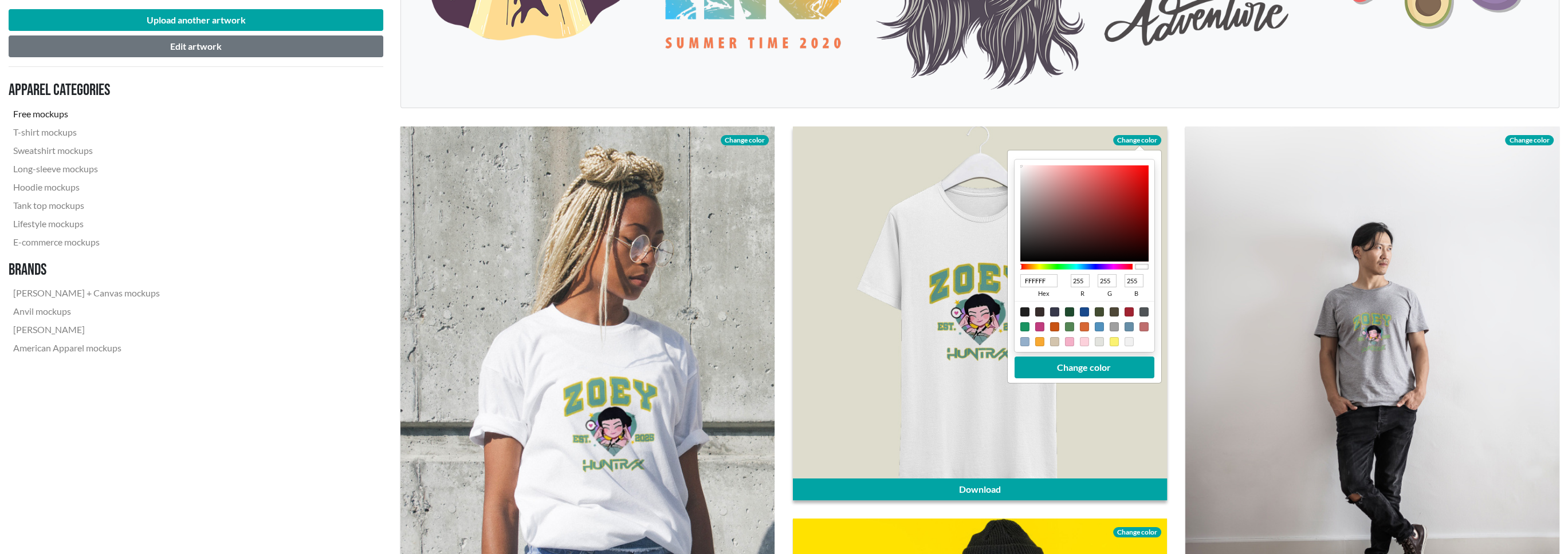
click at [1024, 308] on div at bounding box center [1024, 312] width 9 height 9
type input "1F1F1F"
type input "31"
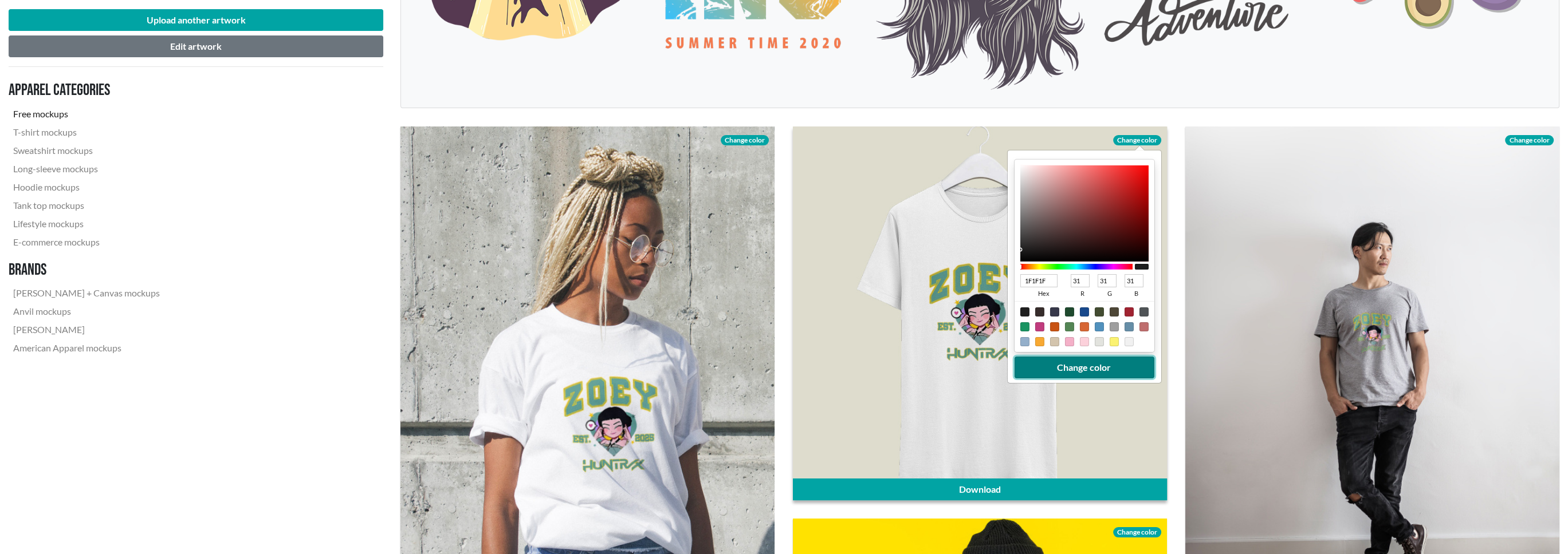
click at [1085, 370] on button "Change color" at bounding box center [1084, 368] width 140 height 22
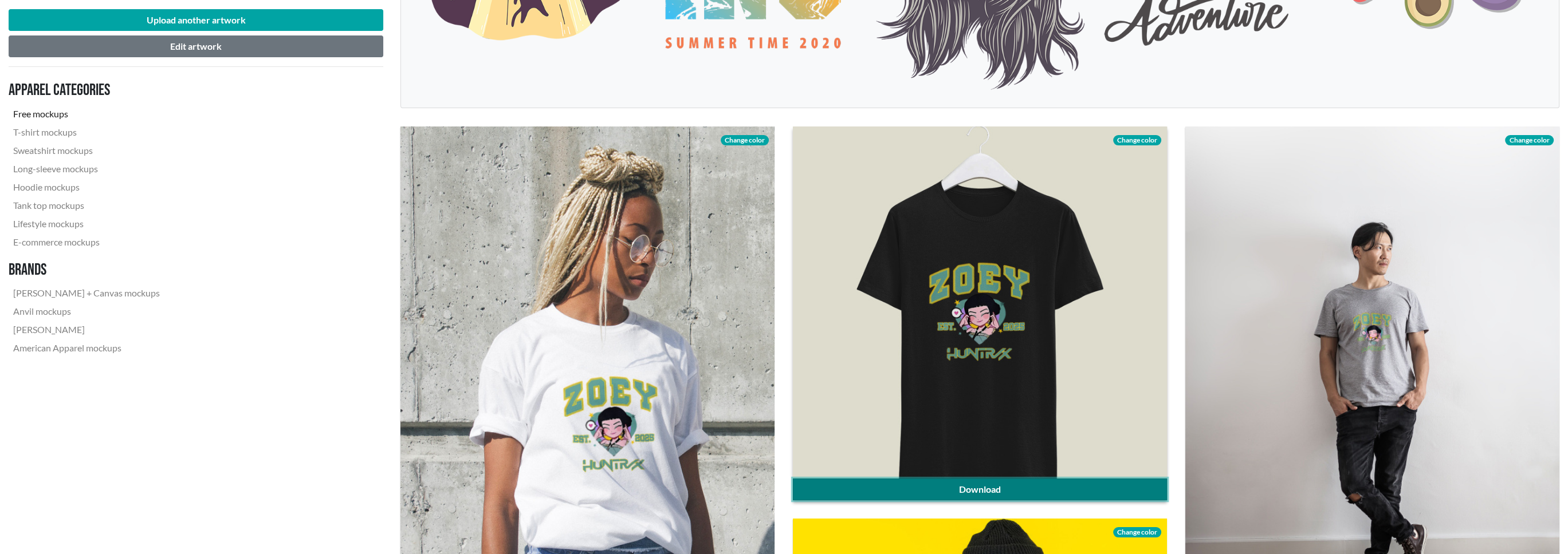
click at [983, 490] on link "Download" at bounding box center [980, 489] width 374 height 22
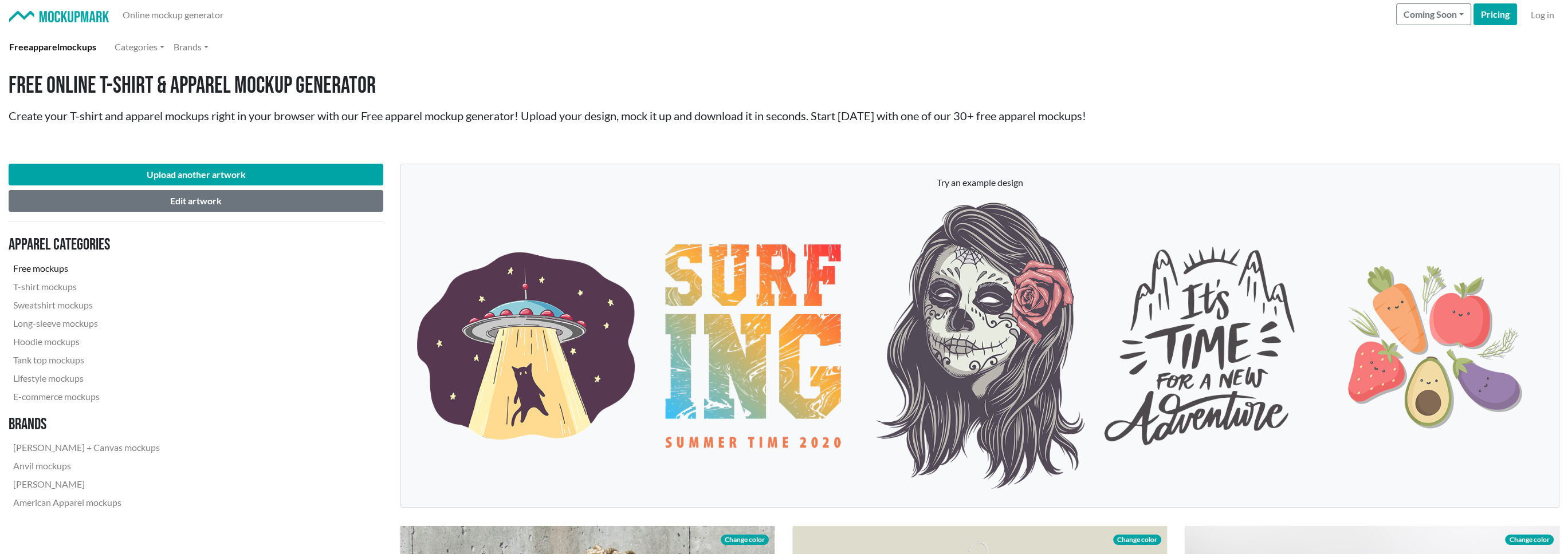
scroll to position [0, 0]
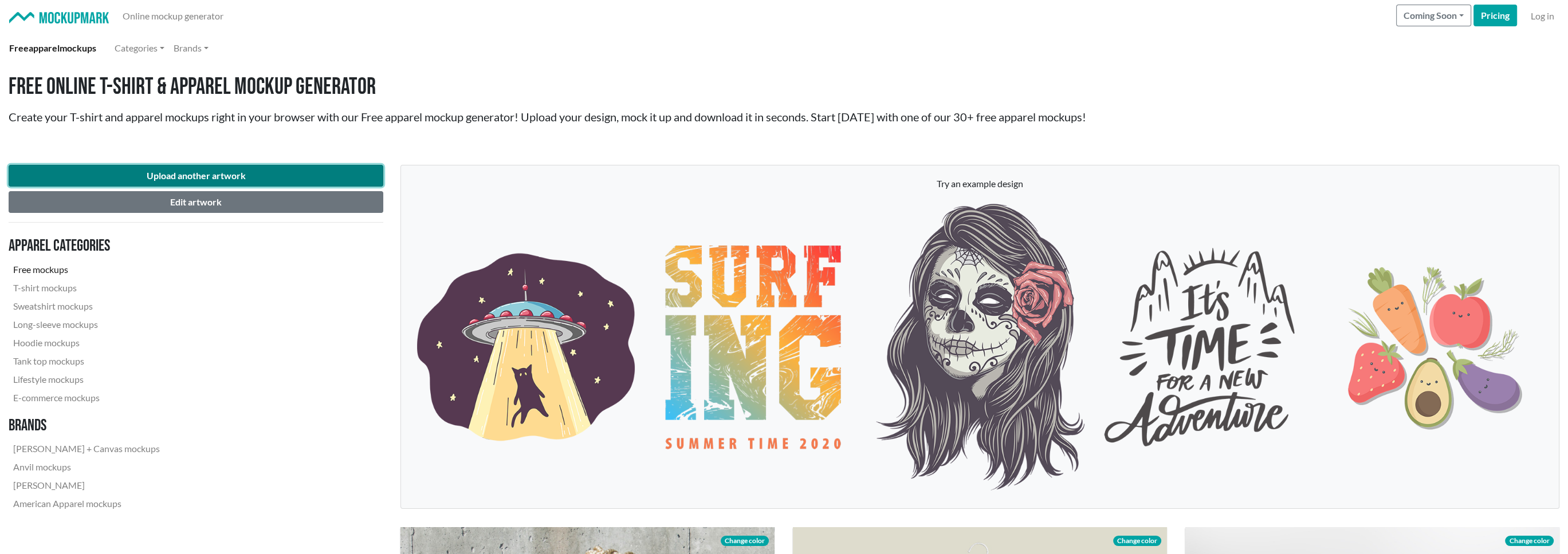
click at [188, 176] on button "Upload another artwork" at bounding box center [195, 176] width 375 height 22
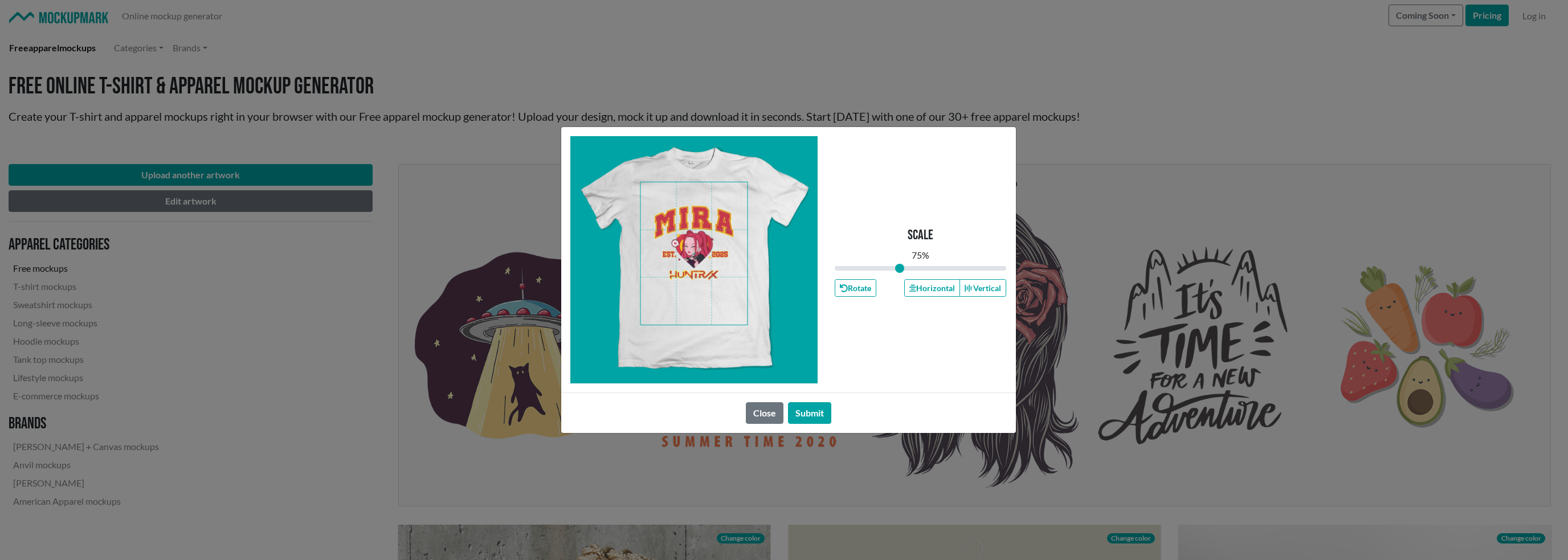
drag, startPoint x: 921, startPoint y: 268, endPoint x: 900, endPoint y: 266, distance: 21.1
type input "0.75"
click at [900, 266] on input "range" at bounding box center [920, 268] width 172 height 13
click at [813, 410] on button "Submit" at bounding box center [810, 413] width 43 height 22
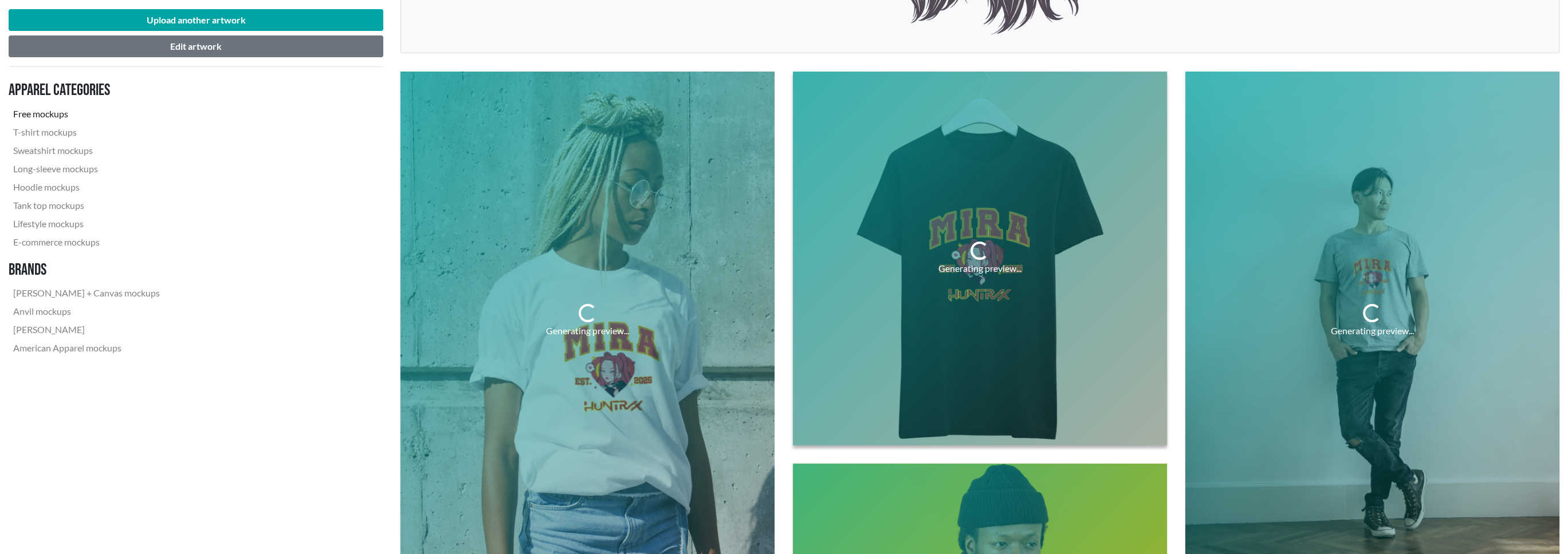
scroll to position [458, 0]
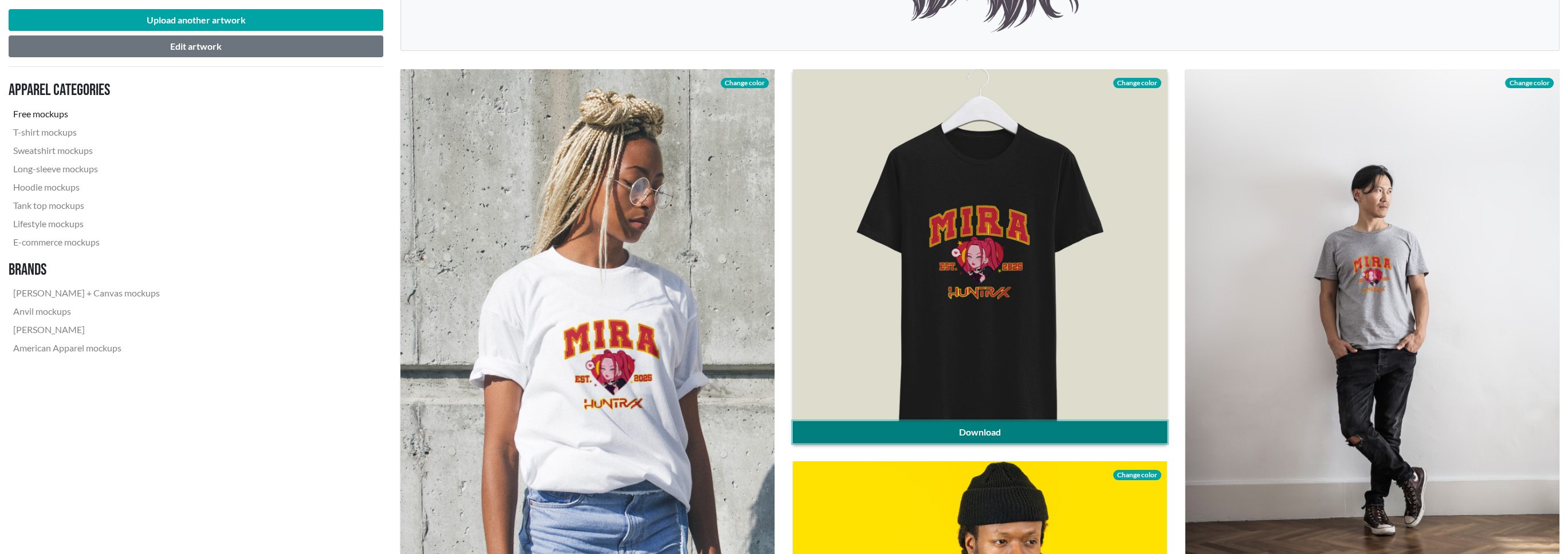
click at [992, 430] on link "Download" at bounding box center [980, 432] width 374 height 22
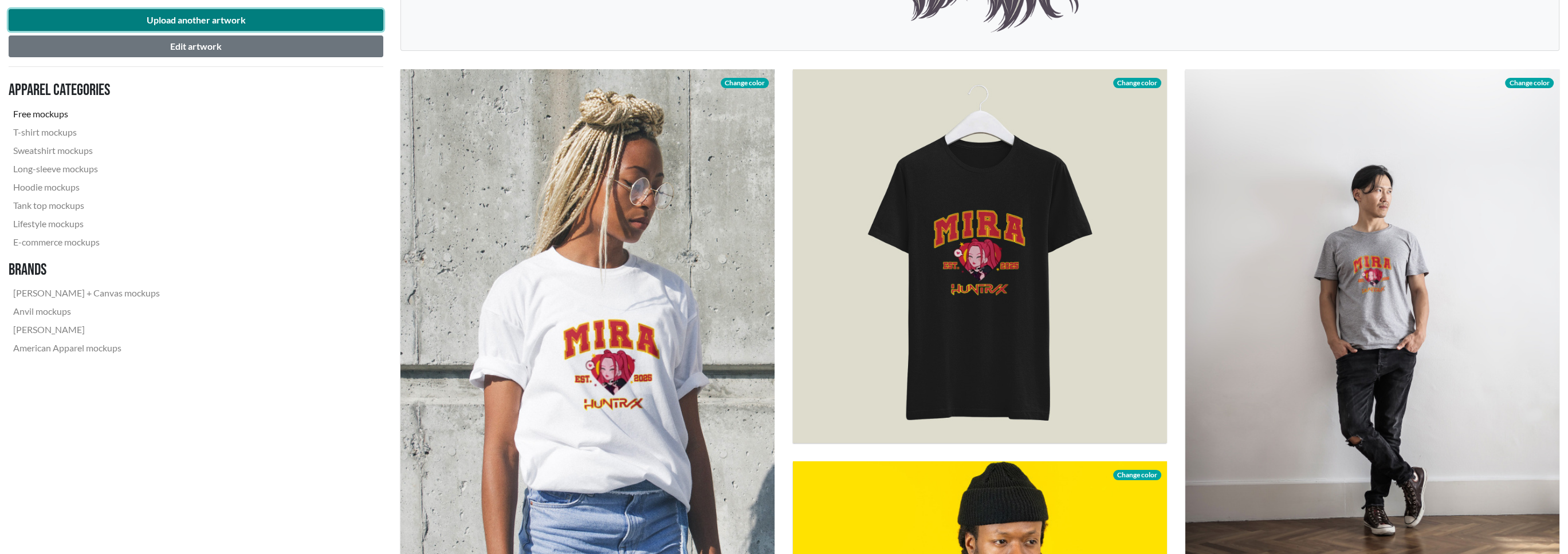
click at [289, 20] on button "Upload another artwork" at bounding box center [195, 20] width 375 height 22
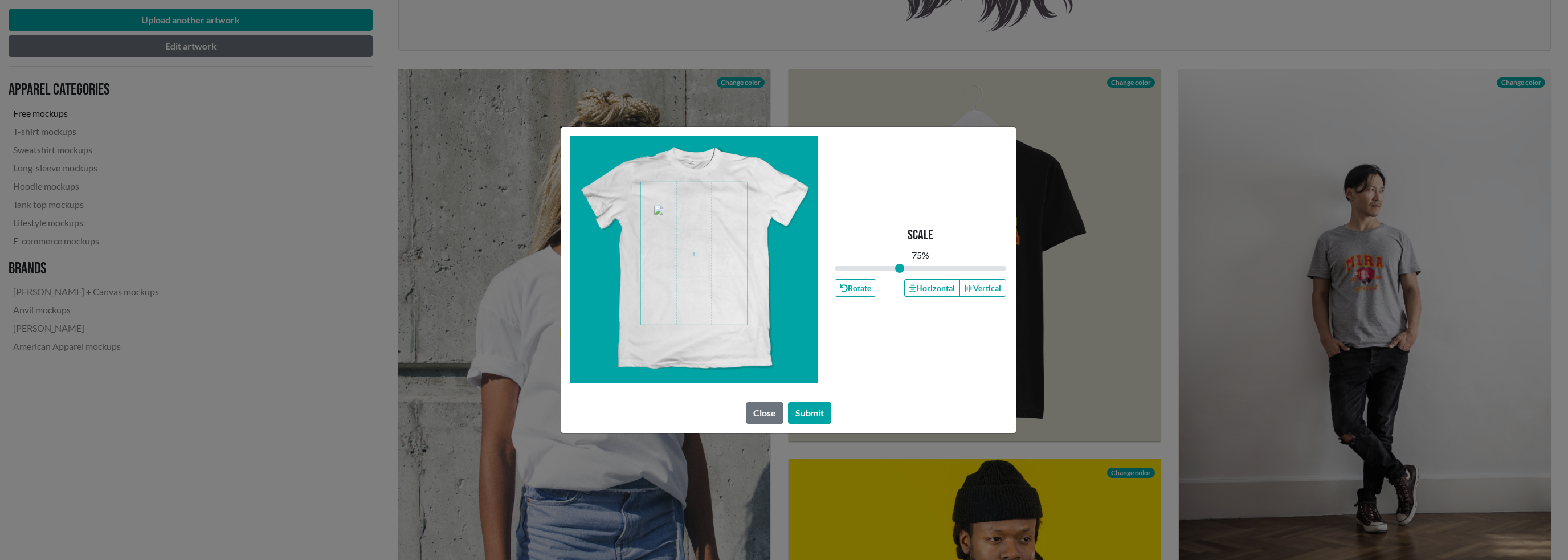
drag, startPoint x: 923, startPoint y: 268, endPoint x: 900, endPoint y: 270, distance: 23.1
type input "0.75"
click at [900, 270] on input "range" at bounding box center [920, 268] width 172 height 13
click at [822, 411] on button "Submit" at bounding box center [810, 413] width 43 height 22
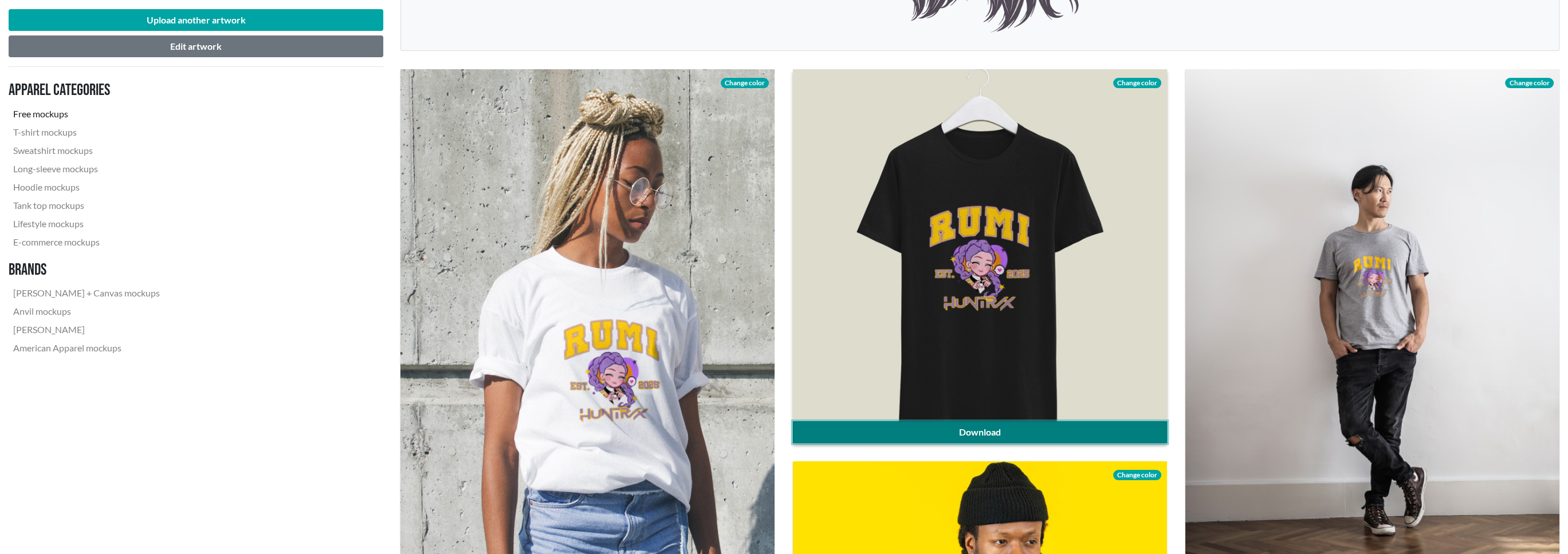
click at [996, 431] on link "Download" at bounding box center [980, 432] width 374 height 22
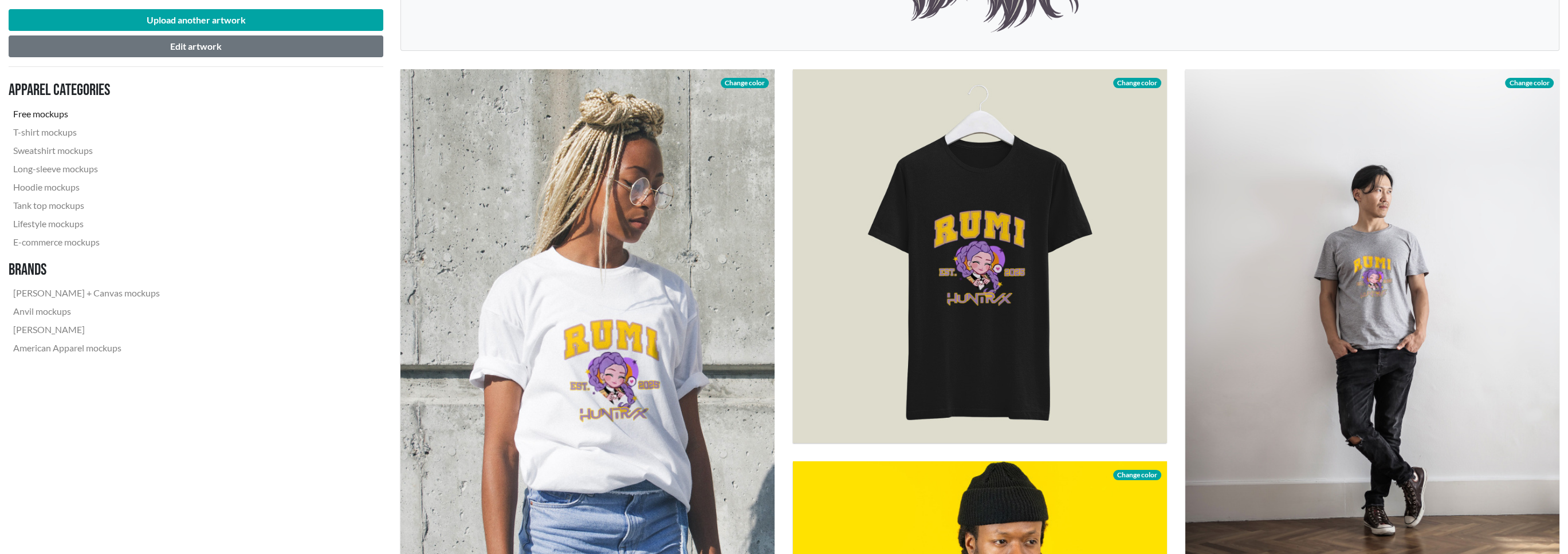
click at [351, 212] on nav "Apparel categories Free mockups T-shirt mockups Sweatshirt mockups Long-sleeve …" at bounding box center [195, 219] width 375 height 286
